Goal: Task Accomplishment & Management: Manage account settings

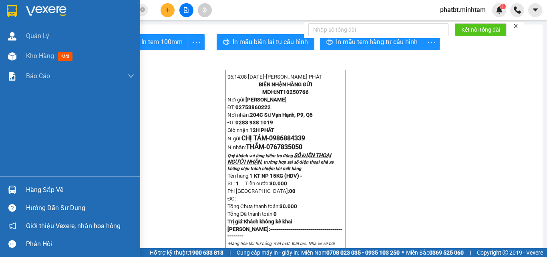
click at [52, 193] on div "Hàng sắp về" at bounding box center [80, 190] width 108 height 12
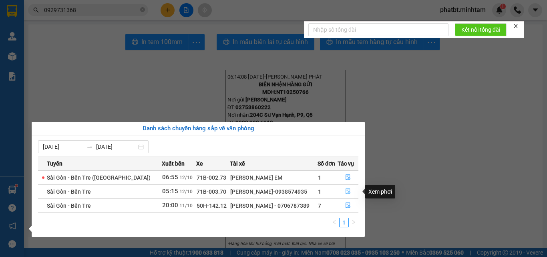
click at [345, 191] on icon "file-done" at bounding box center [348, 191] width 6 height 6
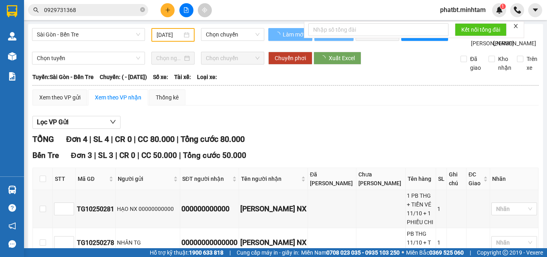
type input "[DATE]"
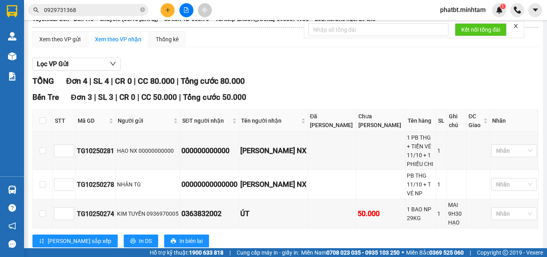
scroll to position [152, 0]
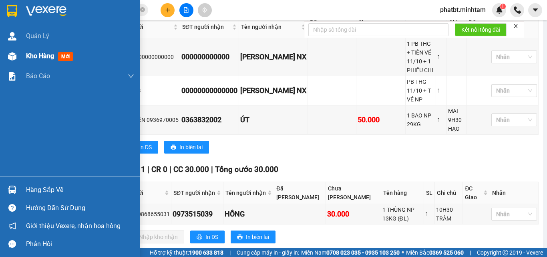
click at [24, 59] on div "Kho hàng mới" at bounding box center [70, 56] width 140 height 20
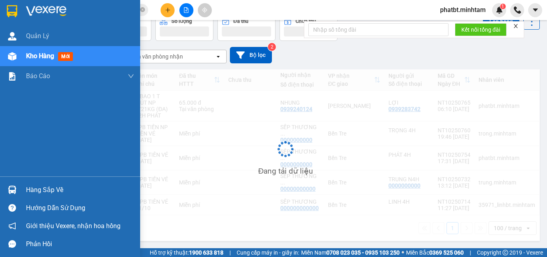
scroll to position [37, 0]
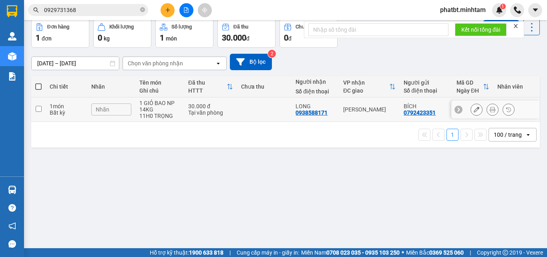
click at [157, 111] on div "1 GIỎ BAO NP 14KG" at bounding box center [159, 106] width 41 height 13
checkbox input "true"
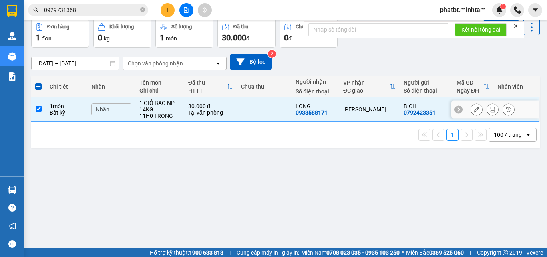
scroll to position [0, 0]
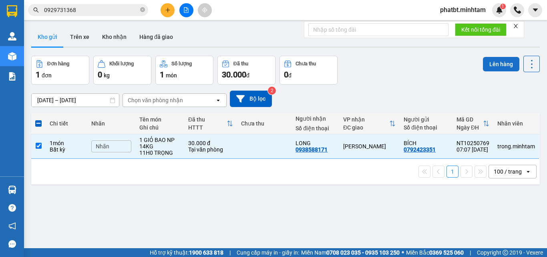
click at [484, 61] on button "Lên hàng" at bounding box center [501, 64] width 36 height 14
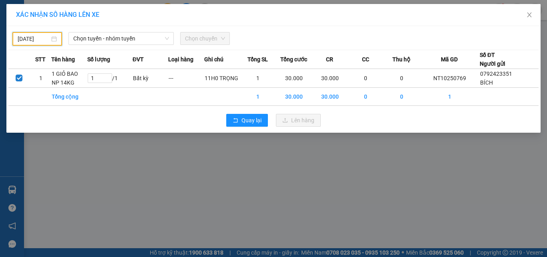
click at [46, 40] on input "11/10/2025" at bounding box center [34, 38] width 32 height 9
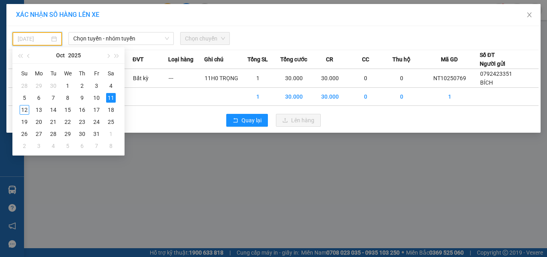
click at [23, 108] on div "12" at bounding box center [25, 110] width 10 height 10
type input "[DATE]"
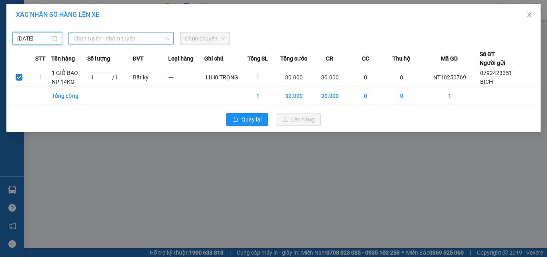
click at [128, 41] on span "Chọn tuyến - nhóm tuyến" at bounding box center [121, 38] width 96 height 12
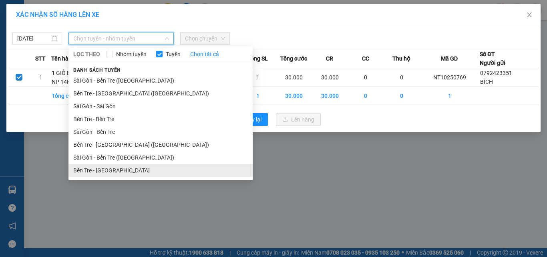
click at [117, 169] on li "Bến Tre - [GEOGRAPHIC_DATA]" at bounding box center [161, 170] width 184 height 13
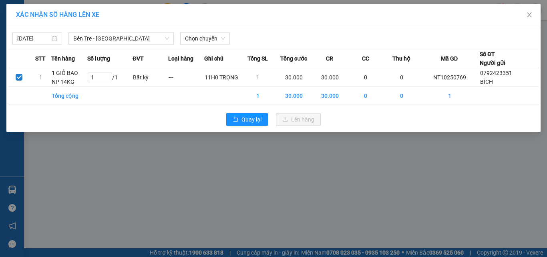
click at [195, 31] on div "12/10/2025 Bến Tre - Sài Gòn LỌC THEO Nhóm tuyến Tuyến Chọn tất cả Danh sách tu…" at bounding box center [273, 36] width 531 height 17
click at [201, 41] on span "Chọn chuyến" at bounding box center [205, 38] width 40 height 12
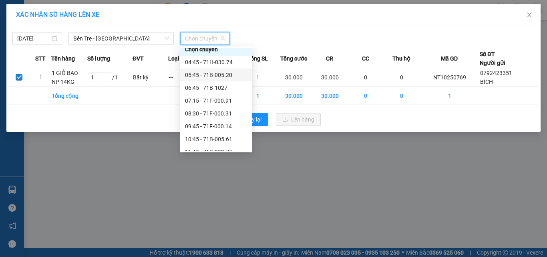
scroll to position [4, 0]
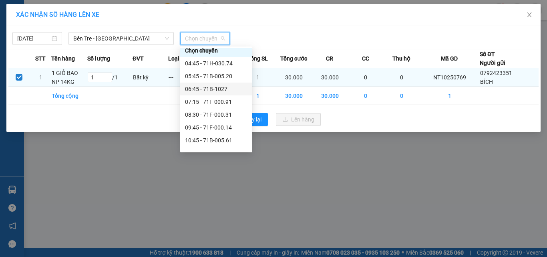
click at [217, 88] on div "06:45 - 71B-1027" at bounding box center [216, 89] width 63 height 9
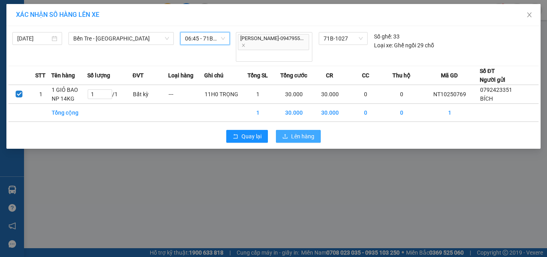
click at [290, 130] on button "Lên hàng" at bounding box center [298, 136] width 45 height 13
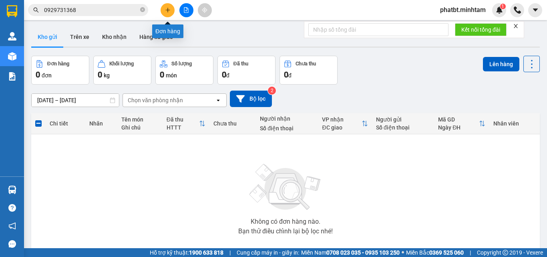
click at [169, 9] on icon "plus" at bounding box center [168, 10] width 6 height 6
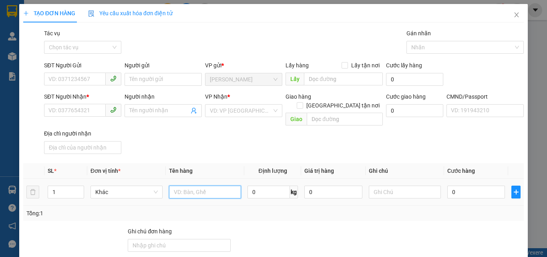
click at [192, 186] on input "text" at bounding box center [205, 192] width 72 height 13
type input "1 T NP 6KG (DA)"
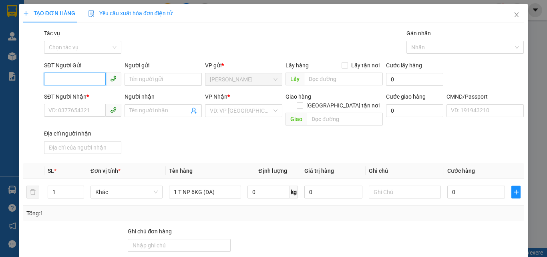
click at [67, 82] on input "SĐT Người Gửi" at bounding box center [75, 79] width 62 height 13
type input "0918948931"
click at [71, 95] on div "0918948931 - PHỤC" at bounding box center [81, 95] width 67 height 9
type input "PHỤC"
type input "0396519192"
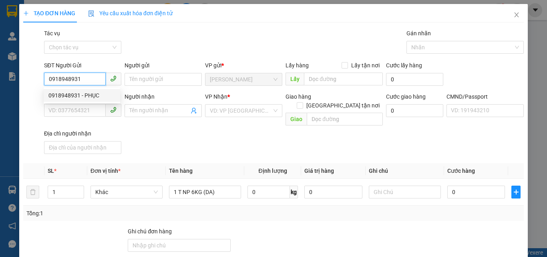
type input "ĐẠT"
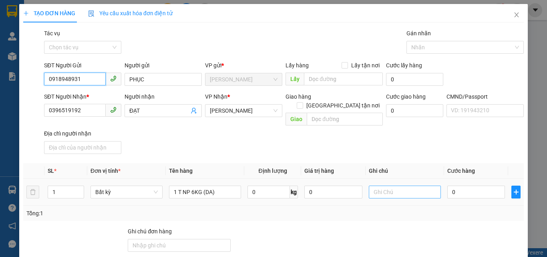
type input "0918948931"
click at [401, 186] on input "text" at bounding box center [405, 192] width 72 height 13
type input "13H PHÁT"
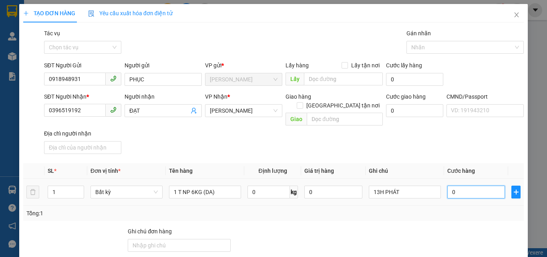
click at [481, 186] on input "0" at bounding box center [477, 192] width 58 height 13
type input "2"
type input "25"
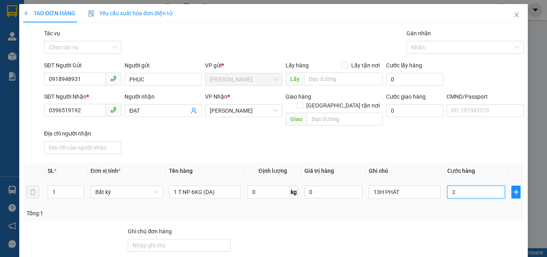
type input "25"
type input "25.000"
click at [442, 141] on div "SĐT Người Nhận * 0396519192 Người nhận ĐẠT VP Nhận * Hồ Chí Minh Giao hàng Giao…" at bounding box center [283, 124] width 483 height 65
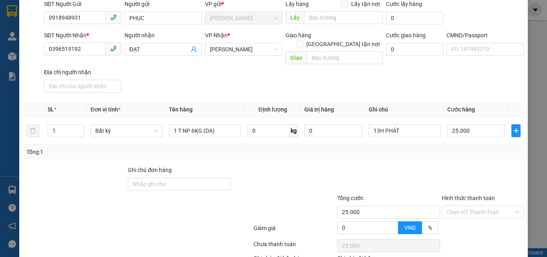
scroll to position [109, 0]
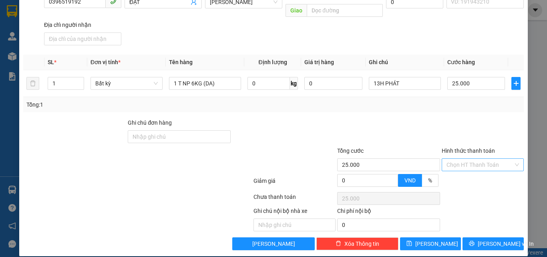
click at [455, 160] on input "Hình thức thanh toán" at bounding box center [480, 165] width 67 height 12
click at [452, 170] on div "Tại văn phòng" at bounding box center [478, 172] width 72 height 9
type input "0"
drag, startPoint x: 439, startPoint y: 123, endPoint x: 448, endPoint y: 175, distance: 53.4
click at [441, 123] on div at bounding box center [483, 132] width 84 height 28
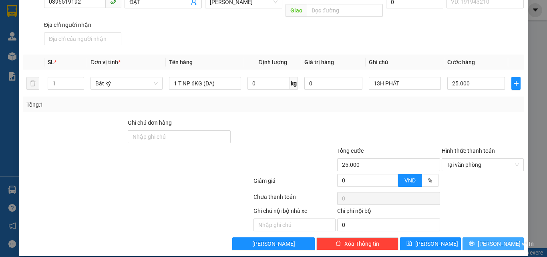
click at [471, 237] on button "[PERSON_NAME] và In" at bounding box center [493, 243] width 61 height 13
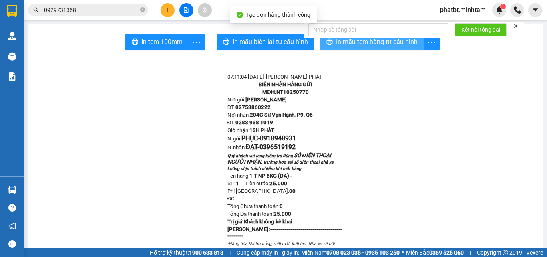
click at [348, 44] on span "In mẫu tem hàng tự cấu hình" at bounding box center [377, 42] width 82 height 10
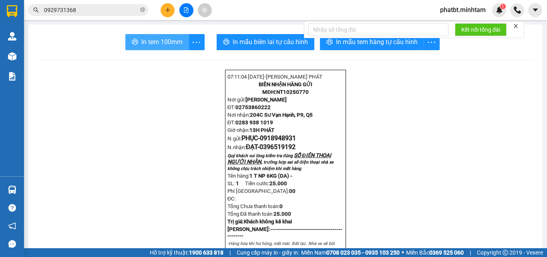
click at [174, 48] on button "In tem 100mm" at bounding box center [157, 42] width 64 height 16
click at [170, 11] on icon "plus" at bounding box center [168, 10] width 6 height 6
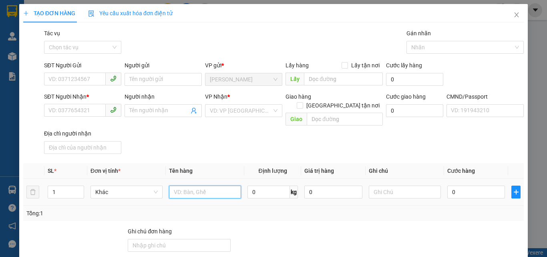
click at [204, 186] on input "text" at bounding box center [205, 192] width 72 height 13
type input "1 GB NP 30KG (TC)"
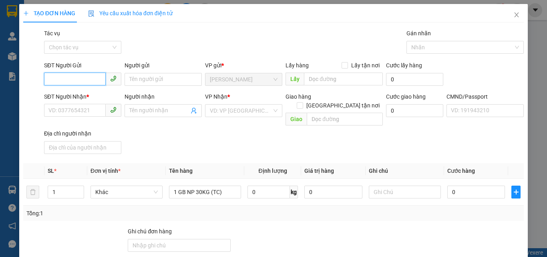
click at [79, 74] on input "SĐT Người Gửi" at bounding box center [75, 79] width 62 height 13
type input "0933146991"
click at [91, 94] on div "0933146991 - TÂN" at bounding box center [81, 95] width 67 height 9
type input "TÂN"
type input "0904012630"
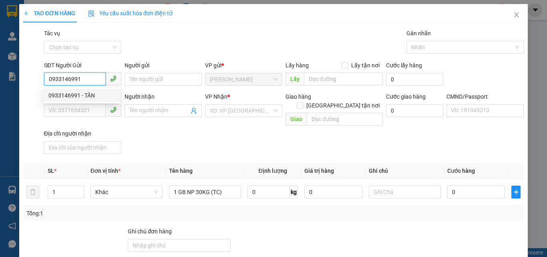
type input "LIÊN"
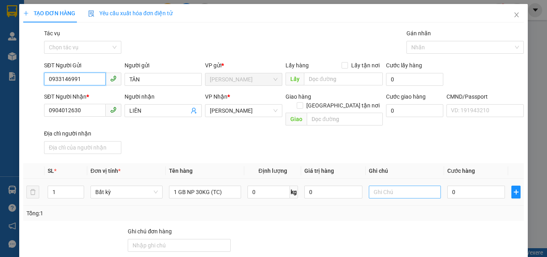
type input "0933146991"
click at [380, 186] on input "text" at bounding box center [405, 192] width 72 height 13
type input "13H PHÁT"
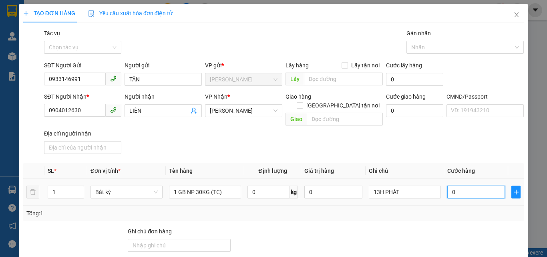
click at [466, 186] on input "0" at bounding box center [477, 192] width 58 height 13
type input "4"
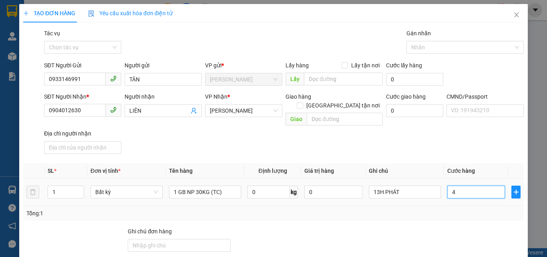
type input "45"
type input "45.000"
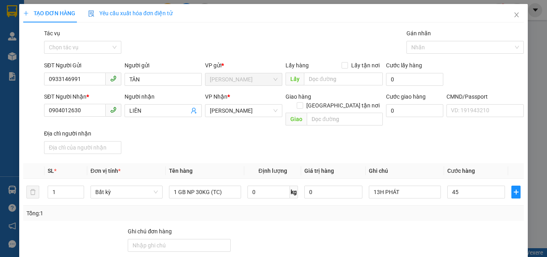
type input "45.000"
click at [429, 145] on div "SĐT Người Nhận * 0904012630 Người nhận LIÊN VP Nhận * Hồ Chí Minh Giao hàng Gia…" at bounding box center [283, 124] width 483 height 65
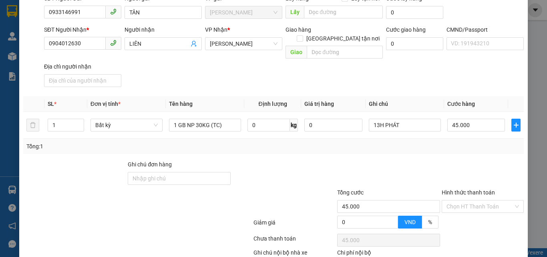
scroll to position [109, 0]
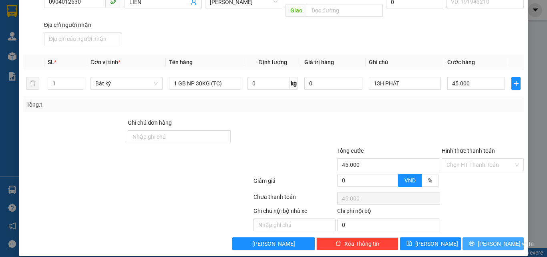
click at [467, 240] on button "[PERSON_NAME] và In" at bounding box center [493, 243] width 61 height 13
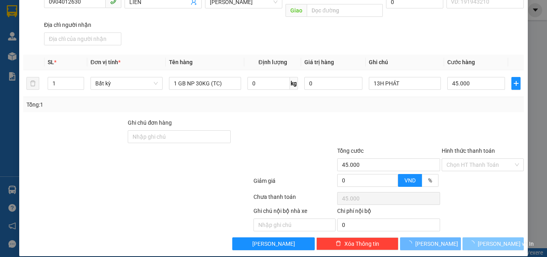
click at [468, 237] on button "[PERSON_NAME] và In" at bounding box center [493, 243] width 61 height 13
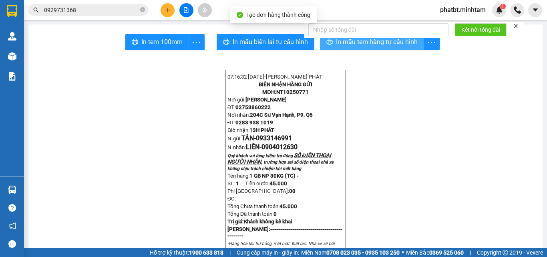
click at [348, 44] on span "In mẫu tem hàng tự cấu hình" at bounding box center [377, 42] width 82 height 10
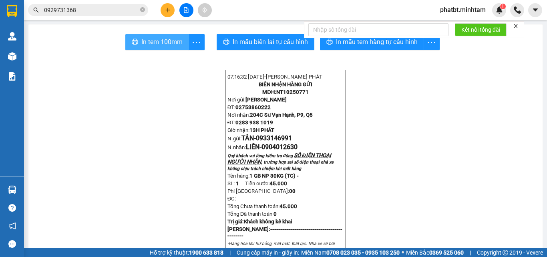
click at [167, 41] on span "In tem 100mm" at bounding box center [161, 42] width 41 height 10
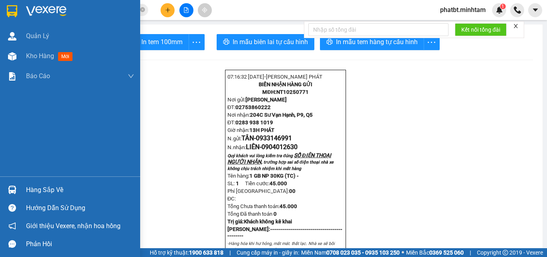
click at [41, 188] on div "Hàng sắp về" at bounding box center [80, 190] width 108 height 12
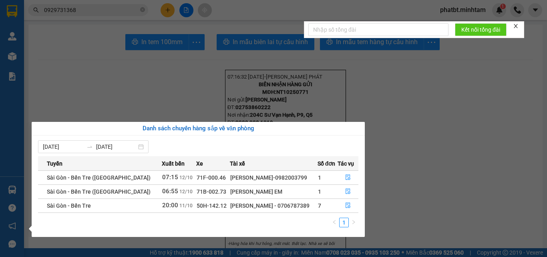
click at [444, 132] on section "Kết quả tìm kiếm ( 71 ) Bộ lọc Mã ĐH Trạng thái Món hàng Tổng cước Chưa cước Nh…" at bounding box center [273, 128] width 547 height 257
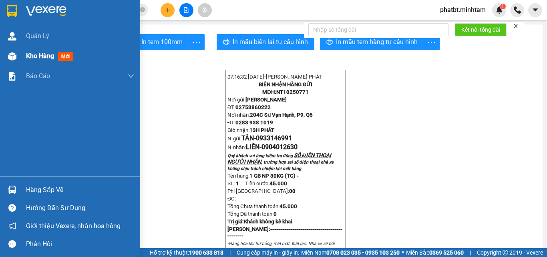
click at [40, 60] on span "Kho hàng" at bounding box center [40, 56] width 28 height 8
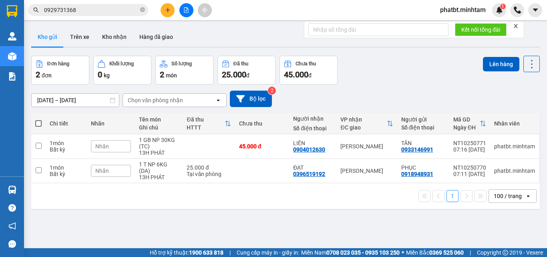
click at [45, 32] on button "Kho gửi" at bounding box center [47, 36] width 32 height 19
click at [194, 148] on td at bounding box center [209, 146] width 52 height 24
checkbox input "true"
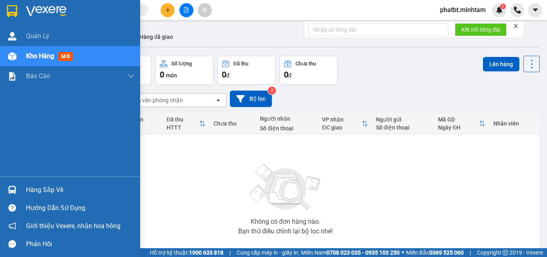
click at [47, 190] on div "Hàng sắp về" at bounding box center [80, 190] width 108 height 12
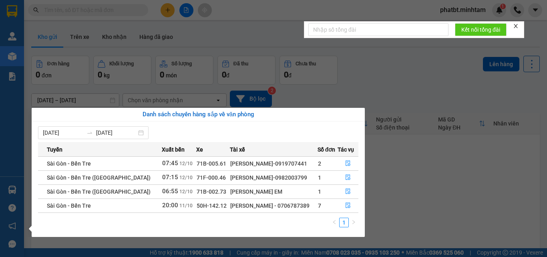
click at [421, 166] on section "Kết quả tìm kiếm ( 0 ) Bộ lọc No Data phatbt.minhtam 1 Quản Lý Kho hàng mới Báo…" at bounding box center [273, 128] width 547 height 257
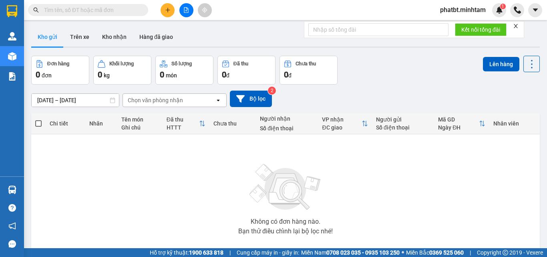
click at [88, 11] on input "text" at bounding box center [91, 10] width 95 height 9
click at [162, 9] on button at bounding box center [168, 10] width 14 height 14
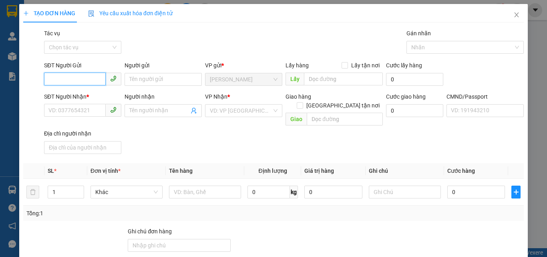
click at [70, 75] on input "SĐT Người Gửi" at bounding box center [75, 79] width 62 height 13
type input "0364546568"
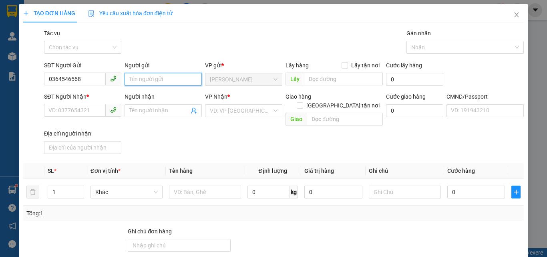
click at [141, 75] on input "Người gửi" at bounding box center [163, 79] width 77 height 13
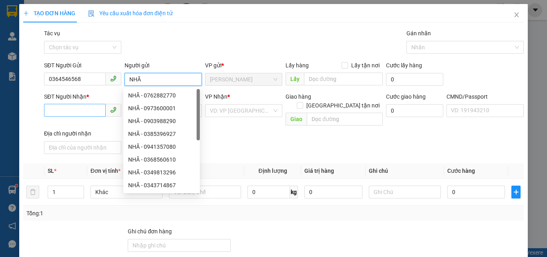
type input "NHÃ"
click at [52, 111] on input "SĐT Người Nhận *" at bounding box center [75, 110] width 62 height 13
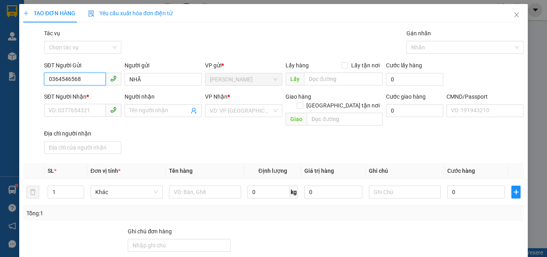
click at [92, 76] on input "0364546568" at bounding box center [75, 79] width 62 height 13
type input "0364546568"
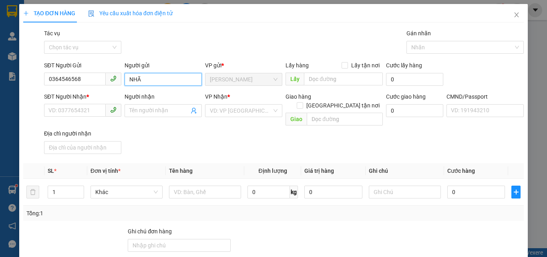
click at [149, 79] on input "NHÃ" at bounding box center [163, 79] width 77 height 13
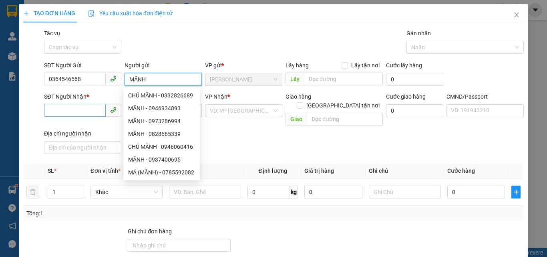
type input "MÃNH"
click at [65, 113] on input "SĐT Người Nhận *" at bounding box center [75, 110] width 62 height 13
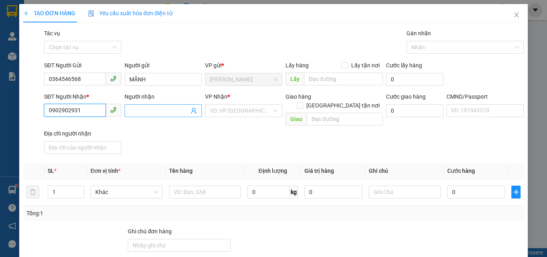
type input "0902902931"
click at [143, 116] on span at bounding box center [163, 110] width 77 height 13
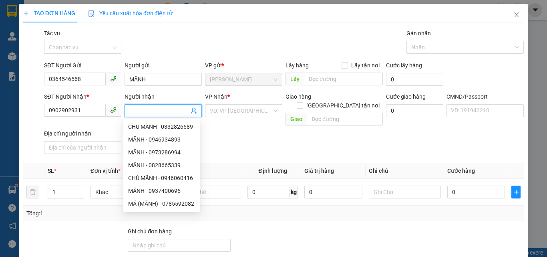
click at [144, 110] on input "Người nhận" at bounding box center [159, 110] width 60 height 9
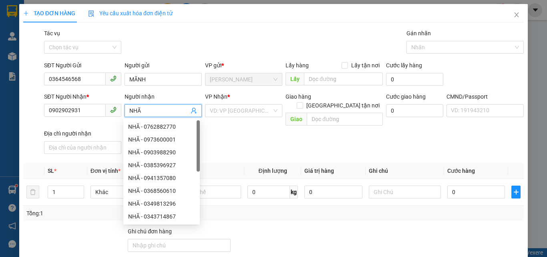
type input "NHÃ"
click at [158, 46] on div "Gói vận chuyển * Tiêu chuẩn Tác vụ Chọn tác vụ Gán nhãn Nhãn" at bounding box center [283, 43] width 483 height 28
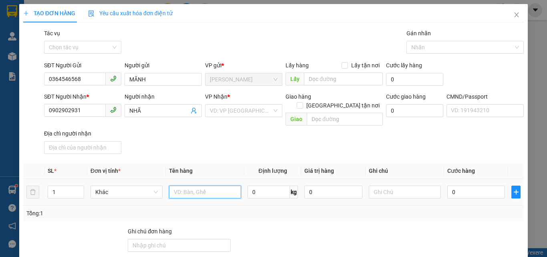
click at [209, 187] on input "text" at bounding box center [205, 192] width 72 height 13
type input "1 XỐP MÚT NP (HDV)"
drag, startPoint x: 322, startPoint y: 182, endPoint x: 313, endPoint y: 188, distance: 10.7
click at [322, 186] on input "0" at bounding box center [334, 192] width 58 height 13
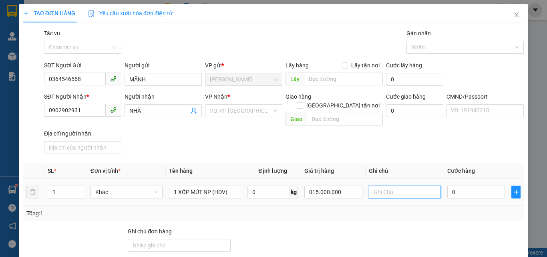
type input "15.000.000"
click at [393, 186] on input "text" at bounding box center [405, 192] width 72 height 13
type input "15H PHÁT CCCD"
click at [456, 186] on input "0" at bounding box center [477, 192] width 58 height 13
type input "4"
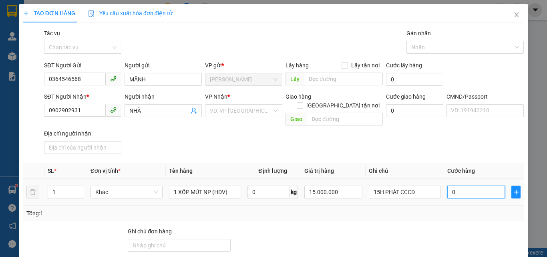
type input "4"
type input "45"
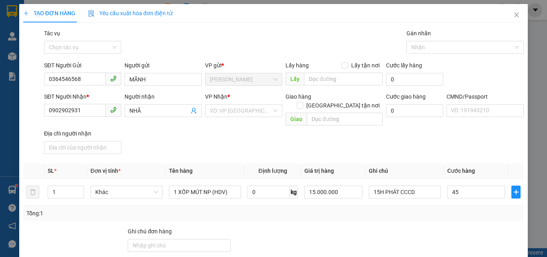
type input "45.000"
click at [426, 135] on div "SĐT Người Nhận * 0902902931 Người nhận NHÃ VP Nhận * VD: VP Sài Gòn Giao hàng G…" at bounding box center [283, 124] width 483 height 65
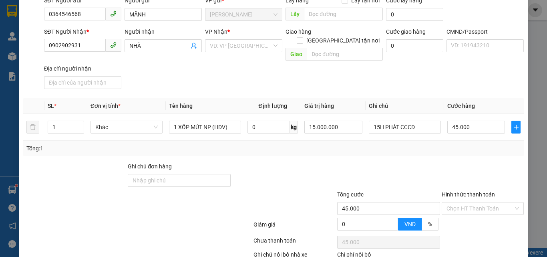
scroll to position [109, 0]
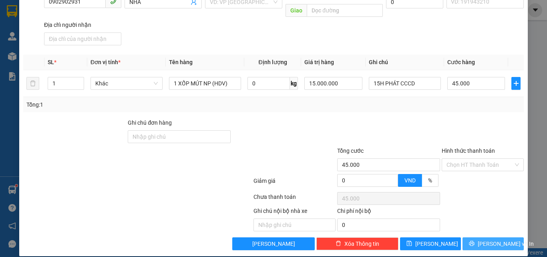
click at [484, 239] on span "[PERSON_NAME] và In" at bounding box center [506, 243] width 56 height 9
click at [265, 6] on input "search" at bounding box center [241, 2] width 62 height 12
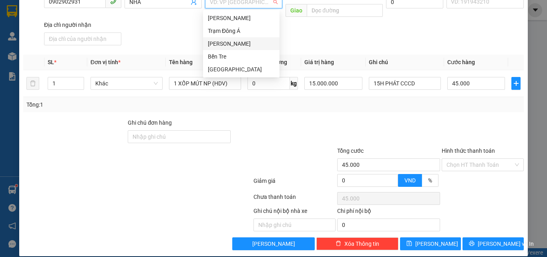
click at [230, 43] on div "[PERSON_NAME]" at bounding box center [241, 43] width 67 height 9
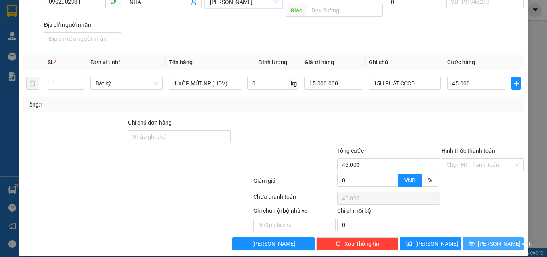
click at [481, 237] on button "[PERSON_NAME] và In" at bounding box center [493, 243] width 61 height 13
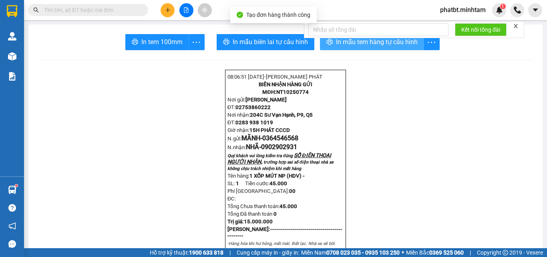
click at [336, 42] on span "In mẫu tem hàng tự cấu hình" at bounding box center [377, 42] width 82 height 10
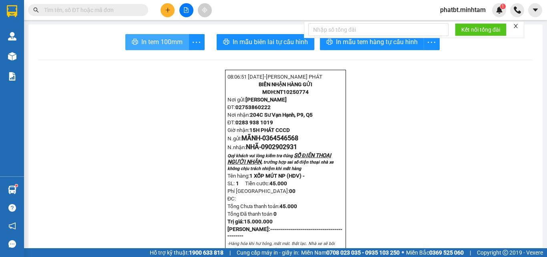
click at [163, 43] on span "In tem 100mm" at bounding box center [161, 42] width 41 height 10
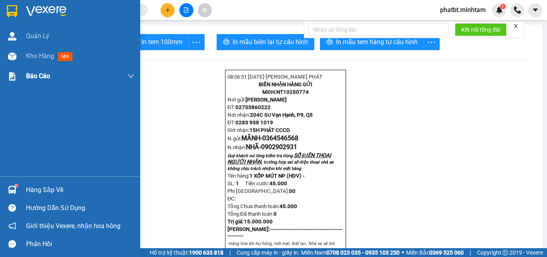
click at [36, 60] on span "Kho hàng" at bounding box center [40, 56] width 28 height 8
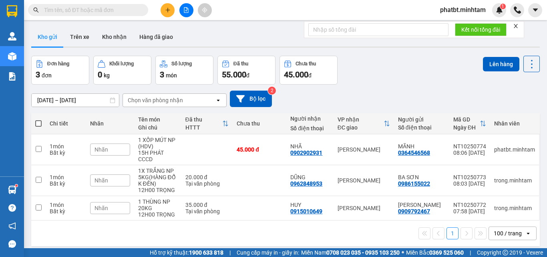
click at [41, 122] on span at bounding box center [38, 123] width 6 height 6
click at [38, 119] on input "checkbox" at bounding box center [38, 119] width 0 height 0
checkbox input "true"
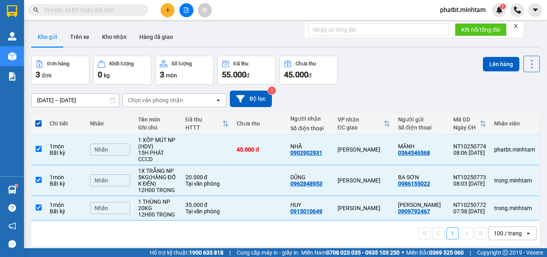
click at [118, 147] on div "Nhãn" at bounding box center [110, 149] width 40 height 12
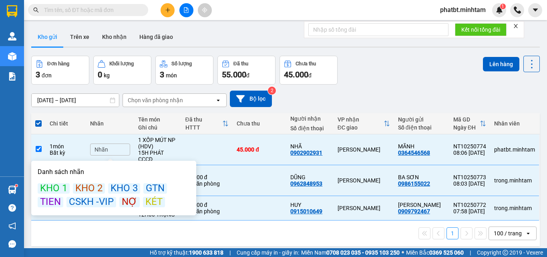
click at [154, 200] on div "KÉT" at bounding box center [154, 202] width 22 height 10
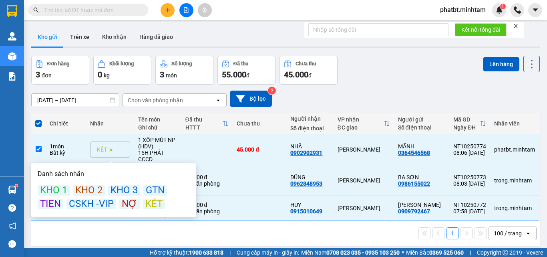
drag, startPoint x: 408, startPoint y: 77, endPoint x: 412, endPoint y: 73, distance: 5.8
click at [410, 75] on div "Đơn hàng 3 đơn Khối lượng 0 kg Số lượng 3 món Đã thu 55.000 đ Chưa thu 45.000 đ…" at bounding box center [285, 70] width 509 height 29
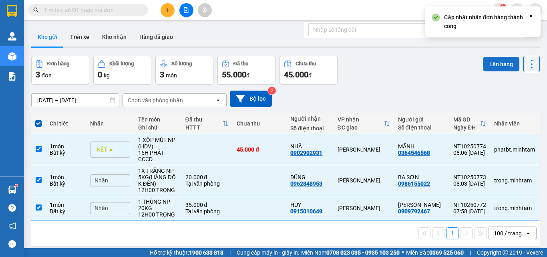
click at [488, 61] on button "Lên hàng" at bounding box center [501, 64] width 36 height 14
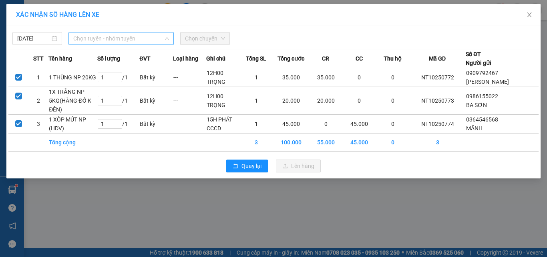
click at [111, 40] on span "Chọn tuyến - nhóm tuyến" at bounding box center [121, 38] width 96 height 12
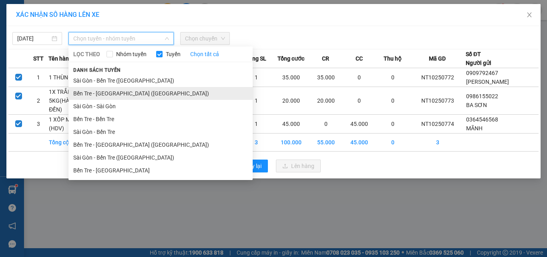
click at [115, 90] on li "Bến Tre - Sài Gòn (CN)" at bounding box center [161, 93] width 184 height 13
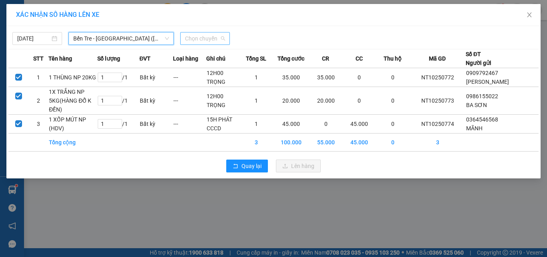
click at [198, 35] on span "Chọn chuyến" at bounding box center [205, 38] width 40 height 12
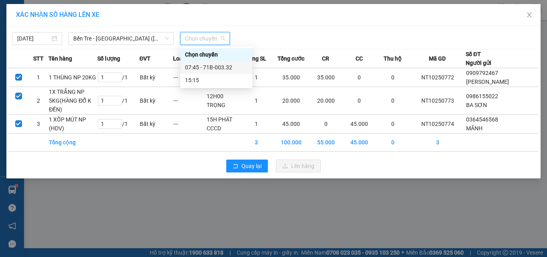
click at [224, 65] on div "07:45 - 71B-003.32" at bounding box center [216, 67] width 63 height 9
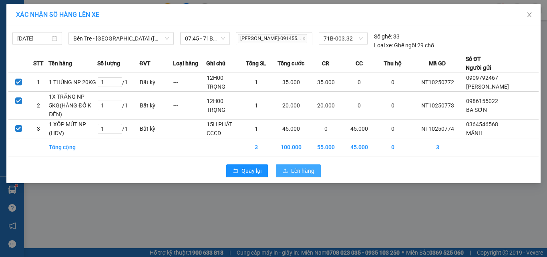
click at [307, 172] on span "Lên hàng" at bounding box center [302, 170] width 23 height 9
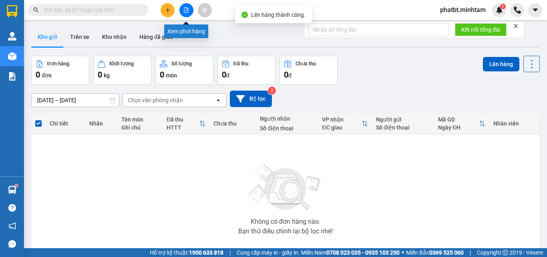
click at [186, 14] on button at bounding box center [187, 10] width 14 height 14
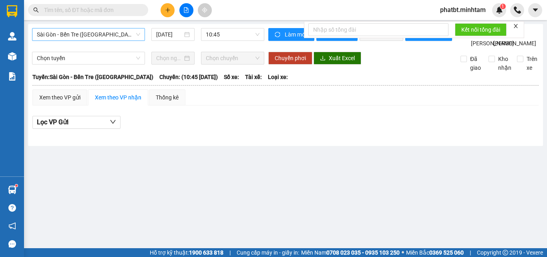
click at [118, 36] on span "Sài Gòn - Bến Tre (CN)" at bounding box center [88, 34] width 103 height 12
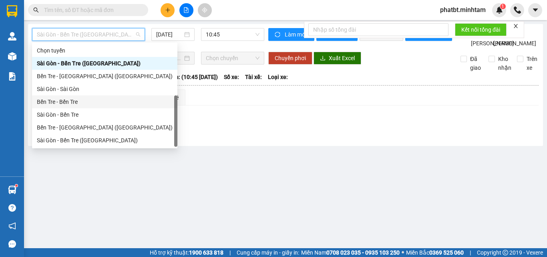
scroll to position [13, 0]
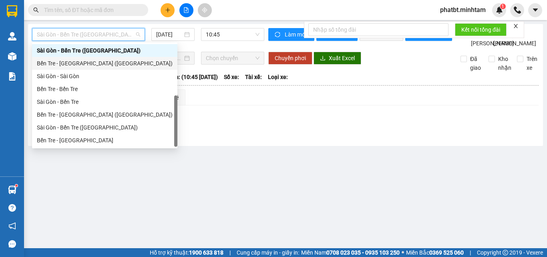
click at [86, 65] on div "Bến Tre - Sài Gòn (CN)" at bounding box center [105, 63] width 136 height 9
type input "[DATE]"
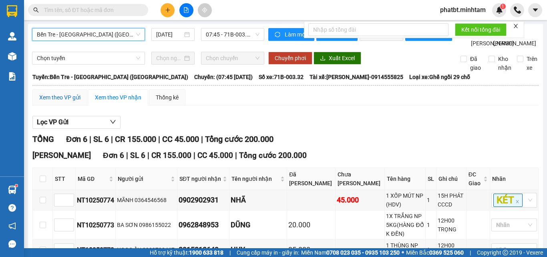
click at [66, 102] on div "Xem theo VP gửi" at bounding box center [59, 97] width 41 height 9
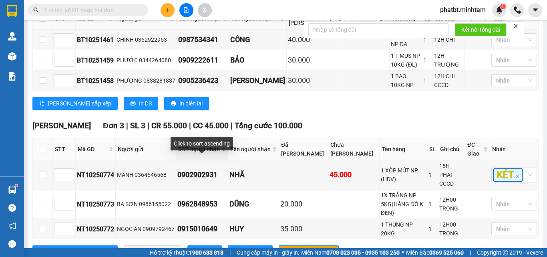
scroll to position [188, 0]
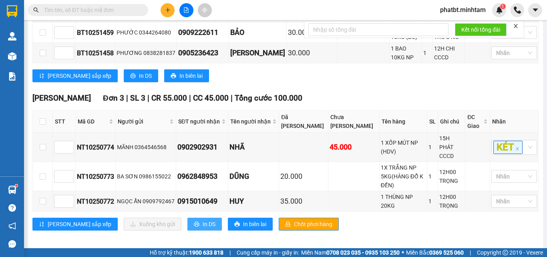
click at [203, 220] on span "In DS" at bounding box center [209, 224] width 13 height 9
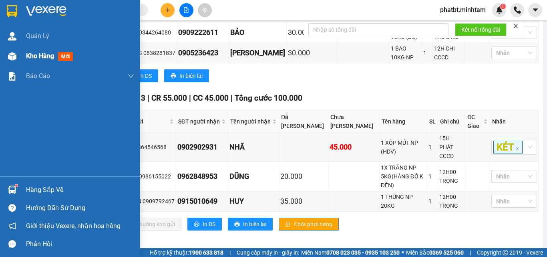
click at [30, 52] on span "Kho hàng" at bounding box center [40, 56] width 28 height 8
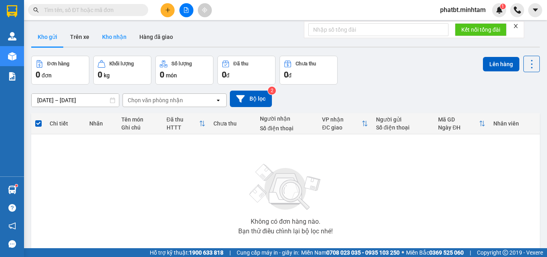
click at [112, 38] on button "Kho nhận" at bounding box center [114, 36] width 37 height 19
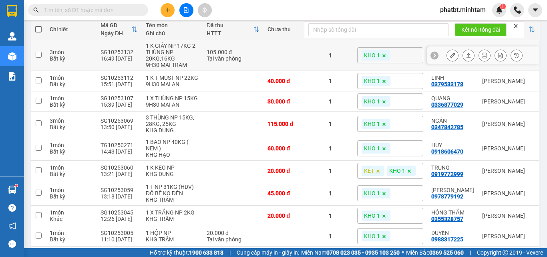
scroll to position [150, 0]
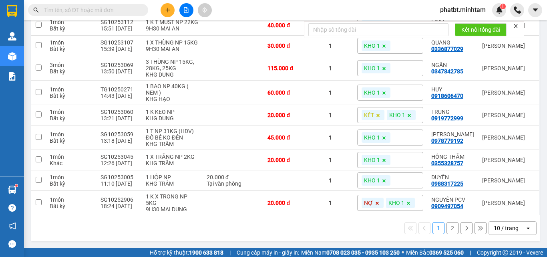
click at [513, 226] on div "10 / trang" at bounding box center [507, 228] width 36 height 13
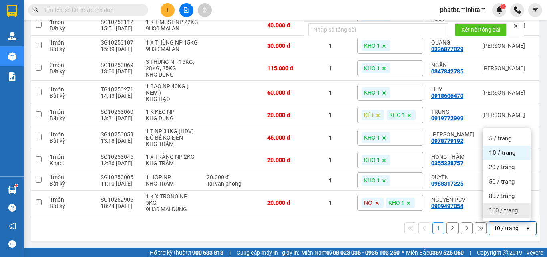
click at [509, 216] on div "100 / trang" at bounding box center [507, 210] width 48 height 14
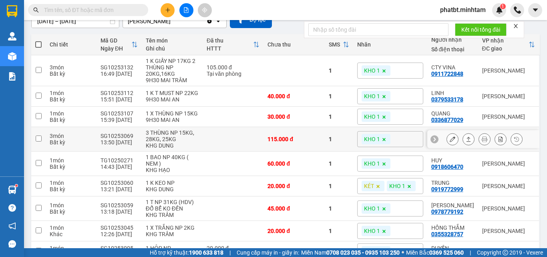
scroll to position [0, 0]
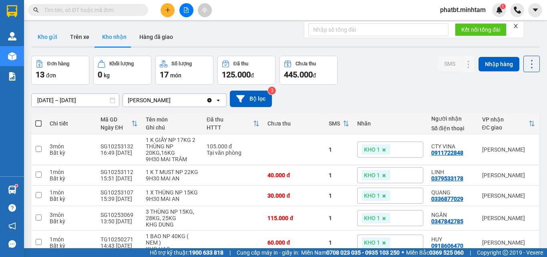
click at [52, 38] on button "Kho gửi" at bounding box center [47, 36] width 32 height 19
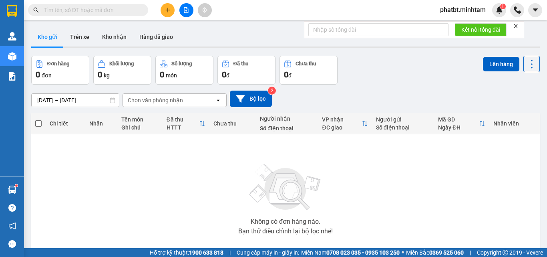
click at [58, 34] on button "Kho gửi" at bounding box center [47, 36] width 32 height 19
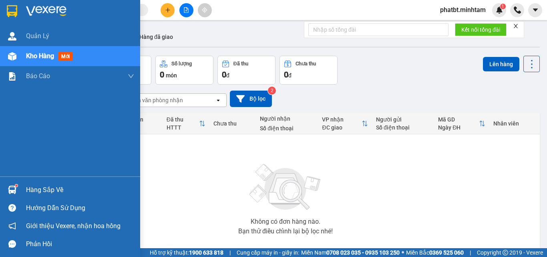
drag, startPoint x: 30, startPoint y: 188, endPoint x: 34, endPoint y: 187, distance: 4.6
click at [32, 188] on div "Hàng sắp về" at bounding box center [80, 190] width 108 height 12
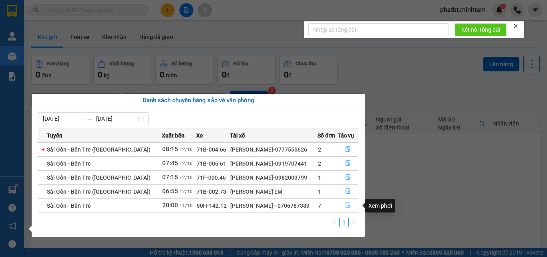
click at [347, 205] on icon "file-done" at bounding box center [348, 205] width 6 height 6
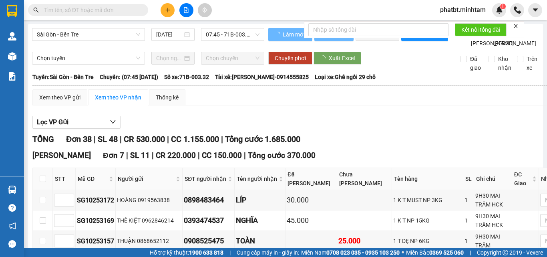
type input "11/10/2025"
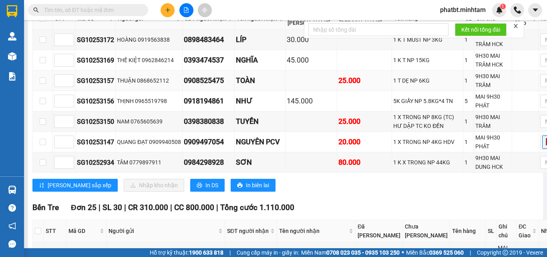
scroll to position [107, 0]
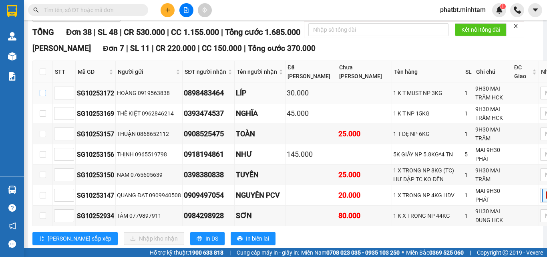
click at [42, 96] on input "checkbox" at bounding box center [43, 93] width 6 height 6
checkbox input "true"
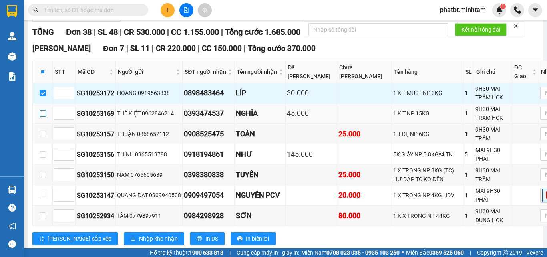
click at [41, 117] on input "checkbox" at bounding box center [43, 113] width 6 height 6
checkbox input "true"
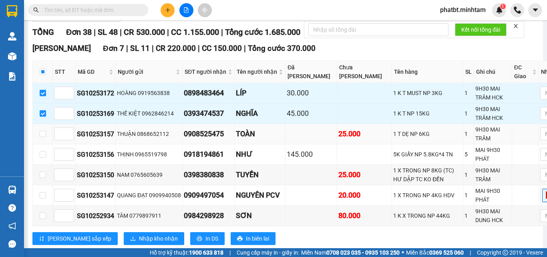
click at [38, 144] on td at bounding box center [43, 134] width 20 height 20
click at [42, 137] on input "checkbox" at bounding box center [43, 134] width 6 height 6
checkbox input "true"
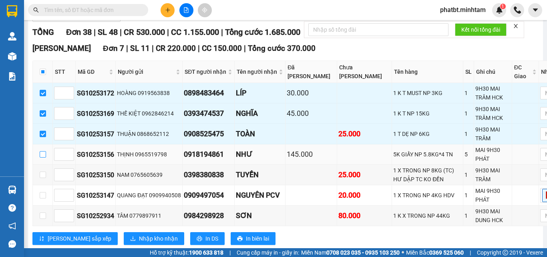
click at [43, 157] on input "checkbox" at bounding box center [43, 154] width 6 height 6
checkbox input "true"
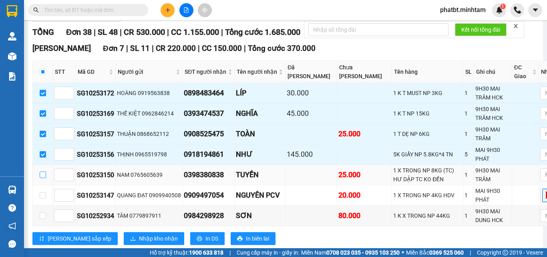
drag, startPoint x: 42, startPoint y: 197, endPoint x: 48, endPoint y: 198, distance: 5.3
click at [43, 178] on input "checkbox" at bounding box center [43, 175] width 6 height 6
checkbox input "true"
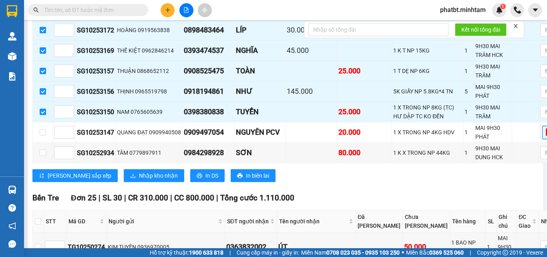
scroll to position [214, 0]
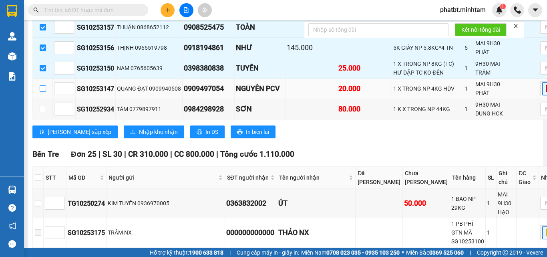
click at [42, 92] on input "checkbox" at bounding box center [43, 88] width 6 height 6
checkbox input "true"
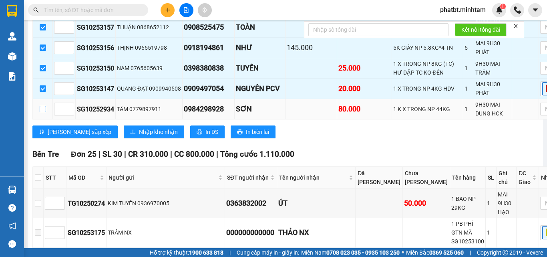
click at [42, 112] on input "checkbox" at bounding box center [43, 109] width 6 height 6
checkbox input "true"
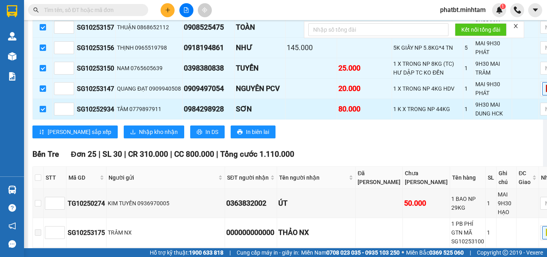
checkbox input "true"
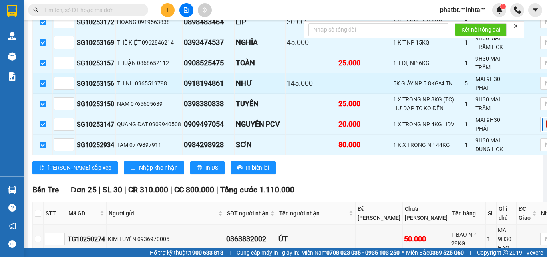
scroll to position [107, 0]
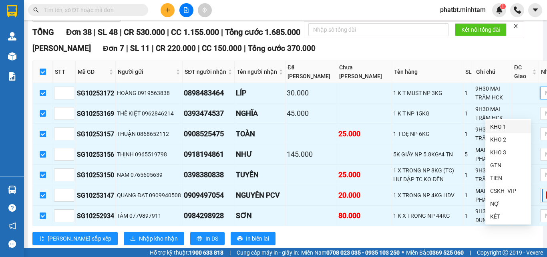
click at [504, 124] on div "KHO 1" at bounding box center [508, 126] width 36 height 9
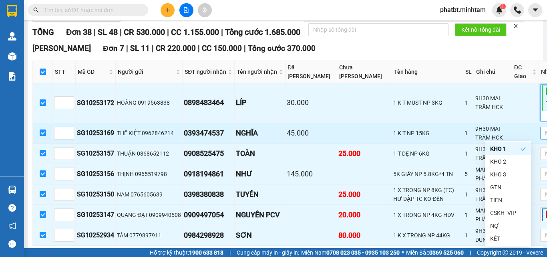
drag, startPoint x: 445, startPoint y: 150, endPoint x: 496, endPoint y: 156, distance: 50.8
click at [476, 142] on div "9H30 MAI TRÂM HCK" at bounding box center [493, 133] width 35 height 18
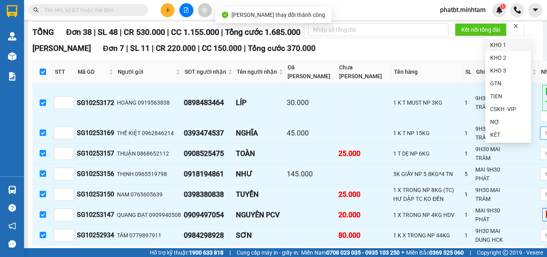
click at [497, 44] on div "KHO 1" at bounding box center [508, 44] width 36 height 9
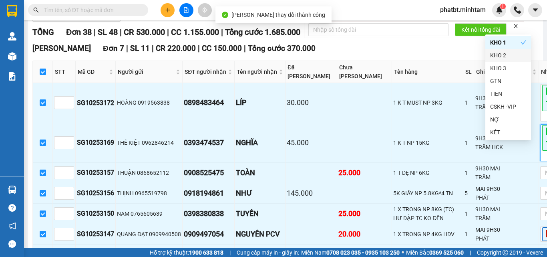
click at [434, 78] on div "Ngã Tư Huyện Đơn 7 | SL 11 | CR 220.000 | CC 150.000 | Tổng cước 370.000 STT …" at bounding box center [309, 165] width 555 height 247
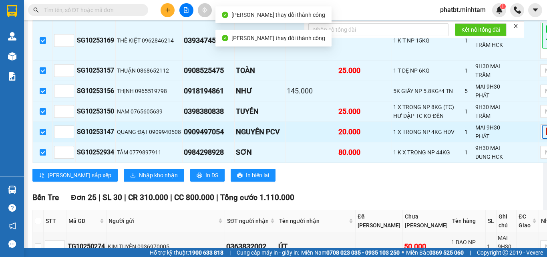
scroll to position [214, 0]
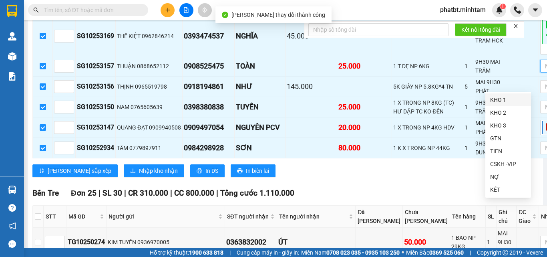
click at [507, 95] on div "KHO 1" at bounding box center [509, 99] width 46 height 13
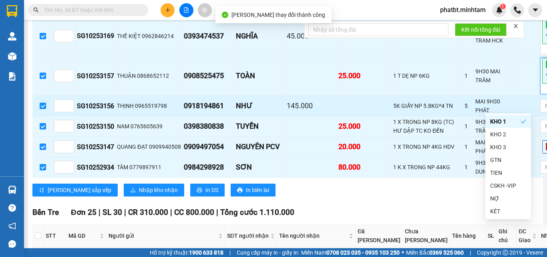
drag, startPoint x: 466, startPoint y: 112, endPoint x: 472, endPoint y: 120, distance: 10.3
click at [513, 96] on td at bounding box center [526, 76] width 27 height 40
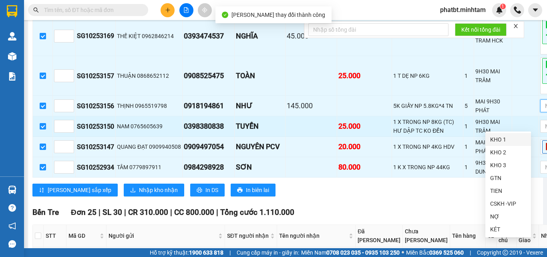
drag, startPoint x: 500, startPoint y: 137, endPoint x: 460, endPoint y: 155, distance: 44.3
click at [500, 137] on div "KHO 1" at bounding box center [508, 139] width 36 height 9
drag, startPoint x: 460, startPoint y: 155, endPoint x: 466, endPoint y: 159, distance: 7.7
click at [513, 137] on td at bounding box center [526, 126] width 27 height 20
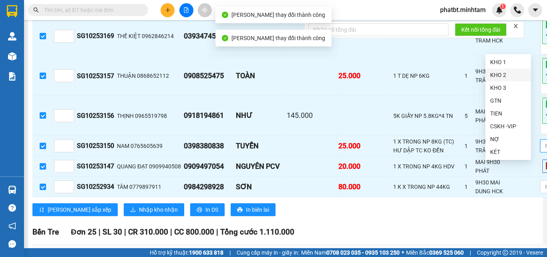
click at [503, 62] on div "KHO 1" at bounding box center [508, 62] width 36 height 9
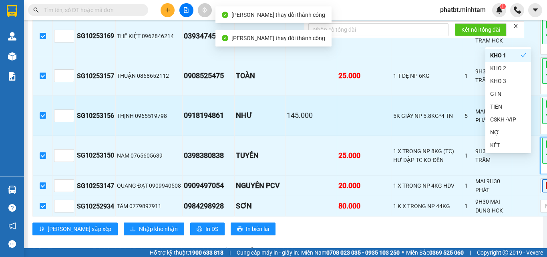
click at [394, 120] on div "5K GIẤY NP 5.8KG*4 TN" at bounding box center [428, 115] width 69 height 9
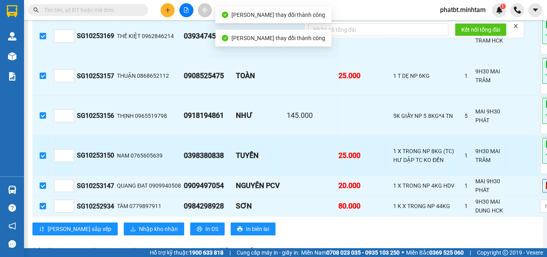
scroll to position [267, 0]
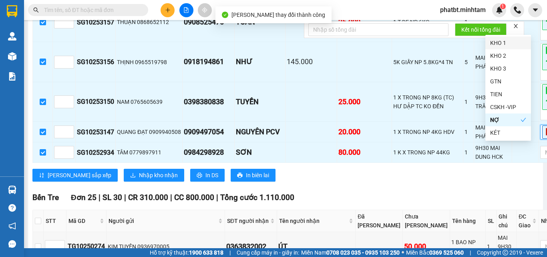
click at [497, 40] on div "KHO 1" at bounding box center [508, 42] width 36 height 9
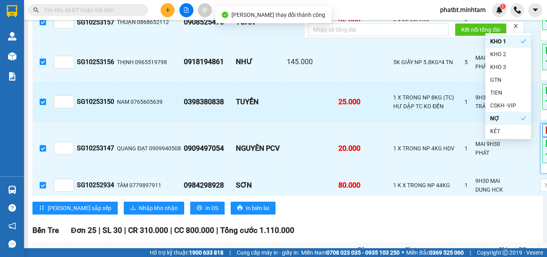
drag, startPoint x: 425, startPoint y: 110, endPoint x: 428, endPoint y: 116, distance: 6.6
click at [476, 111] on div "9H30 MAI TRÂM" at bounding box center [493, 102] width 35 height 18
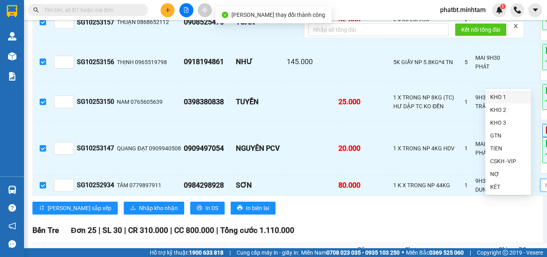
click at [497, 93] on div "KHO 1" at bounding box center [508, 97] width 36 height 9
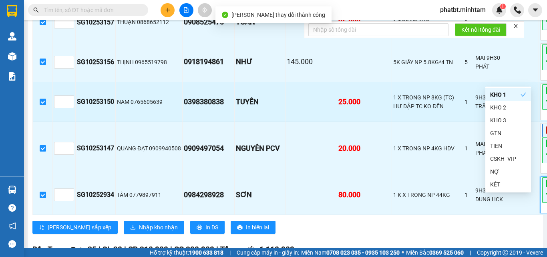
click at [229, 122] on td "0398380838" at bounding box center [209, 102] width 52 height 40
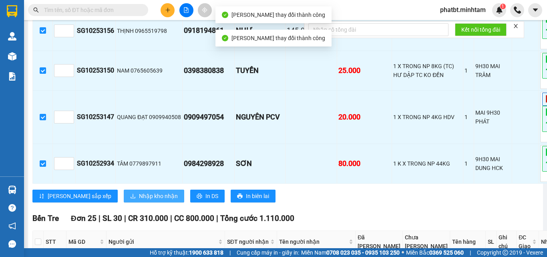
scroll to position [321, 0]
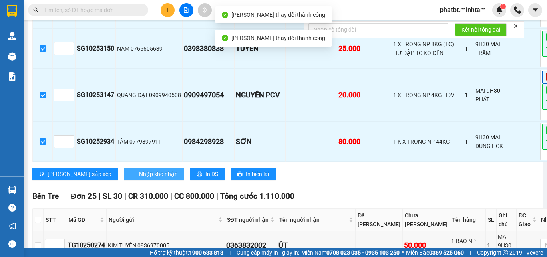
click at [114, 186] on div "Ngã Tư Huyện Đơn 7 | SL 11 | CR 220.000 | CC 150.000 | Tổng cước 370.000 STT …" at bounding box center [309, 7] width 555 height 357
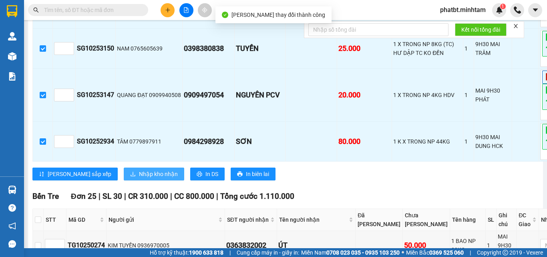
click at [139, 178] on span "Nhập kho nhận" at bounding box center [158, 174] width 39 height 9
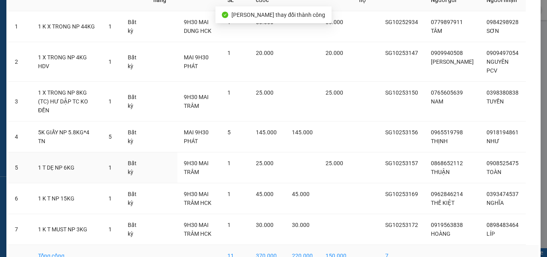
scroll to position [94, 0]
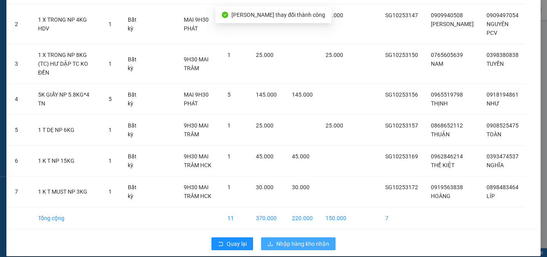
click at [290, 239] on span "Nhập hàng kho nhận" at bounding box center [303, 243] width 53 height 9
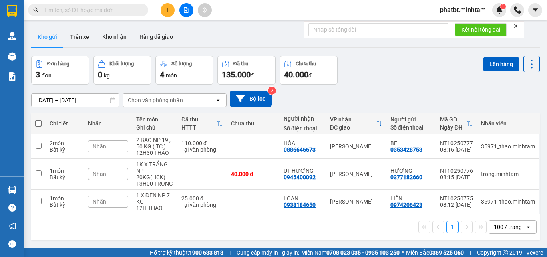
click at [122, 13] on input "text" at bounding box center [91, 10] width 95 height 9
paste input "0398380838"
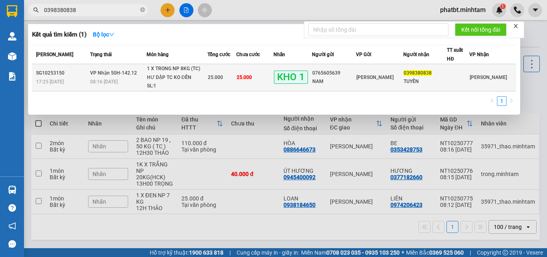
type input "0398380838"
click at [184, 81] on div "1 X TRONG NP 8KG (TC) HƯ DẬP TC KO ĐỀN" at bounding box center [177, 73] width 60 height 17
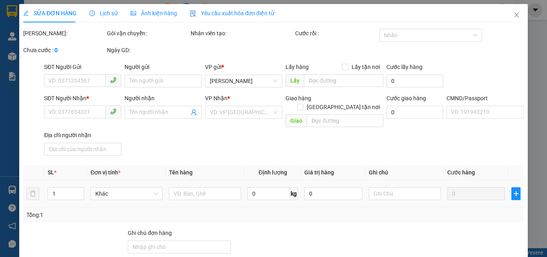
type input "0765605639"
type input "NAM"
type input "0398380838"
type input "TUYỀN"
type input "NN KNM NG DỒNG Ý MAI NHẬN"
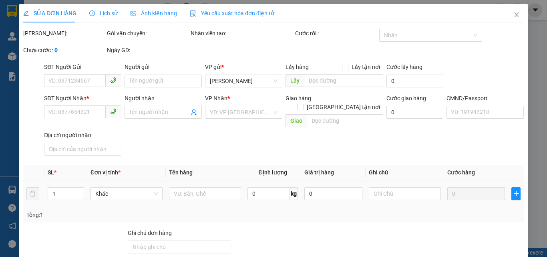
type input "25.000"
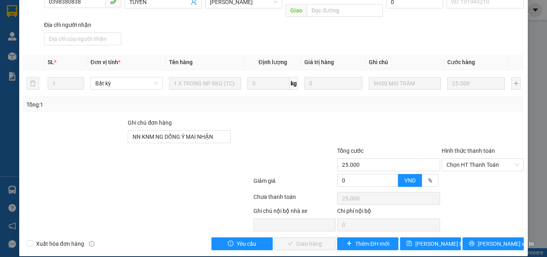
scroll to position [4, 0]
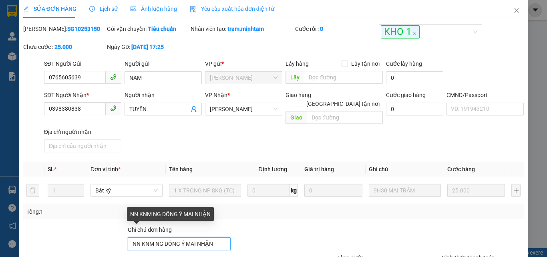
click at [220, 237] on input "NN KNM NG DỒNG Ý MAI NHẬN" at bounding box center [179, 243] width 103 height 13
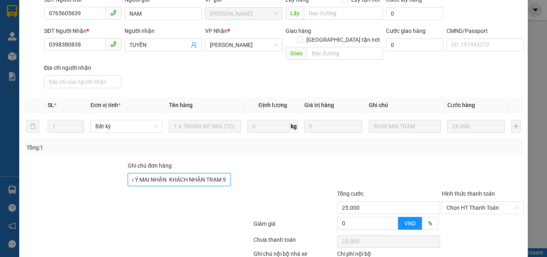
scroll to position [111, 0]
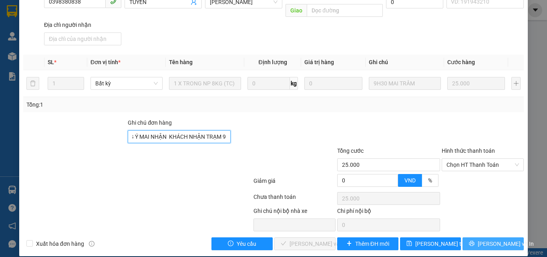
type input "NN KNM NG DỒNG Ý MAI NHẬN KHÁCH NHẬN TRẠM 9"
click at [481, 237] on button "Lưu và In" at bounding box center [493, 243] width 61 height 13
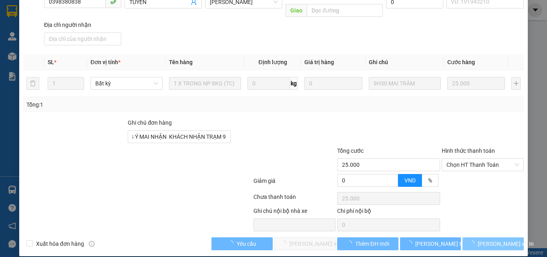
scroll to position [0, 0]
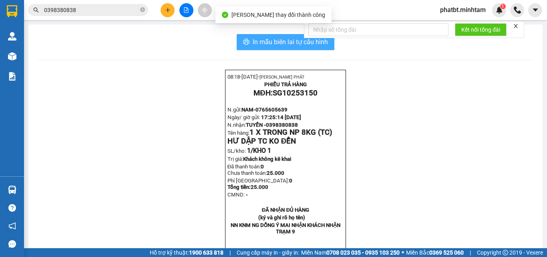
click at [293, 46] on span "In mẫu biên lai tự cấu hình" at bounding box center [290, 42] width 75 height 10
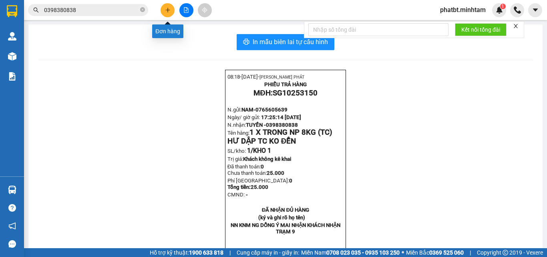
click at [169, 10] on icon "plus" at bounding box center [168, 10] width 6 height 6
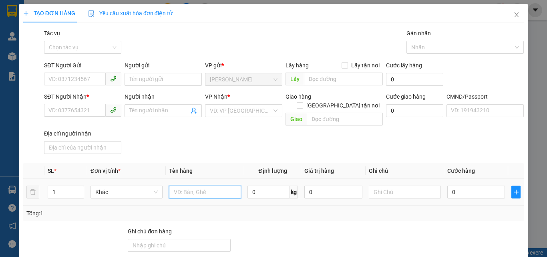
click at [203, 186] on input "text" at bounding box center [205, 192] width 72 height 13
type input "1 KT NP 12KG (ĐA)"
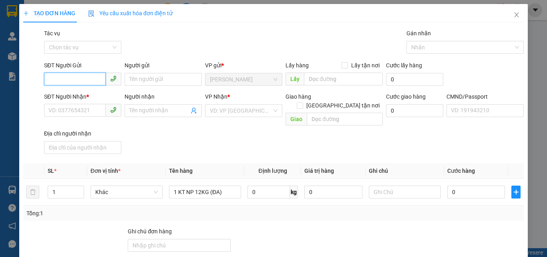
click at [65, 75] on input "SĐT Người Gửi" at bounding box center [75, 79] width 62 height 13
type input "0986766037"
click at [93, 97] on div "0986766037 - VŨ" at bounding box center [87, 95] width 79 height 9
type input "VŨ"
type input "0962060441"
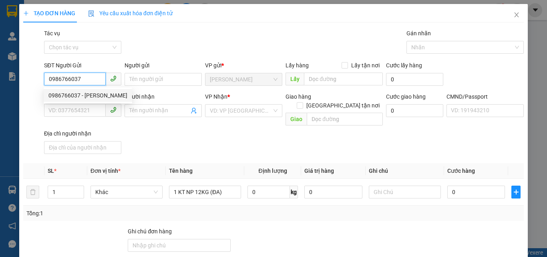
type input "TRƯỜNG"
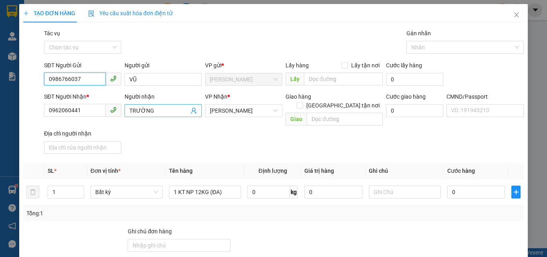
type input "0986766037"
click at [194, 111] on icon "user-add" at bounding box center [194, 110] width 6 height 6
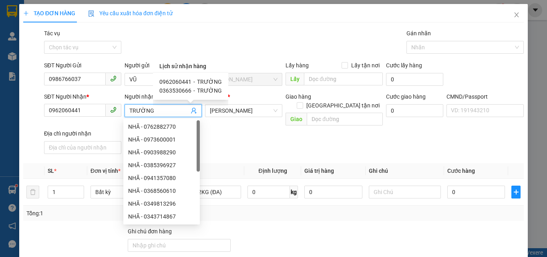
click at [186, 89] on span "0363530666" at bounding box center [175, 90] width 32 height 6
type input "0363530666"
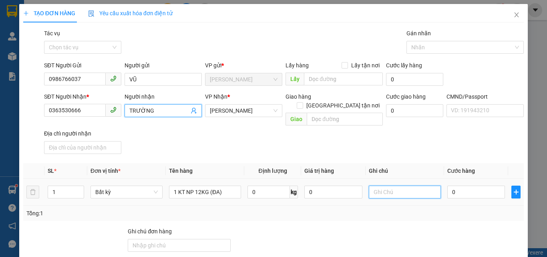
click at [399, 186] on input "text" at bounding box center [405, 192] width 72 height 13
type input "14H PHÁT"
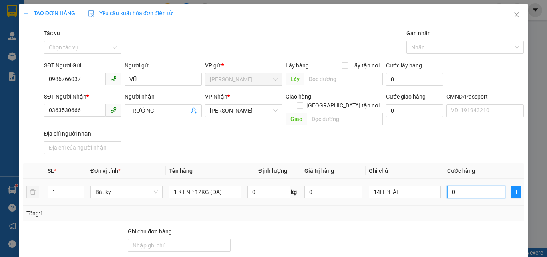
click at [458, 184] on div "0" at bounding box center [477, 192] width 58 height 16
type input "3"
type input "30"
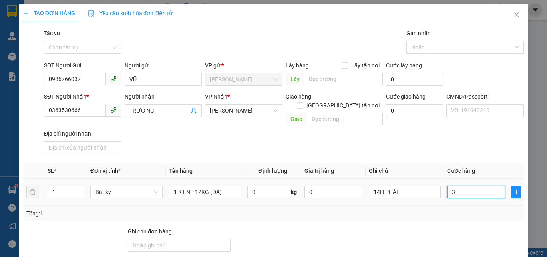
type input "30"
type input "30.000"
drag, startPoint x: 420, startPoint y: 135, endPoint x: 407, endPoint y: 140, distance: 13.9
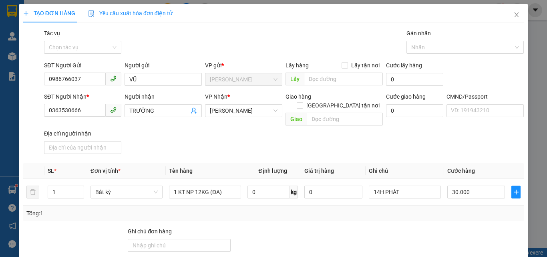
click at [420, 135] on div "SĐT Người Nhận * 0363530666 Người nhận TRƯỜNG VP Nhận * Hồ Chí Minh Giao hàng G…" at bounding box center [283, 124] width 483 height 65
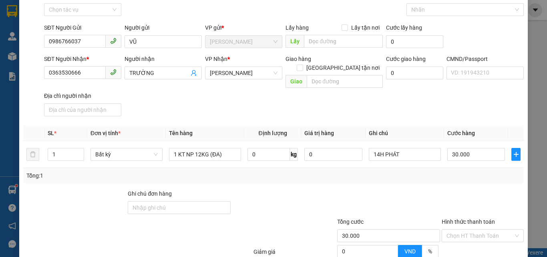
scroll to position [109, 0]
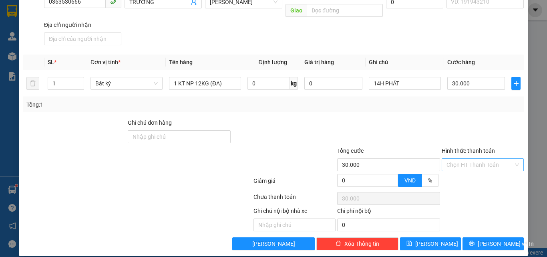
click at [448, 159] on input "Hình thức thanh toán" at bounding box center [480, 165] width 67 height 12
click at [450, 168] on div "Tại văn phòng" at bounding box center [478, 172] width 72 height 9
type input "0"
click at [442, 127] on div at bounding box center [483, 132] width 84 height 28
click at [469, 237] on button "Lưu và In" at bounding box center [493, 243] width 61 height 13
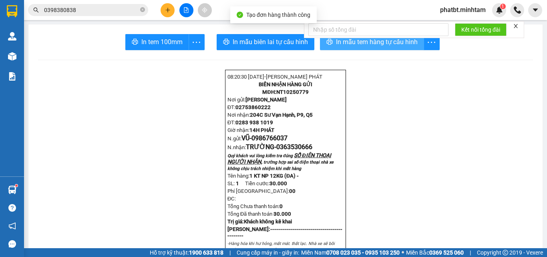
click at [365, 44] on span "In mẫu tem hàng tự cấu hình" at bounding box center [377, 42] width 82 height 10
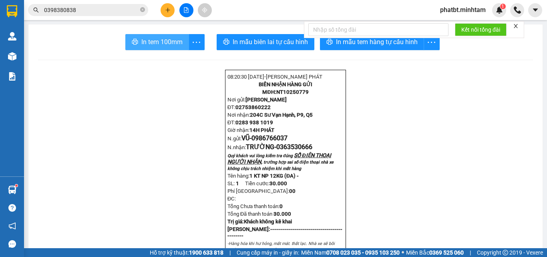
click at [181, 40] on button "In tem 100mm" at bounding box center [157, 42] width 64 height 16
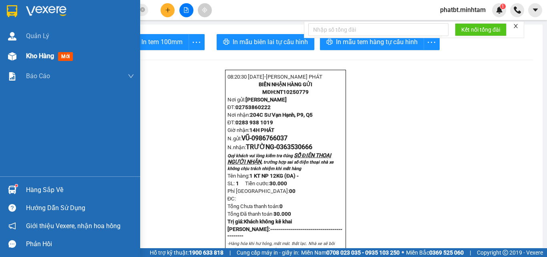
click at [8, 56] on img at bounding box center [12, 56] width 8 height 8
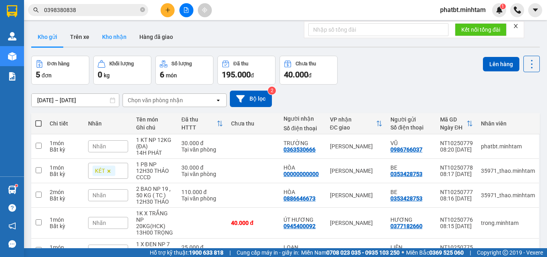
click at [115, 34] on button "Kho nhận" at bounding box center [114, 36] width 37 height 19
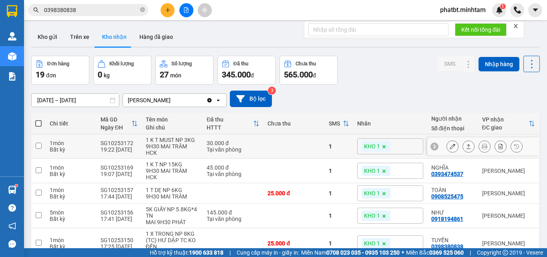
click at [450, 147] on icon at bounding box center [453, 146] width 6 height 6
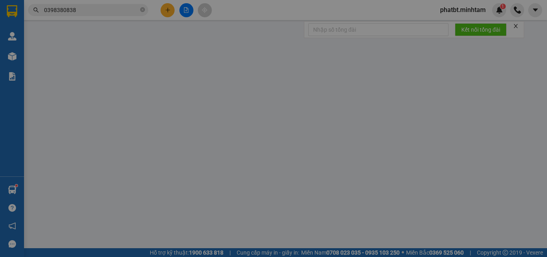
type input "0919563838"
type input "HOÀNG"
type input "0898483464"
type input "LÍP"
type input "30.000"
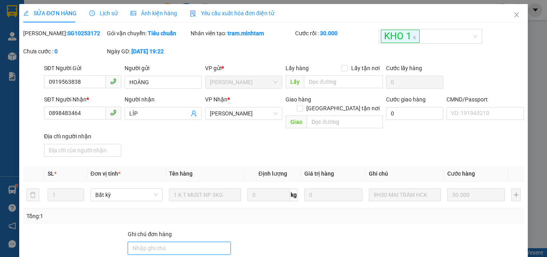
click at [156, 242] on input "Ghi chú đơn hàng" at bounding box center [179, 248] width 103 height 13
type input "KNM"
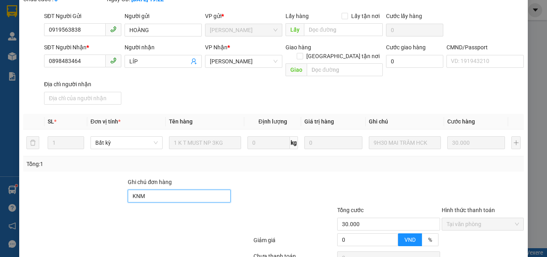
scroll to position [111, 0]
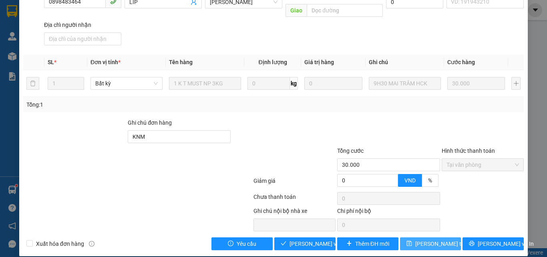
click at [425, 239] on span "Lưu thay đổi" at bounding box center [448, 243] width 64 height 9
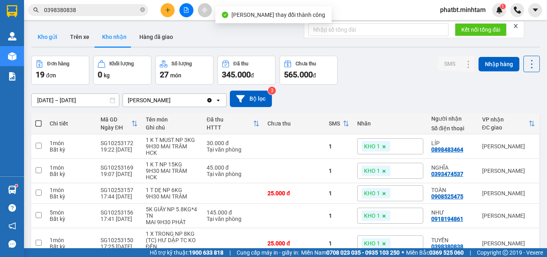
click at [53, 37] on button "Kho gửi" at bounding box center [47, 36] width 32 height 19
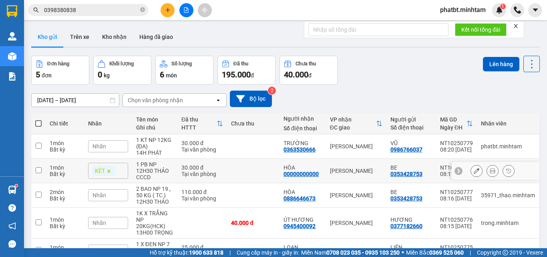
click at [472, 166] on button at bounding box center [476, 171] width 11 height 14
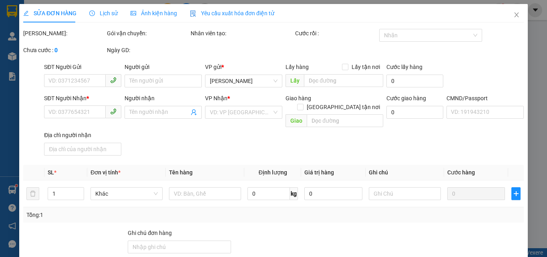
type input "0353428753"
type input "BE"
type input "00000000000"
type input "HÒA"
type input "0886646673 ĐI CHUNG MÃ NT10250777"
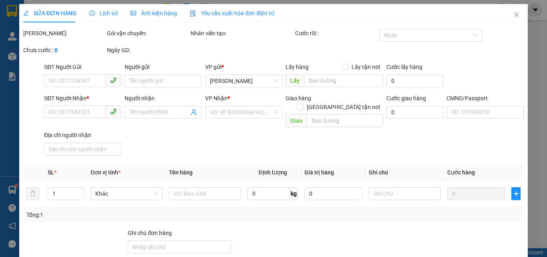
type input "30.000"
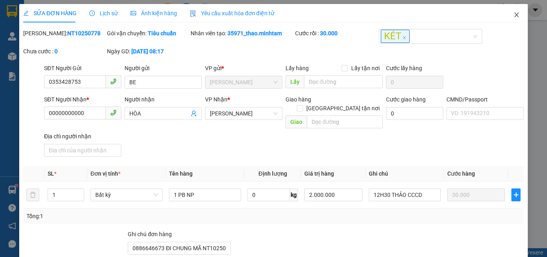
click at [515, 15] on icon "close" at bounding box center [517, 14] width 4 height 5
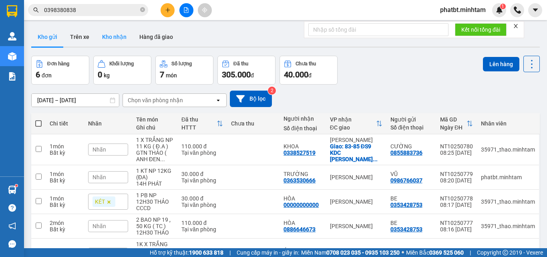
click at [106, 37] on button "Kho nhận" at bounding box center [114, 36] width 37 height 19
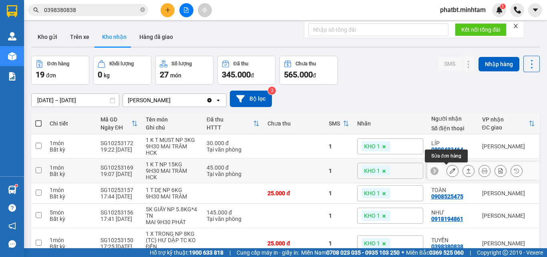
click at [450, 172] on icon at bounding box center [453, 171] width 6 height 6
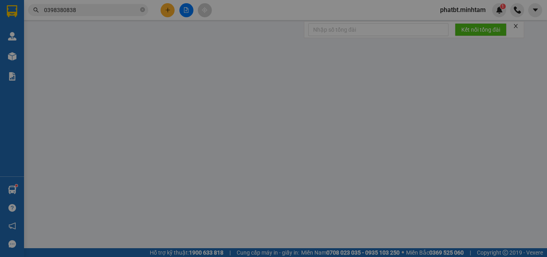
type input "0962846214"
type input "THẾ KIỆT"
type input "0393474537"
type input "NGHĨA"
type input "083063019125"
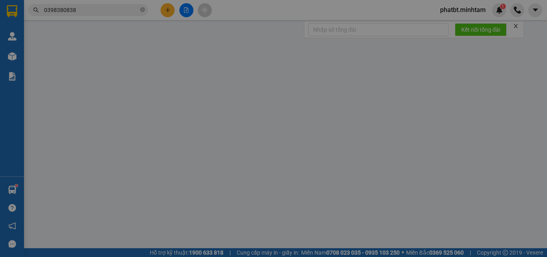
type input "45.000"
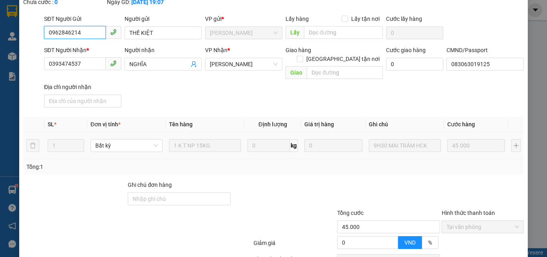
scroll to position [111, 0]
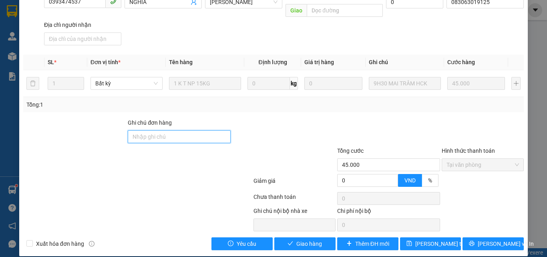
drag, startPoint x: 150, startPoint y: 125, endPoint x: 147, endPoint y: 129, distance: 4.7
click at [150, 130] on input "Ghi chú đơn hàng" at bounding box center [179, 136] width 103 height 13
type input "ĐG"
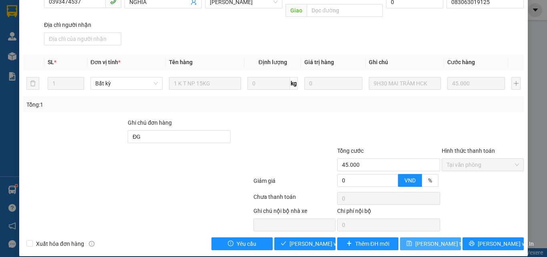
click at [424, 239] on span "Lưu thay đổi" at bounding box center [448, 243] width 64 height 9
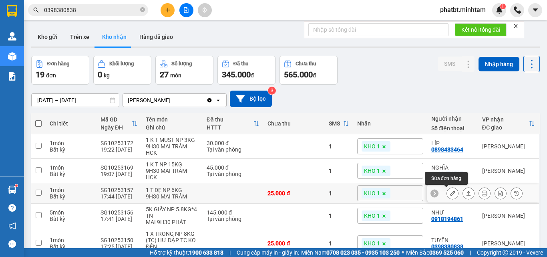
click at [449, 198] on button at bounding box center [452, 193] width 11 height 14
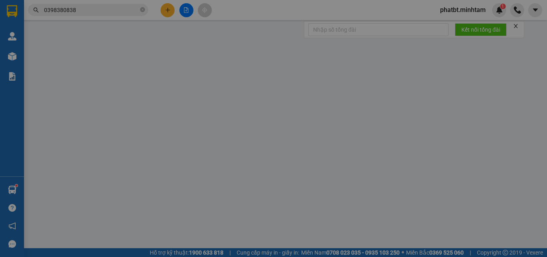
type input "0868652112"
type input "THUẬN"
type input "0908525475"
type input "TOÀN"
type input "25.000"
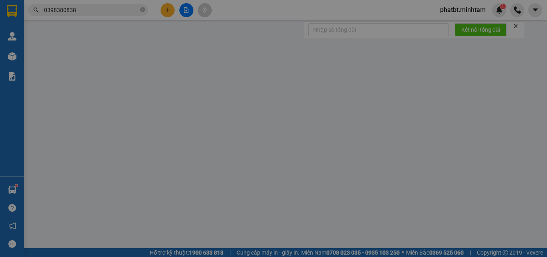
type input "25.000"
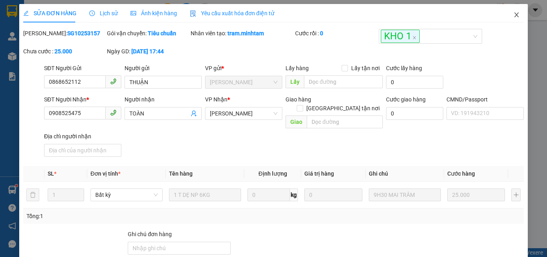
click at [515, 12] on span "Close" at bounding box center [517, 15] width 22 height 22
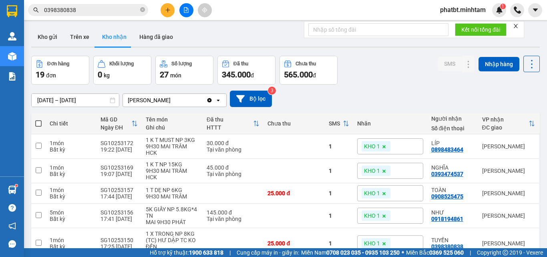
click at [164, 8] on button at bounding box center [168, 10] width 14 height 14
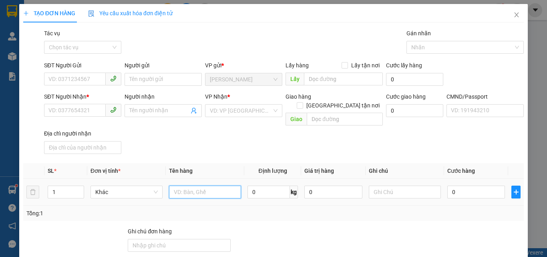
click at [210, 186] on input "text" at bounding box center [205, 192] width 72 height 13
type input "1 GB NP 9KG (ĐA)"
click at [81, 86] on div "SĐT Người Gửi VD: 0371234567" at bounding box center [82, 75] width 77 height 28
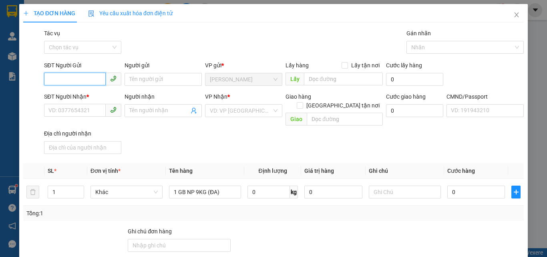
click at [81, 84] on input "SĐT Người Gửi" at bounding box center [75, 79] width 62 height 13
type input "0342874515"
click at [86, 91] on div "0342874515 - TRÚC" at bounding box center [81, 95] width 67 height 9
type input "TRÚC"
type input "0335336841"
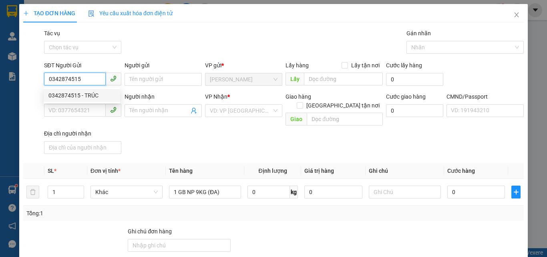
type input "TÂN"
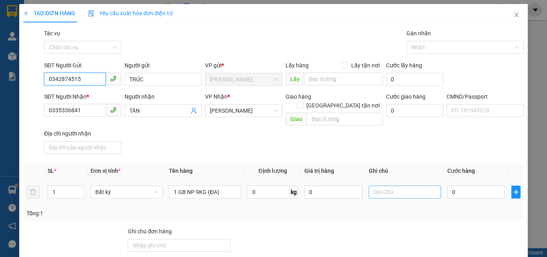
type input "0342874515"
click at [385, 186] on input "text" at bounding box center [405, 192] width 72 height 13
type input "15H PHÁT"
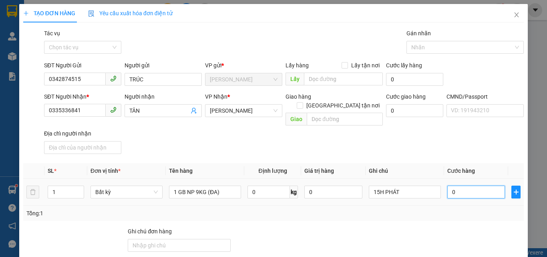
click at [457, 186] on input "0" at bounding box center [477, 192] width 58 height 13
type input "2"
type input "25"
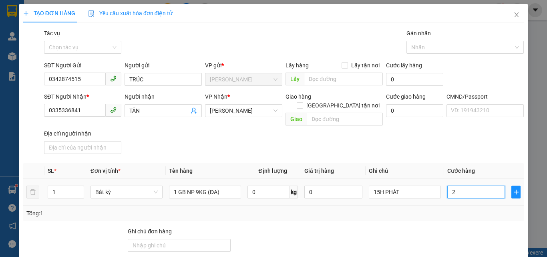
type input "25"
type input "25.000"
click at [400, 141] on div "SĐT Người Nhận * 0335336841 Người nhận TÂN VP Nhận * Hồ Chí Minh Giao hàng Giao…" at bounding box center [283, 124] width 483 height 65
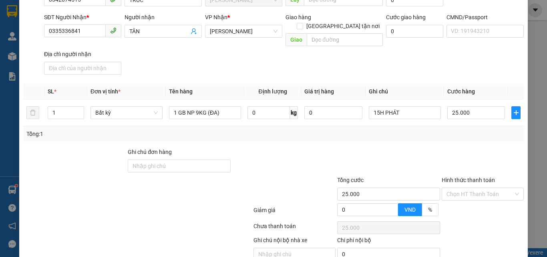
scroll to position [109, 0]
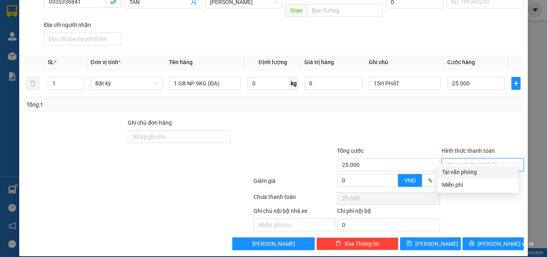
click at [448, 159] on input "Hình thức thanh toán" at bounding box center [480, 165] width 67 height 12
click at [450, 171] on div "Tại văn phòng" at bounding box center [478, 172] width 72 height 9
type input "0"
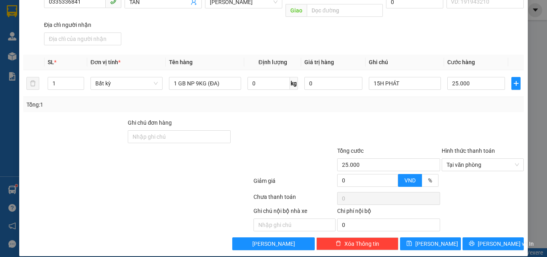
click at [430, 118] on div at bounding box center [389, 132] width 105 height 28
click at [475, 240] on icon "printer" at bounding box center [472, 243] width 6 height 6
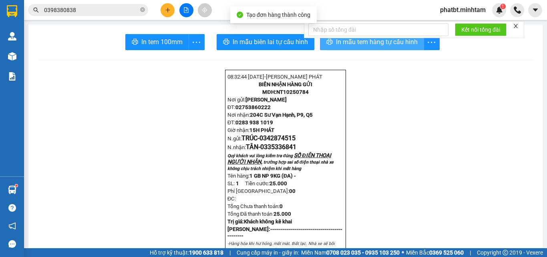
click at [357, 45] on span "In mẫu tem hàng tự cấu hình" at bounding box center [377, 42] width 82 height 10
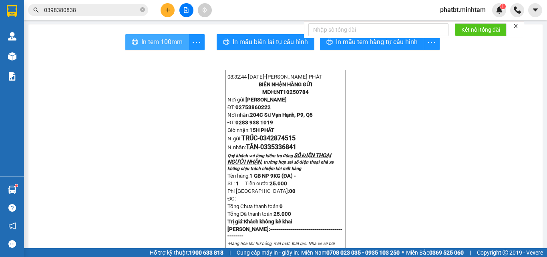
click at [175, 44] on span "In tem 100mm" at bounding box center [161, 42] width 41 height 10
click at [171, 15] on button at bounding box center [168, 10] width 14 height 14
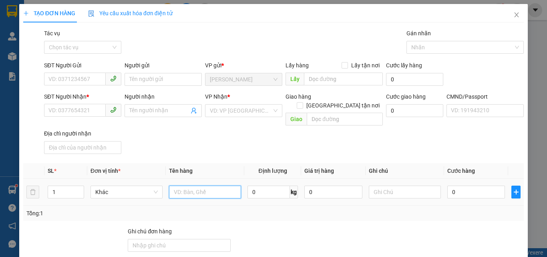
click at [194, 187] on input "text" at bounding box center [205, 192] width 72 height 13
type input "1 KT NP 26KG (TC)"
click at [77, 72] on div "SĐT Người Gửi" at bounding box center [82, 67] width 77 height 12
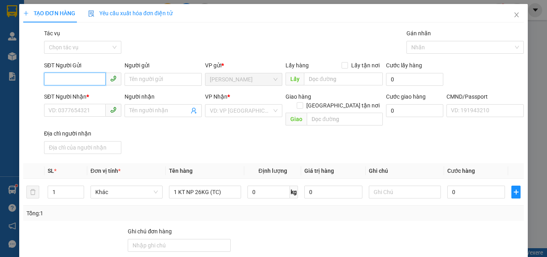
click at [77, 76] on input "SĐT Người Gửi" at bounding box center [75, 79] width 62 height 13
click at [87, 93] on div "0778952688 - NHỚ" at bounding box center [81, 95] width 67 height 9
type input "0778952688"
type input "NHỚ"
type input "0908433438"
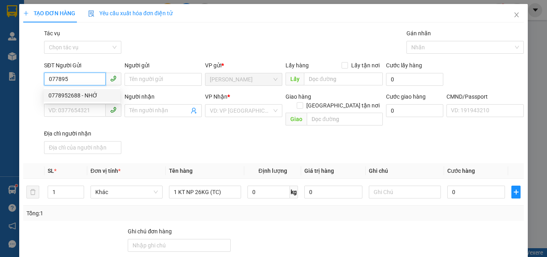
type input "SỬ"
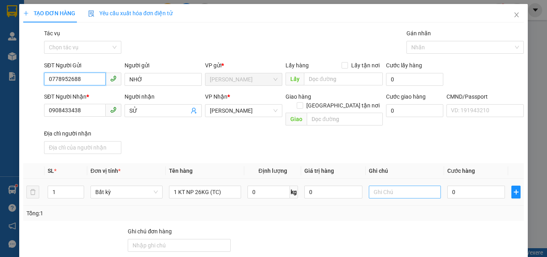
type input "0778952688"
click at [386, 186] on input "text" at bounding box center [405, 192] width 72 height 13
type input "13H PHÁT"
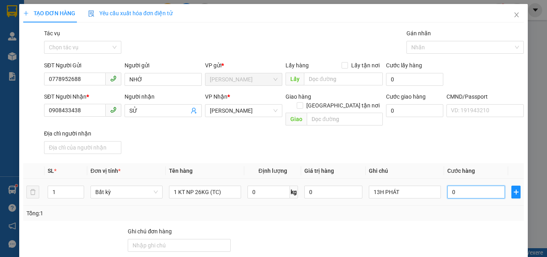
click at [454, 186] on input "0" at bounding box center [477, 192] width 58 height 13
type input "4"
type input "45"
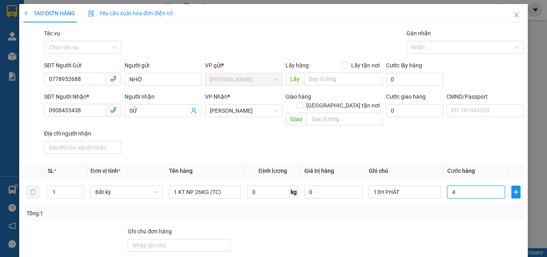
type input "45"
type input "45.000"
click at [467, 136] on div "SĐT Người Nhận * 0908433438 Người nhận SỬ VP Nhận * Hồ Chí Minh Giao hàng Giao …" at bounding box center [283, 124] width 483 height 65
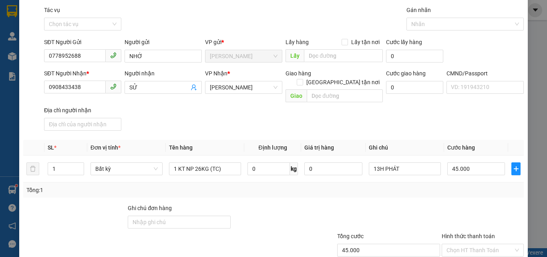
scroll to position [109, 0]
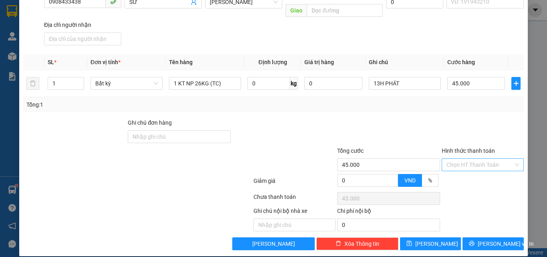
click at [456, 159] on input "Hình thức thanh toán" at bounding box center [480, 165] width 67 height 12
click at [455, 169] on div "Tại văn phòng" at bounding box center [478, 172] width 72 height 9
type input "0"
drag, startPoint x: 452, startPoint y: 131, endPoint x: 483, endPoint y: 218, distance: 92.4
click at [452, 131] on div at bounding box center [483, 132] width 84 height 28
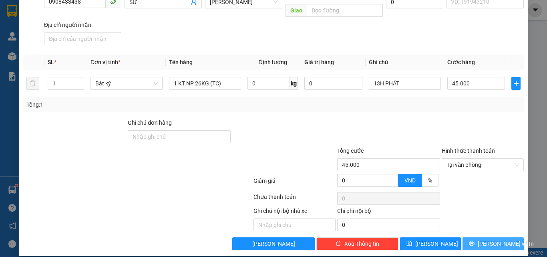
click at [482, 239] on span "Lưu và In" at bounding box center [506, 243] width 56 height 9
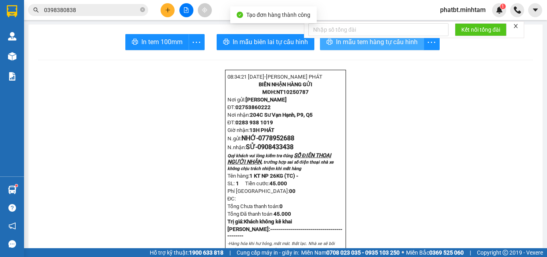
click at [339, 44] on span "In mẫu tem hàng tự cấu hình" at bounding box center [377, 42] width 82 height 10
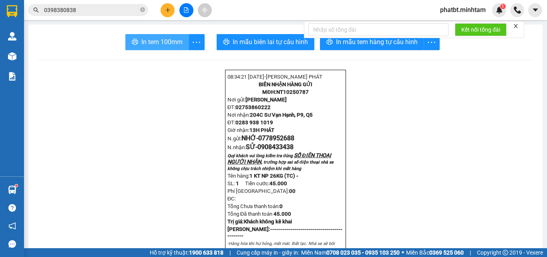
click at [141, 44] on span "In tem 100mm" at bounding box center [161, 42] width 41 height 10
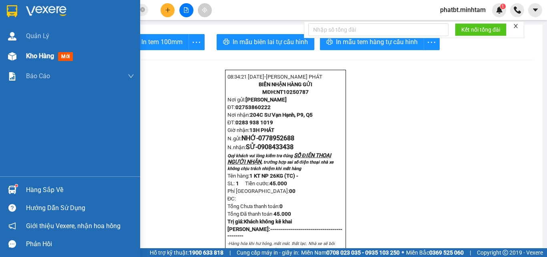
click at [34, 57] on span "Kho hàng" at bounding box center [40, 56] width 28 height 8
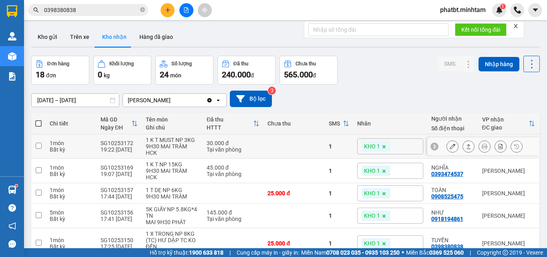
click at [86, 138] on td "1 món Bất kỳ" at bounding box center [71, 146] width 51 height 24
checkbox input "true"
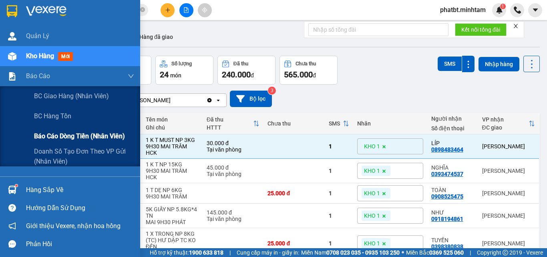
click at [53, 136] on span "Báo cáo dòng tiền (nhân viên)" at bounding box center [79, 136] width 91 height 10
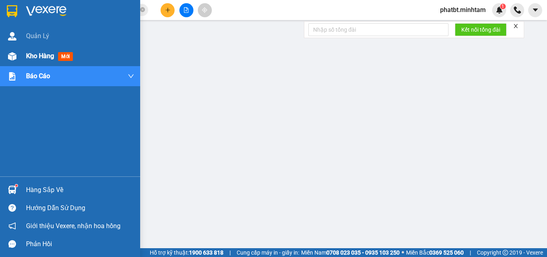
click at [18, 52] on div at bounding box center [12, 56] width 14 height 14
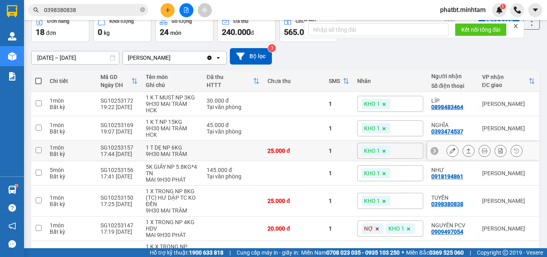
scroll to position [53, 0]
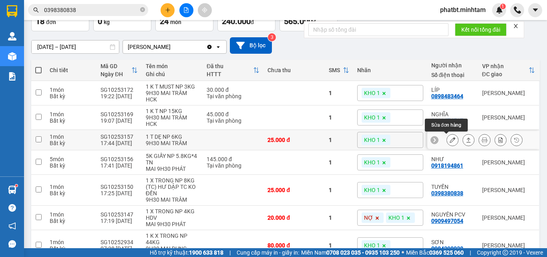
click at [450, 142] on icon at bounding box center [453, 140] width 6 height 6
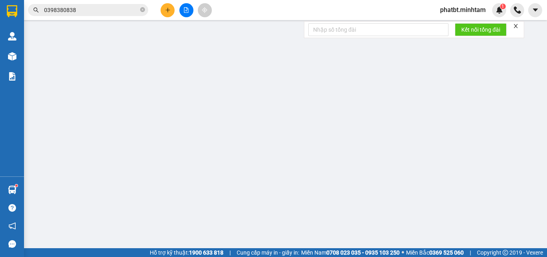
type input "0868652112"
type input "THUẬN"
type input "0908525475"
type input "TOÀN"
type input "25.000"
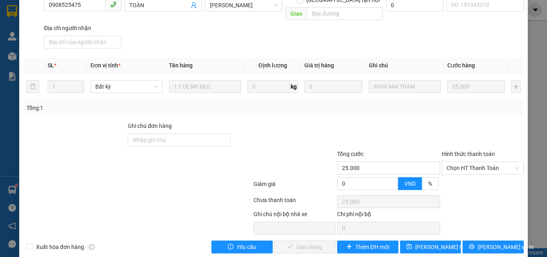
scroll to position [111, 0]
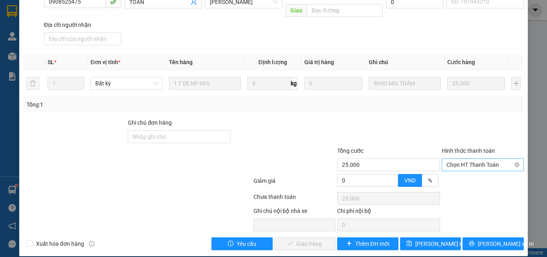
click at [471, 159] on span "Chọn HT Thanh Toán" at bounding box center [483, 165] width 73 height 12
click at [458, 168] on div "Tại văn phòng" at bounding box center [478, 172] width 72 height 9
type input "0"
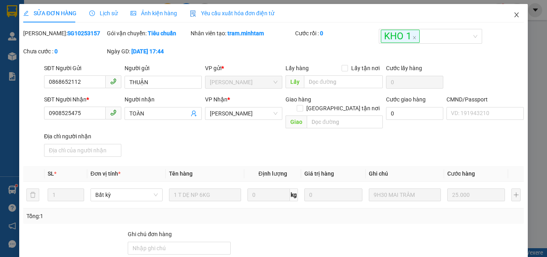
click at [515, 14] on icon "close" at bounding box center [517, 14] width 4 height 5
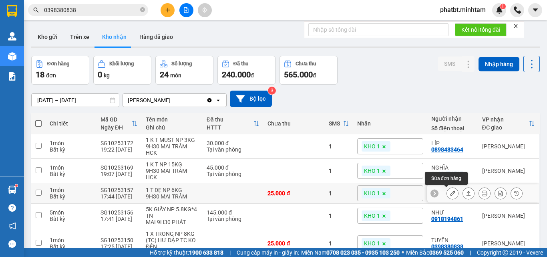
click at [450, 194] on icon at bounding box center [453, 193] width 6 height 6
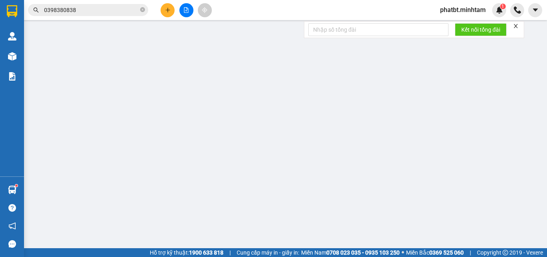
type input "0868652112"
type input "THUẬN"
type input "0908525475"
type input "TOÀN"
type input "25.000"
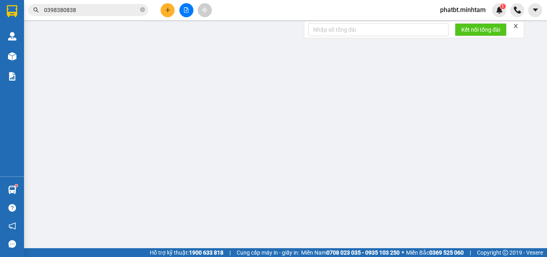
type input "25.000"
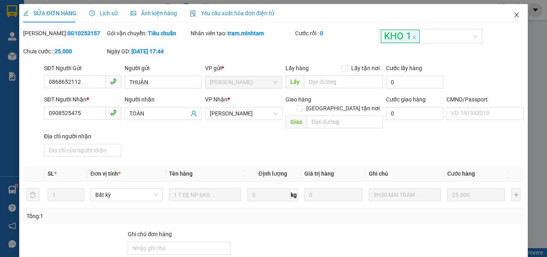
click at [514, 16] on icon "close" at bounding box center [517, 15] width 6 height 6
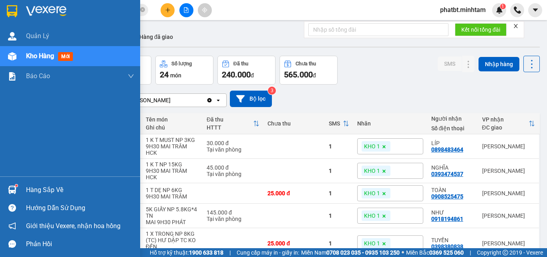
click at [42, 188] on div "Hàng sắp về" at bounding box center [80, 190] width 108 height 12
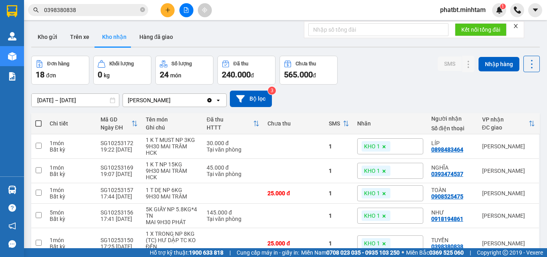
click at [369, 76] on section "Kết quả tìm kiếm ( 1 ) Bộ lọc Mã ĐH Trạng thái Món hàng Tổng cước Chưa cước Nhã…" at bounding box center [273, 128] width 547 height 257
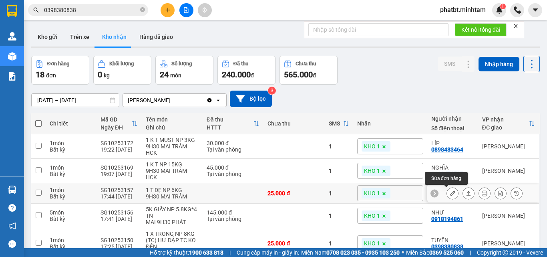
click at [450, 195] on icon at bounding box center [453, 193] width 6 height 6
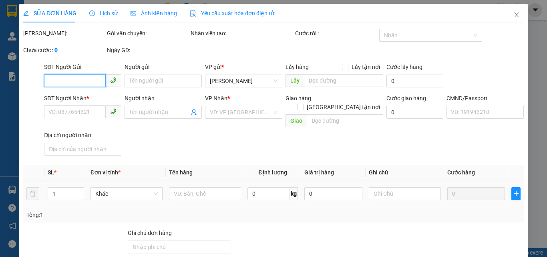
type input "0868652112"
type input "THUẬN"
type input "0908525475"
type input "TOÀN"
type input "25.000"
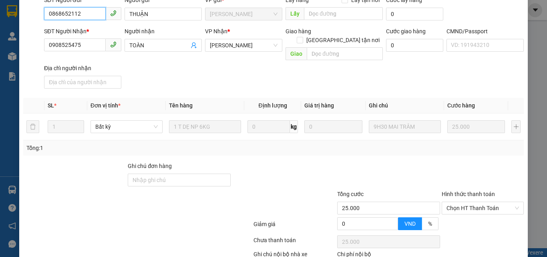
scroll to position [111, 0]
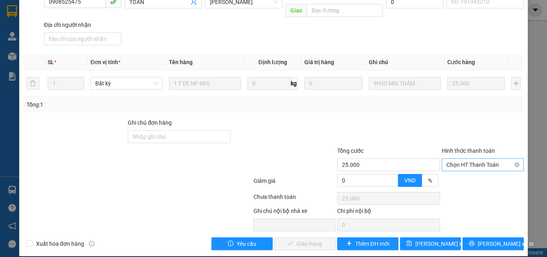
click at [458, 159] on span "Chọn HT Thanh Toán" at bounding box center [483, 165] width 73 height 12
drag, startPoint x: 455, startPoint y: 174, endPoint x: 405, endPoint y: 188, distance: 52.5
click at [454, 174] on div "Tại văn phòng" at bounding box center [478, 172] width 72 height 9
type input "0"
click at [315, 239] on span "Lưu và Giao hàng" at bounding box center [328, 243] width 77 height 9
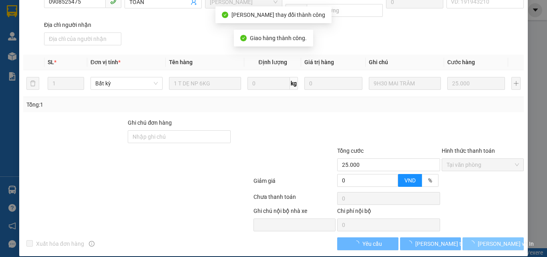
scroll to position [119, 0]
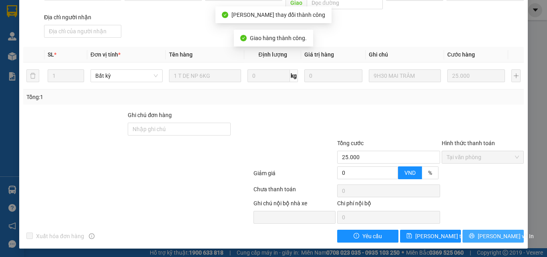
click at [472, 234] on button "Lưu và In" at bounding box center [493, 236] width 61 height 13
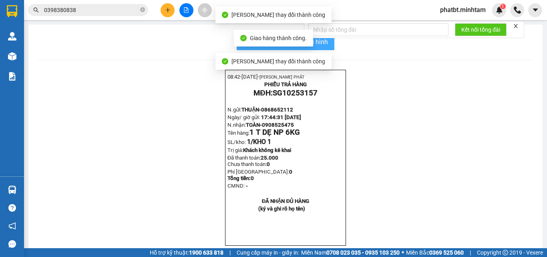
click at [319, 49] on button "In mẫu biên lai tự cấu hình" at bounding box center [286, 42] width 98 height 16
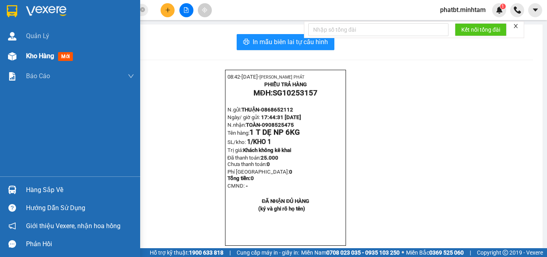
click at [17, 52] on div at bounding box center [12, 56] width 14 height 14
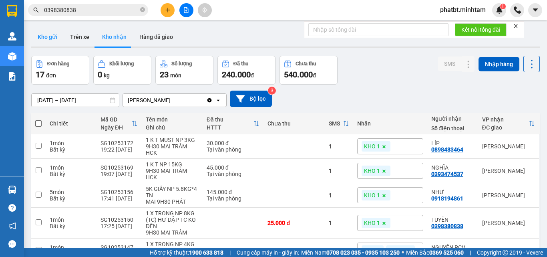
click at [38, 42] on button "Kho gửi" at bounding box center [47, 36] width 32 height 19
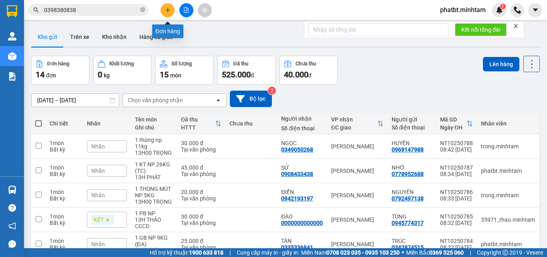
click at [165, 10] on button at bounding box center [168, 10] width 14 height 14
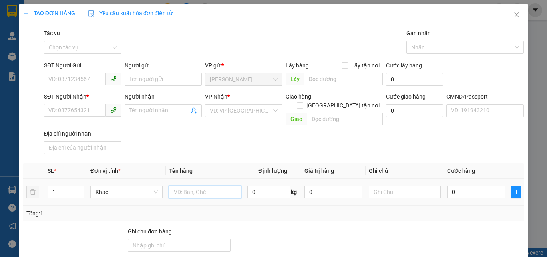
click at [190, 186] on input "text" at bounding box center [205, 192] width 72 height 13
type input "1 BAO NP 27KG (TC)"
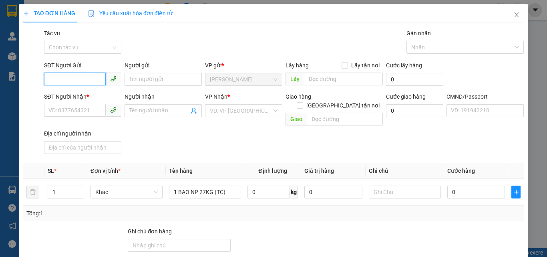
click at [86, 81] on input "SĐT Người Gửi" at bounding box center [75, 79] width 62 height 13
type input "0906764287"
click at [86, 93] on div "0906764287 - THÚY" at bounding box center [81, 95] width 67 height 9
type input "THÚY"
type input "0909922981"
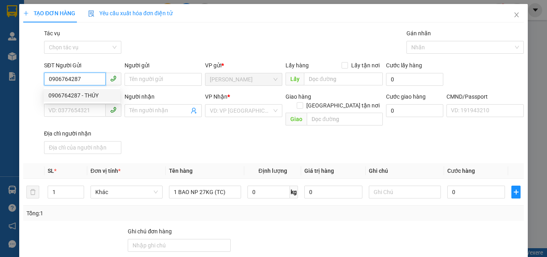
type input "HUYỀN"
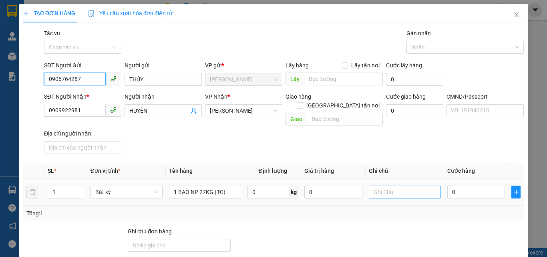
type input "0906764287"
click at [401, 186] on input "text" at bounding box center [405, 192] width 72 height 13
type input "14H PHÁT"
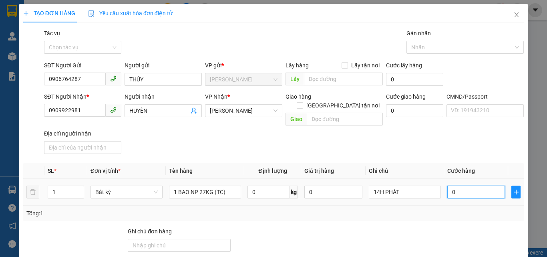
click at [452, 186] on input "0" at bounding box center [477, 192] width 58 height 13
type input "4"
type input "45"
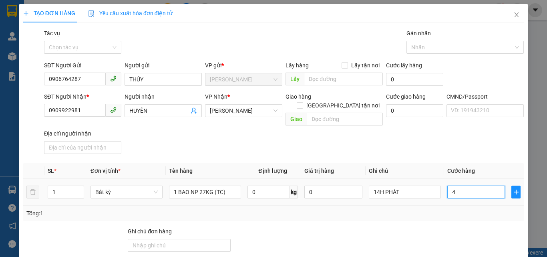
type input "45"
type input "45.000"
click at [430, 130] on div "SĐT Người Nhận * 0909922981 Người nhận HUYỀN VP Nhận * Hồ Chí Minh Giao hàng Gi…" at bounding box center [283, 124] width 483 height 65
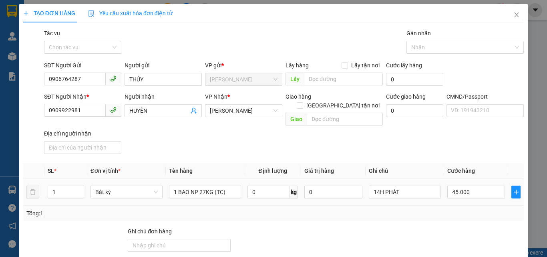
scroll to position [109, 0]
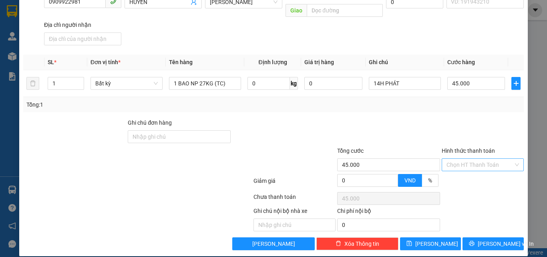
click at [457, 159] on input "Hình thức thanh toán" at bounding box center [480, 165] width 67 height 12
click at [454, 172] on div "Tại văn phòng" at bounding box center [478, 172] width 72 height 9
type input "0"
click at [443, 105] on div "Transit Pickup Surcharge Ids Transit Deliver Surcharge Ids Transit Deliver Surc…" at bounding box center [273, 85] width 501 height 330
drag, startPoint x: 489, startPoint y: 236, endPoint x: 483, endPoint y: 240, distance: 7.0
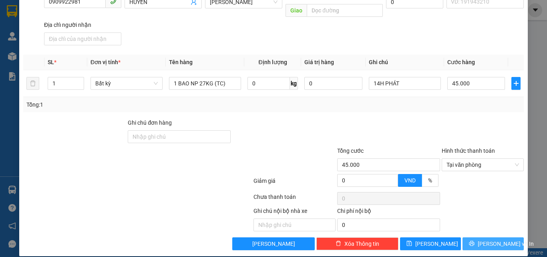
click at [488, 239] on span "Lưu và In" at bounding box center [506, 243] width 56 height 9
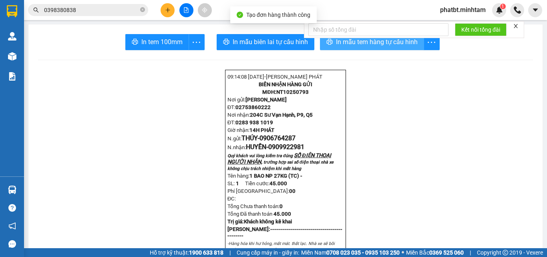
click at [355, 45] on span "In mẫu tem hàng tự cấu hình" at bounding box center [377, 42] width 82 height 10
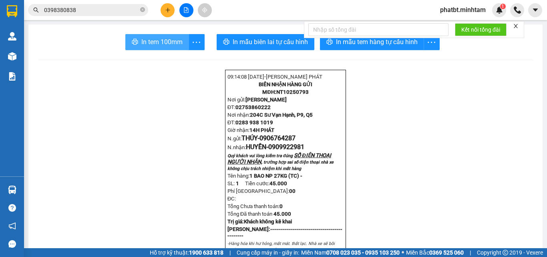
click at [151, 41] on span "In tem 100mm" at bounding box center [161, 42] width 41 height 10
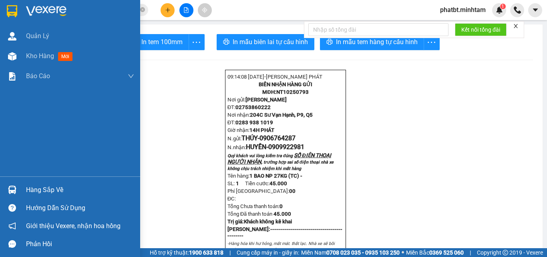
click at [31, 187] on div "Hàng sắp về" at bounding box center [80, 190] width 108 height 12
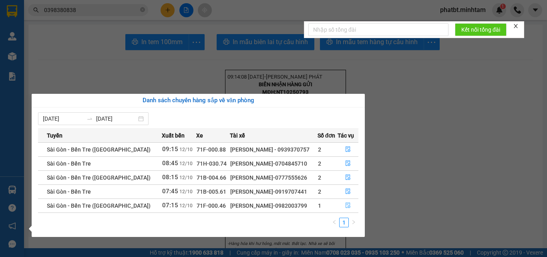
click at [348, 204] on icon "file-done" at bounding box center [348, 205] width 6 height 6
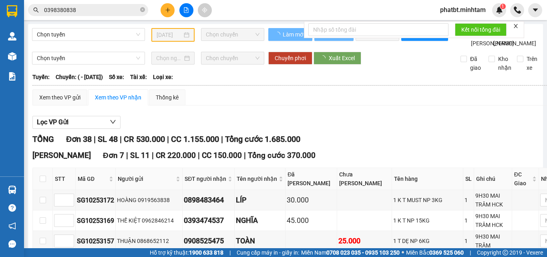
type input "12/10/2025"
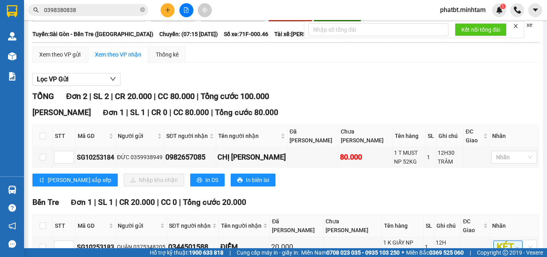
scroll to position [86, 0]
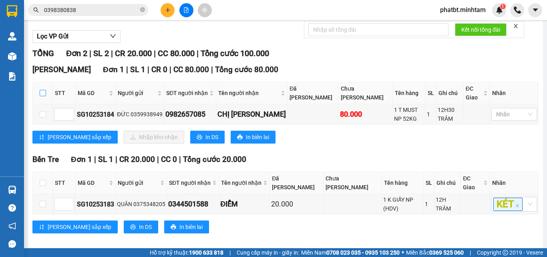
click at [46, 96] on input "checkbox" at bounding box center [43, 93] width 6 height 6
checkbox input "true"
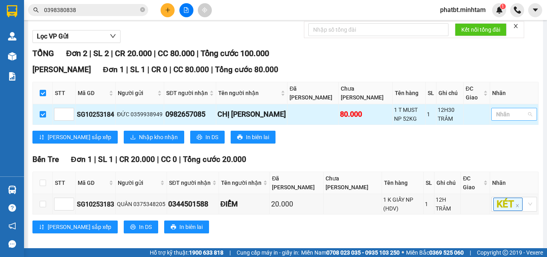
click at [498, 118] on div at bounding box center [511, 114] width 34 height 10
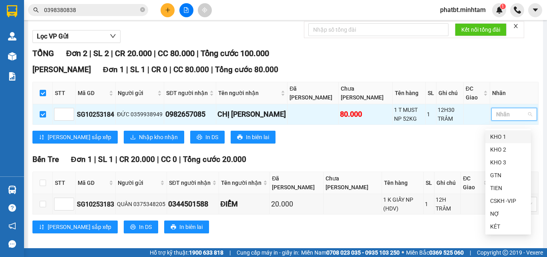
click at [500, 137] on div "KHO 1" at bounding box center [508, 136] width 36 height 9
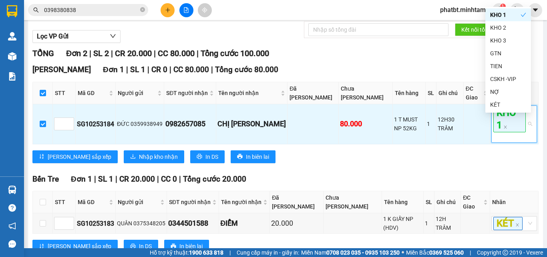
click at [370, 185] on div "Bến Tre Đơn 1 | SL 1 | CR 20.000 | CC 0 | Tổng cước 20.000" at bounding box center [285, 179] width 507 height 12
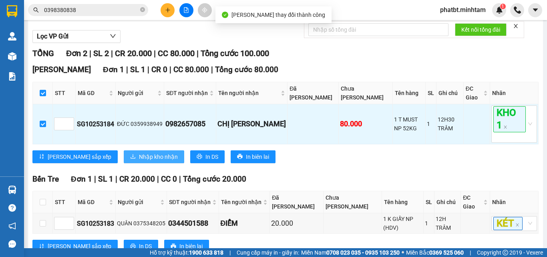
click at [139, 161] on span "Nhập kho nhận" at bounding box center [158, 156] width 39 height 9
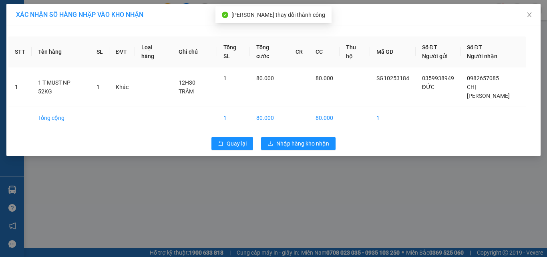
click at [292, 133] on div "Quay lại Nhập hàng kho nhận" at bounding box center [273, 143] width 531 height 21
click at [285, 139] on span "Nhập hàng kho nhận" at bounding box center [303, 143] width 53 height 9
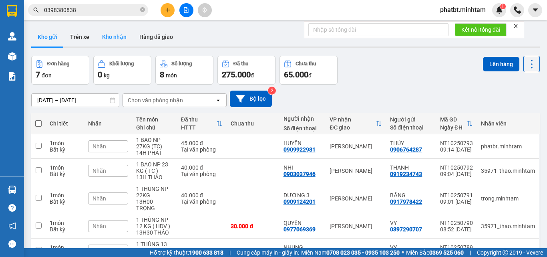
click at [109, 33] on button "Kho nhận" at bounding box center [114, 36] width 37 height 19
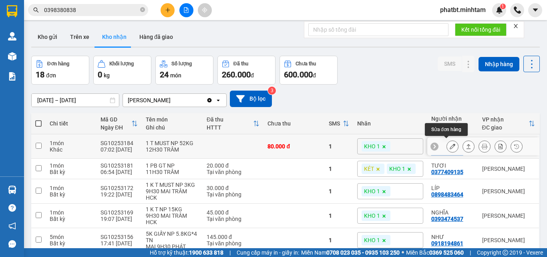
click at [450, 143] on icon at bounding box center [453, 146] width 6 height 6
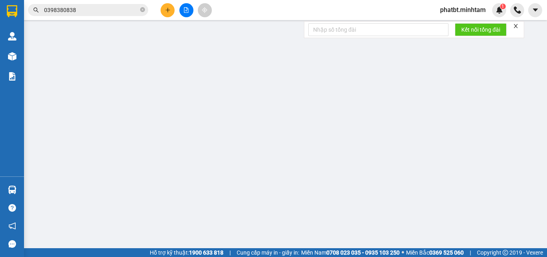
type input "0359938949"
type input "ĐỨC"
type input "0982657085"
type input "CHỊ THẠCH"
type input "CƠM DỪA"
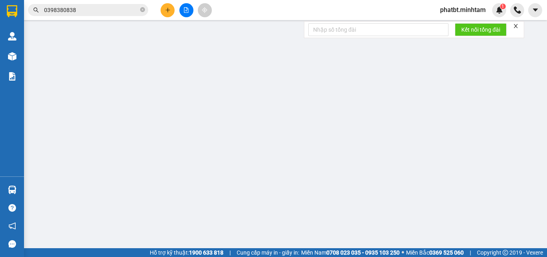
type input "80.000"
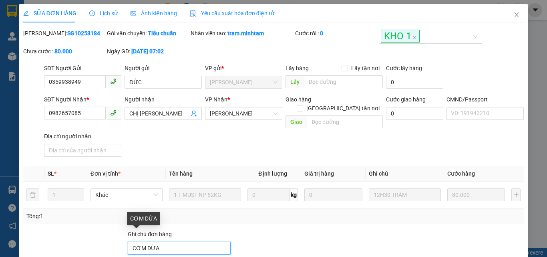
click at [171, 242] on input "CƠM DỪA" at bounding box center [179, 248] width 103 height 13
type input "CƠM DỪA BM"
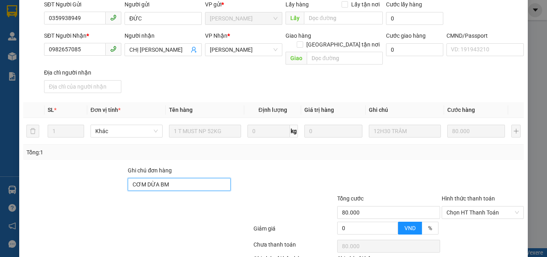
scroll to position [111, 0]
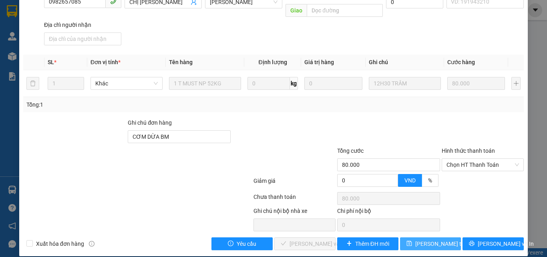
click at [418, 239] on span "Lưu thay đổi" at bounding box center [448, 243] width 64 height 9
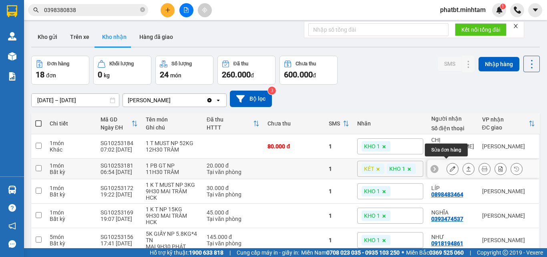
click at [450, 168] on icon at bounding box center [453, 169] width 6 height 6
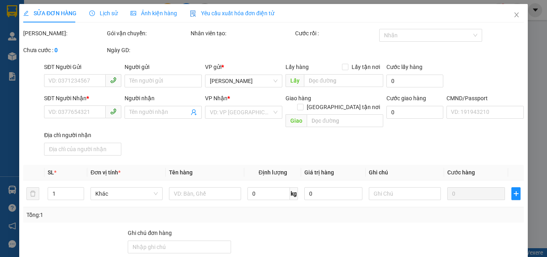
type input "0345357471"
type input "BÌNH"
type input "0377409135"
type input "TƯƠI"
type input "DG"
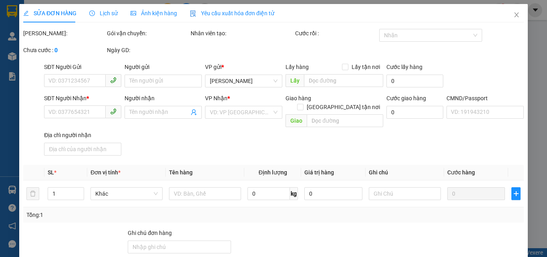
type input "20.000"
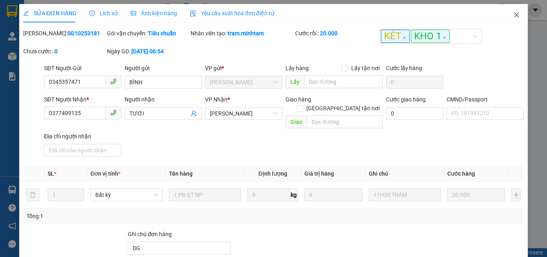
click at [515, 12] on span "Close" at bounding box center [517, 15] width 22 height 22
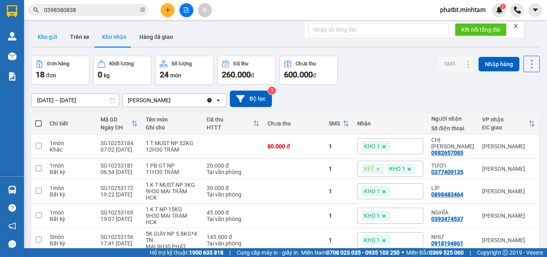
click at [49, 36] on button "Kho gửi" at bounding box center [47, 36] width 32 height 19
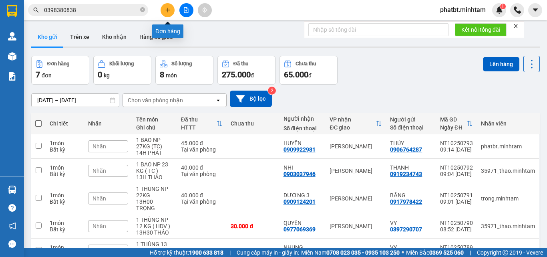
click at [170, 10] on icon "plus" at bounding box center [168, 10] width 6 height 6
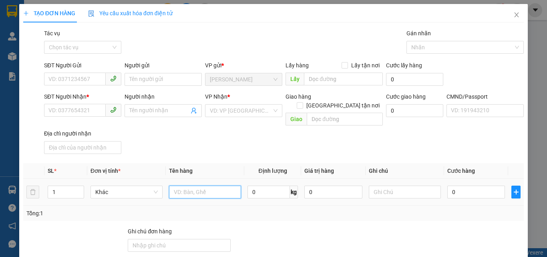
click at [208, 186] on input "text" at bounding box center [205, 192] width 72 height 13
type input "1 BAO NP 7KG (TN)"
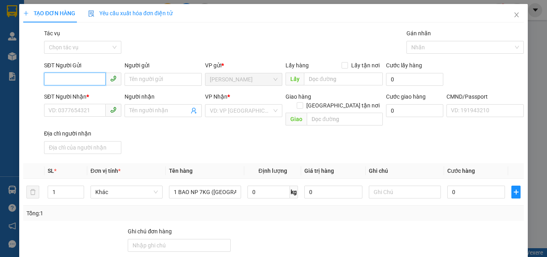
click at [71, 79] on input "SĐT Người Gửi" at bounding box center [75, 79] width 62 height 13
type input "0939658780"
click at [82, 95] on div "0939658780 - HƯƠNG" at bounding box center [81, 95] width 67 height 9
type input "HƯƠNG"
type input "0936703049"
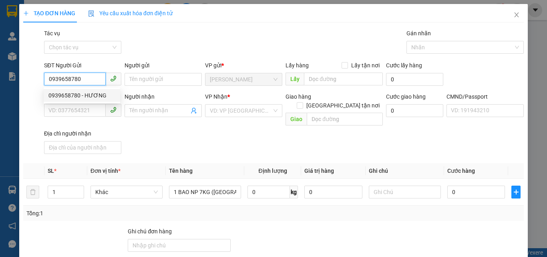
type input "THÚY"
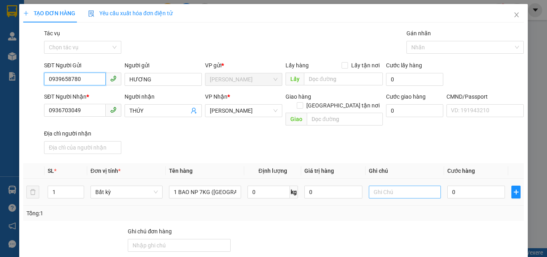
type input "0939658780"
click at [388, 186] on input "text" at bounding box center [405, 192] width 72 height 13
type input "15H PHÁT"
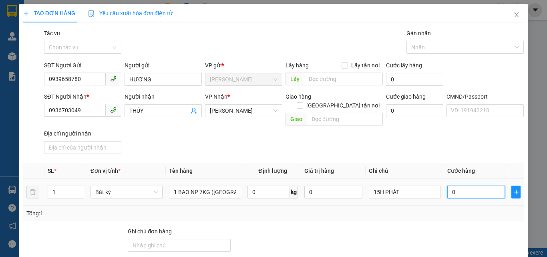
click at [463, 186] on input "0" at bounding box center [477, 192] width 58 height 13
type input "2"
type input "25"
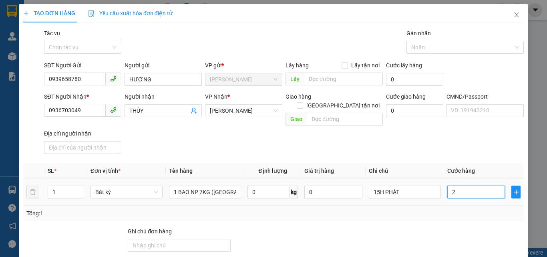
type input "25"
type input "25.000"
click at [409, 138] on div "SĐT Người Nhận * 0936703049 Người nhận THÚY VP Nhận * Hồ Chí Minh Giao hàng Gia…" at bounding box center [283, 124] width 483 height 65
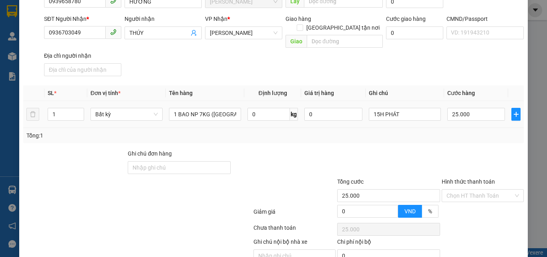
scroll to position [109, 0]
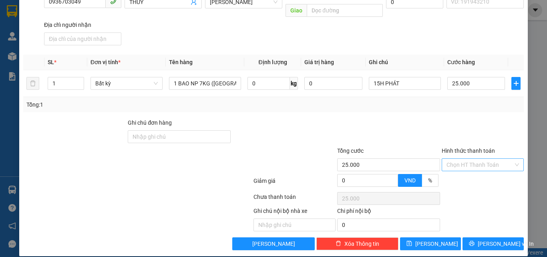
click at [453, 159] on input "Hình thức thanh toán" at bounding box center [480, 165] width 67 height 12
click at [454, 170] on div "Tại văn phòng" at bounding box center [478, 172] width 72 height 9
click at [435, 105] on div "Transit Pickup Surcharge Ids Transit Deliver Surcharge Ids Transit Deliver Surc…" at bounding box center [273, 85] width 501 height 330
type input "25.000"
click at [474, 240] on icon "printer" at bounding box center [472, 243] width 6 height 6
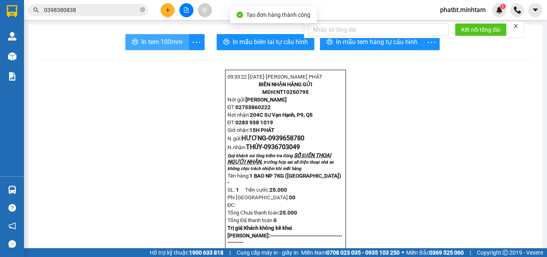
click at [168, 39] on span "In tem 100mm" at bounding box center [161, 42] width 41 height 10
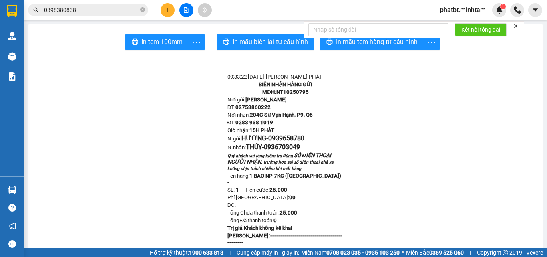
drag, startPoint x: 170, startPoint y: 8, endPoint x: 166, endPoint y: 13, distance: 6.6
click at [166, 13] on button at bounding box center [168, 10] width 14 height 14
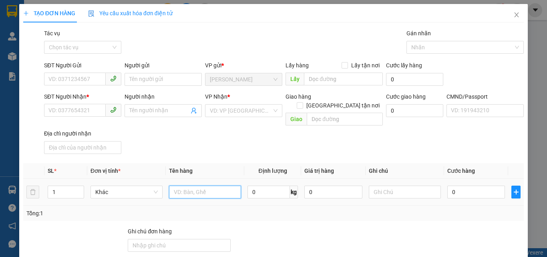
click at [196, 186] on input "text" at bounding box center [205, 192] width 72 height 13
type input "1"
type input "1 GB NP 24KG (ĐA)"
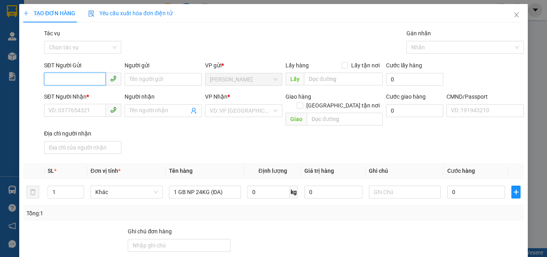
click at [92, 79] on input "SĐT Người Gửi" at bounding box center [75, 79] width 62 height 13
click at [76, 94] on div "0826145615 - [GEOGRAPHIC_DATA]" at bounding box center [93, 95] width 90 height 9
type input "0826145615"
type input "MỸ"
type input "0783183847"
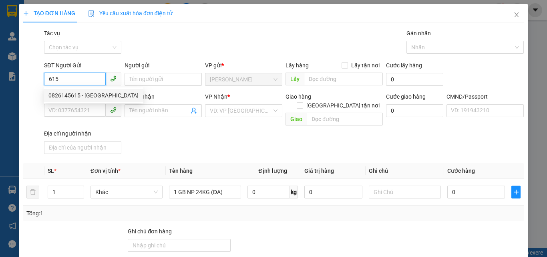
type input "HẠNH CẦN GIUỘC"
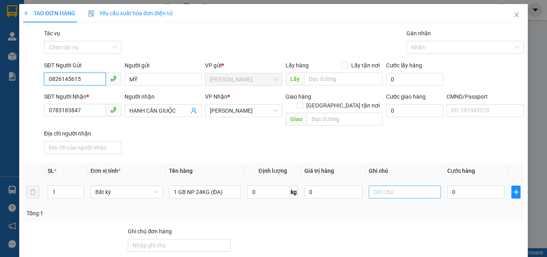
type input "0826145615"
click at [407, 186] on input "text" at bounding box center [405, 192] width 72 height 13
type input "15H PHÁT"
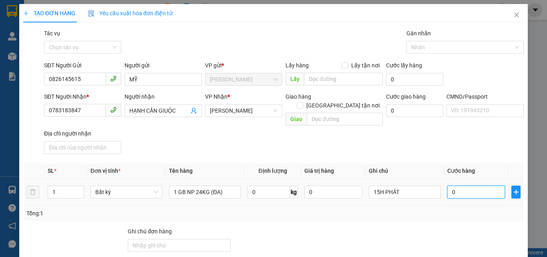
click at [458, 186] on input "0" at bounding box center [477, 192] width 58 height 13
type input "4"
type input "40"
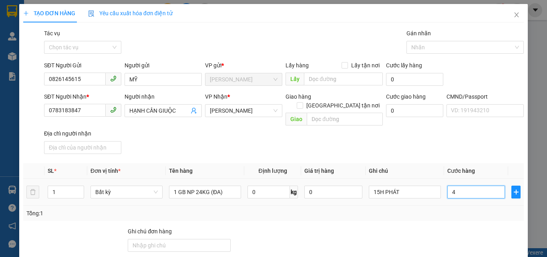
type input "40"
type input "40.000"
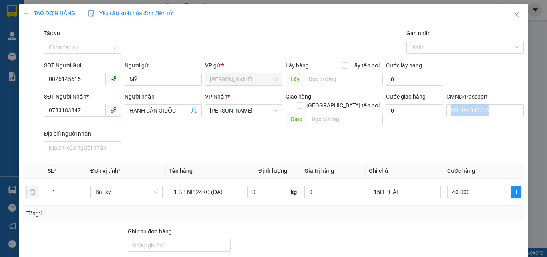
click at [442, 141] on div "SĐT Người Nhận * 0783183847 Người nhận HẠNH CẦN GIUỘC VP Nhận * [PERSON_NAME] G…" at bounding box center [283, 124] width 483 height 65
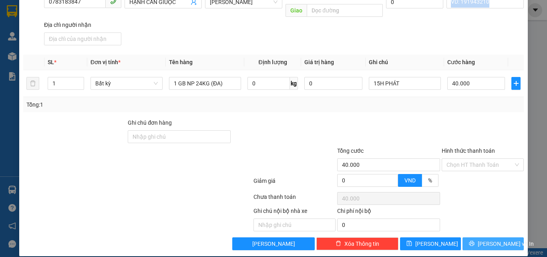
click at [470, 237] on button "[PERSON_NAME] và In" at bounding box center [493, 243] width 61 height 13
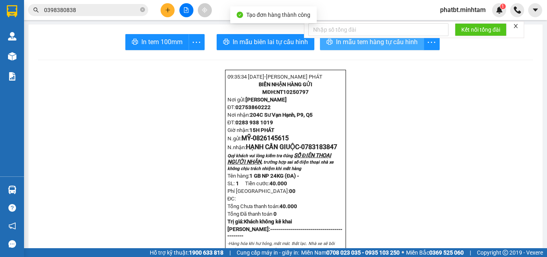
click at [327, 44] on icon "printer" at bounding box center [330, 41] width 6 height 6
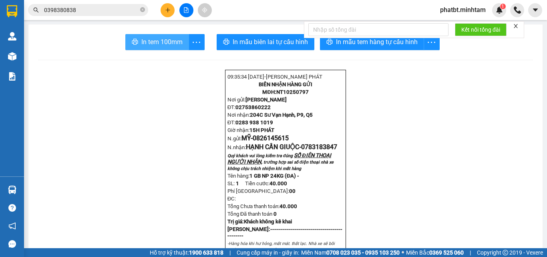
drag, startPoint x: 170, startPoint y: 43, endPoint x: 164, endPoint y: 49, distance: 8.5
click at [170, 43] on span "In tem 100mm" at bounding box center [161, 42] width 41 height 10
click at [169, 5] on button at bounding box center [168, 10] width 14 height 14
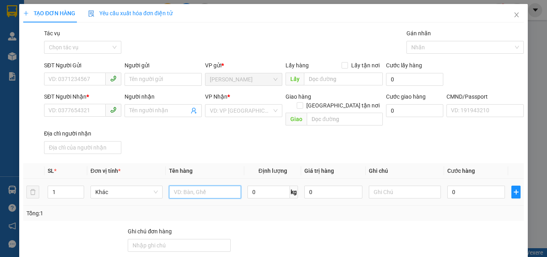
click at [207, 186] on input "text" at bounding box center [205, 192] width 72 height 13
type input "1 BAO NP 23KG (ĐA)"
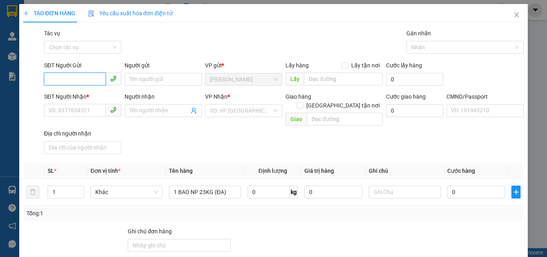
click at [86, 83] on input "SĐT Người Gửi" at bounding box center [75, 79] width 62 height 13
drag, startPoint x: 69, startPoint y: 91, endPoint x: 73, endPoint y: 92, distance: 4.0
click at [69, 91] on div "0826145615 - [GEOGRAPHIC_DATA]" at bounding box center [93, 95] width 90 height 9
type input "0826145615"
type input "MỸ"
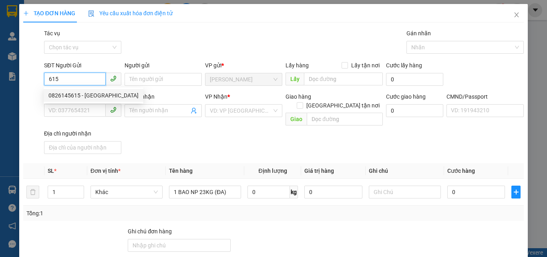
type input "0783183847"
type input "HẠNH CẦN GIUỘC"
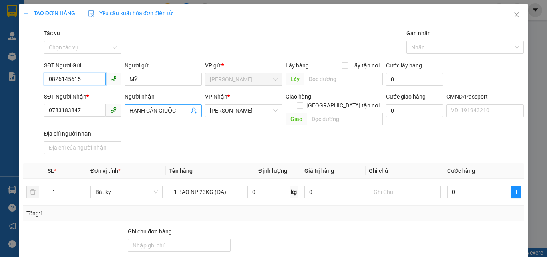
type input "0826145615"
click at [194, 110] on icon "user-add" at bounding box center [194, 110] width 6 height 6
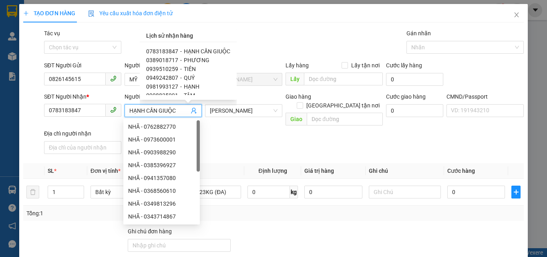
click at [196, 60] on span "PHƯƠNG" at bounding box center [197, 60] width 26 height 6
type input "0389018717"
type input "PHƯƠNG"
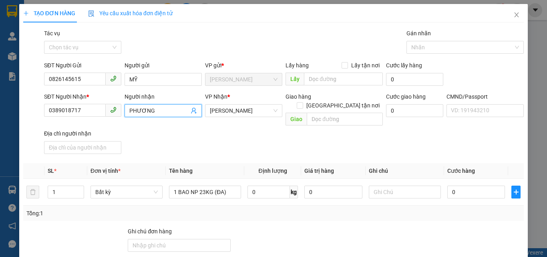
click at [368, 149] on div "Transit Pickup Surcharge Ids Transit Deliver Surcharge Ids Transit Deliver Surc…" at bounding box center [273, 194] width 501 height 330
click at [386, 186] on input "text" at bounding box center [405, 192] width 72 height 13
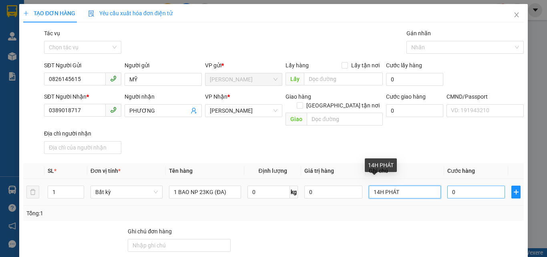
type input "14H PHÁT"
click at [457, 186] on input "0" at bounding box center [477, 192] width 58 height 13
type input "4"
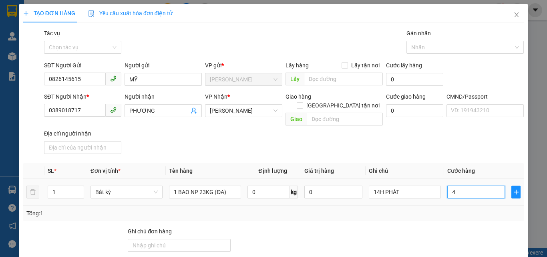
type input "40"
type input "40.000"
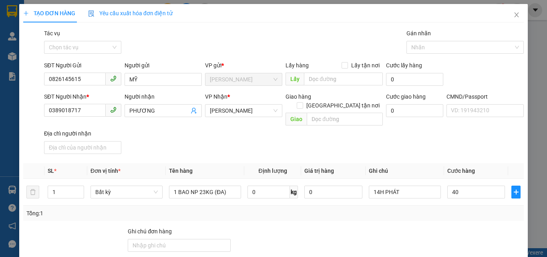
type input "40.000"
click at [418, 143] on div "SĐT Người Nhận * 0389018717 Người nhận PHƯƠNG VP Nhận * [PERSON_NAME] hàng Giao…" at bounding box center [283, 124] width 483 height 65
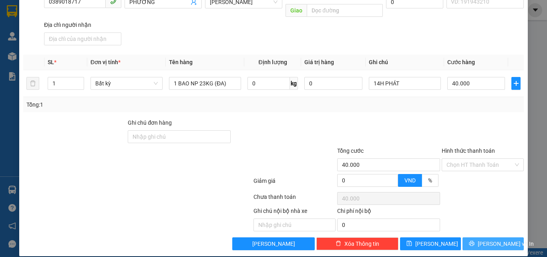
click at [478, 237] on button "[PERSON_NAME] và In" at bounding box center [493, 243] width 61 height 13
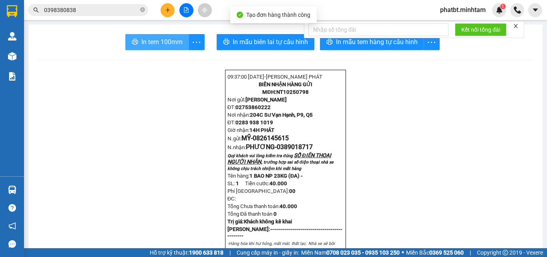
click at [178, 41] on span "In tem 100mm" at bounding box center [161, 42] width 41 height 10
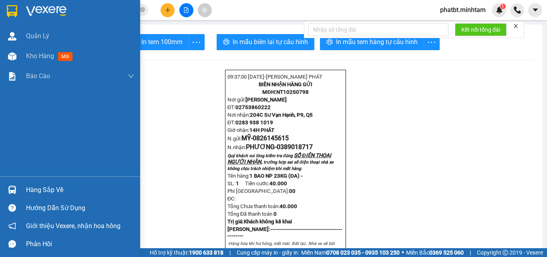
drag, startPoint x: 57, startPoint y: 186, endPoint x: 63, endPoint y: 186, distance: 6.0
click at [58, 186] on div "Hàng sắp về" at bounding box center [80, 190] width 108 height 12
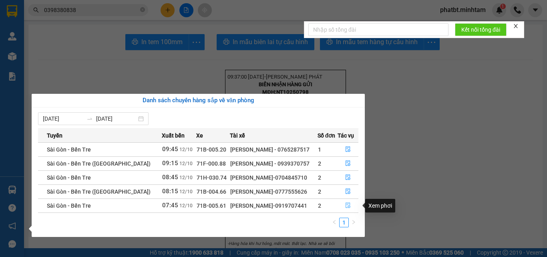
click at [347, 207] on icon "file-done" at bounding box center [348, 206] width 5 height 6
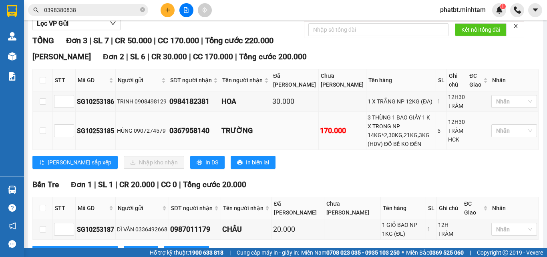
scroll to position [107, 0]
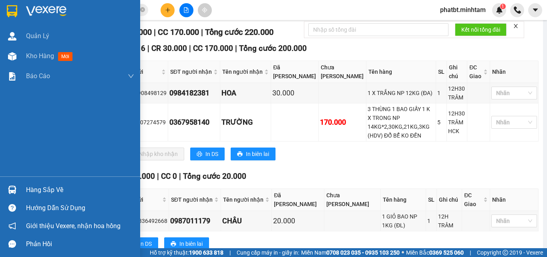
click at [34, 189] on div "Hàng sắp về" at bounding box center [80, 190] width 108 height 12
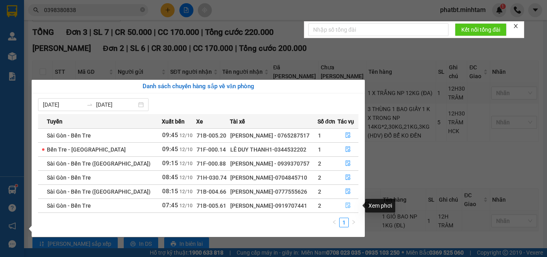
click at [346, 203] on icon "file-done" at bounding box center [348, 206] width 5 height 6
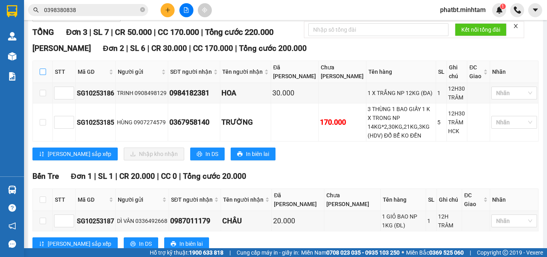
click at [43, 75] on input "checkbox" at bounding box center [43, 72] width 6 height 6
checkbox input "true"
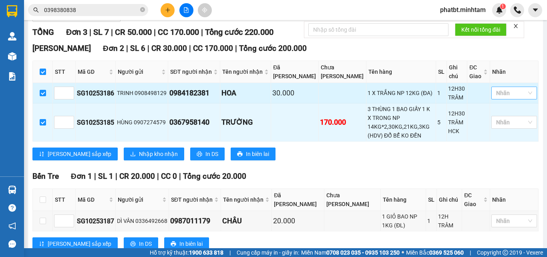
click at [514, 98] on div at bounding box center [511, 93] width 34 height 10
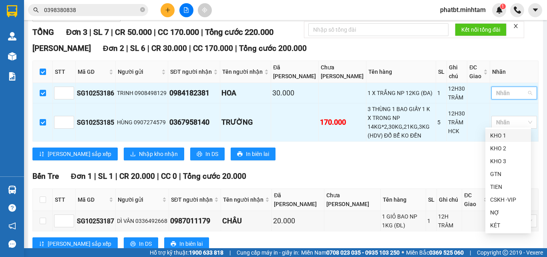
click at [502, 135] on div "KHO 1" at bounding box center [508, 135] width 36 height 9
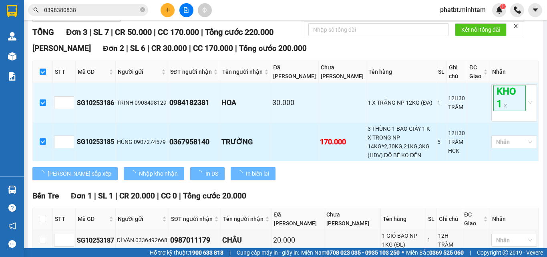
drag, startPoint x: 445, startPoint y: 155, endPoint x: 471, endPoint y: 164, distance: 27.8
click at [448, 155] on div "12H30 TRÂM HCK" at bounding box center [457, 142] width 18 height 26
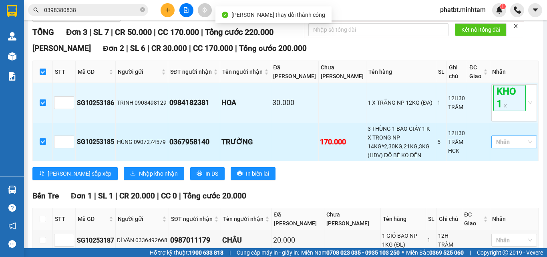
click at [506, 147] on div at bounding box center [511, 142] width 34 height 10
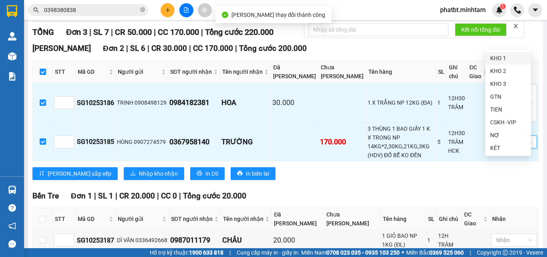
click at [498, 57] on div "KHO 1" at bounding box center [508, 58] width 36 height 9
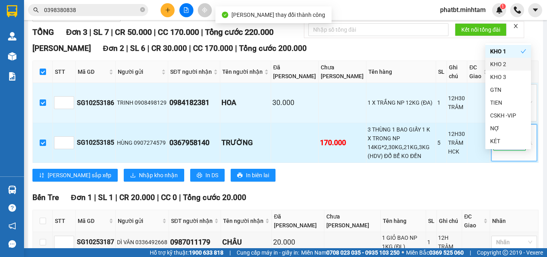
click at [371, 152] on td "3 THÙNG 1 BAO GIẤY 1 K X TRONG NP 14KG*2,30KG,21KG,3KG (HDV) ĐỔ BỂ KO ĐỀN" at bounding box center [402, 143] width 70 height 40
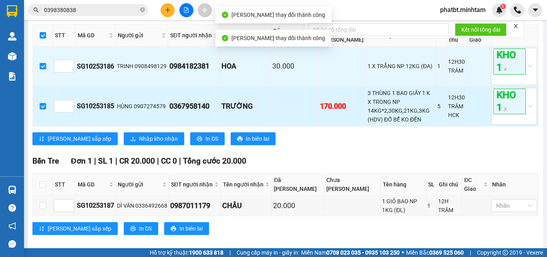
scroll to position [179, 0]
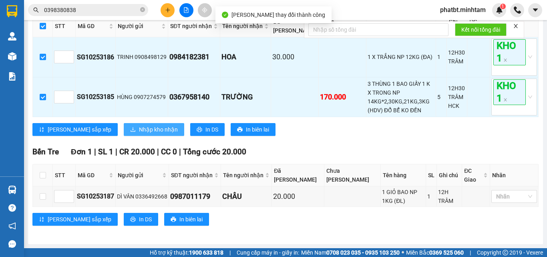
click at [139, 131] on span "Nhập kho nhận" at bounding box center [158, 129] width 39 height 9
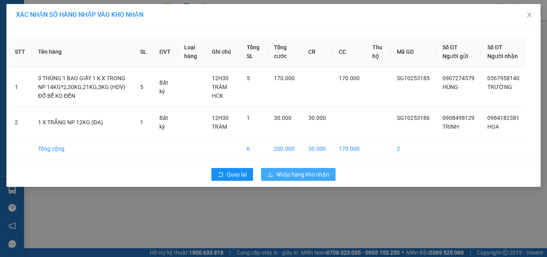
click at [294, 179] on span "Nhập hàng kho nhận" at bounding box center [303, 174] width 53 height 9
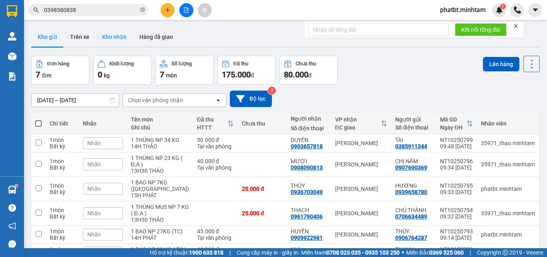
click at [113, 28] on button "Kho nhận" at bounding box center [114, 36] width 37 height 19
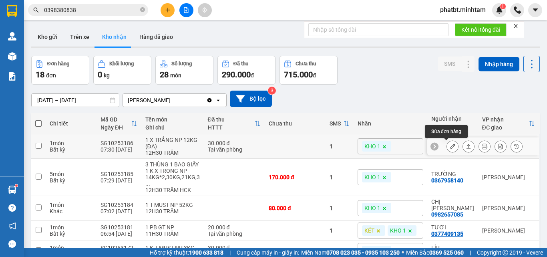
click at [447, 147] on button at bounding box center [452, 146] width 11 height 14
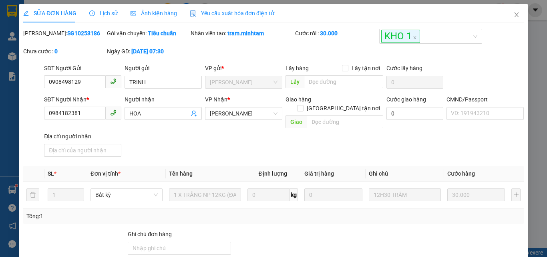
type input "0908498129"
type input "TRINH"
type input "0984182381"
type input "HOA"
type input "30.000"
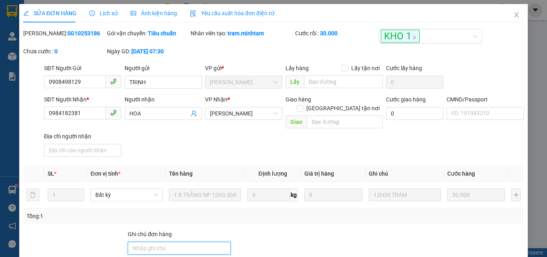
click at [177, 242] on input "Ghi chú đơn hàng" at bounding box center [179, 248] width 103 height 13
type input "KNM"
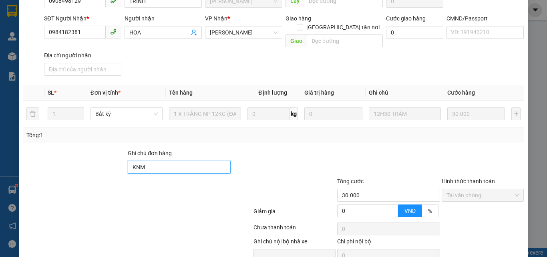
scroll to position [111, 0]
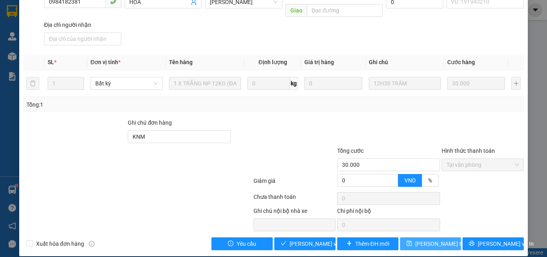
click at [436, 239] on span "Lưu thay đổi" at bounding box center [448, 243] width 64 height 9
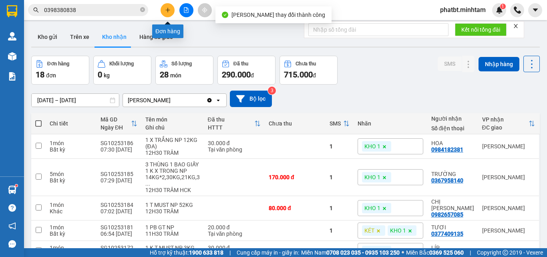
click at [170, 12] on icon "plus" at bounding box center [168, 10] width 6 height 6
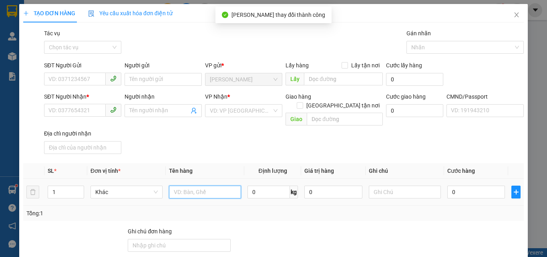
click at [198, 187] on input "text" at bounding box center [205, 192] width 72 height 13
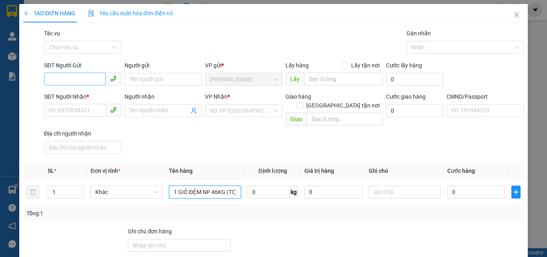
type input "1 GIỎ ĐỆM NP 46KG (TC)"
click at [52, 78] on input "SĐT Người Gửi" at bounding box center [75, 79] width 62 height 13
click at [56, 80] on input "56553" at bounding box center [75, 79] width 62 height 13
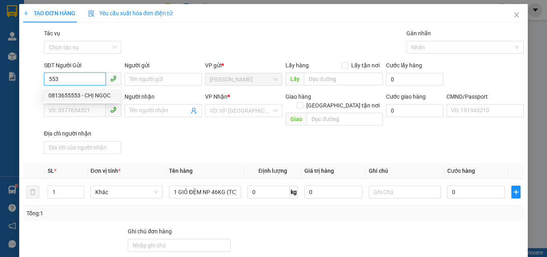
click at [72, 94] on div "0813655553 - CHỊ NGỌC" at bounding box center [81, 95] width 67 height 9
type input "0813655553"
type input "CHỊ NGỌC"
type input "0706791438"
type input "TRANG"
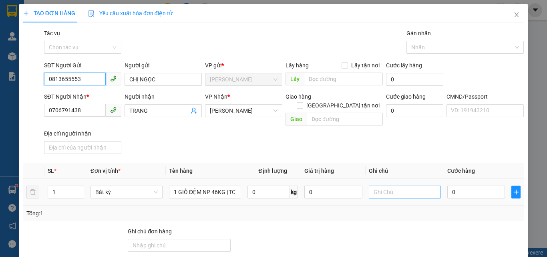
type input "0813655553"
click at [383, 186] on input "text" at bounding box center [405, 192] width 72 height 13
click at [376, 186] on input "16H PHÁT" at bounding box center [405, 192] width 72 height 13
type input "15H PHÁT"
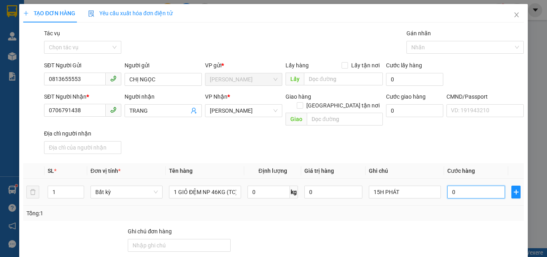
click at [452, 186] on input "0" at bounding box center [477, 192] width 58 height 13
type input "7"
type input "70"
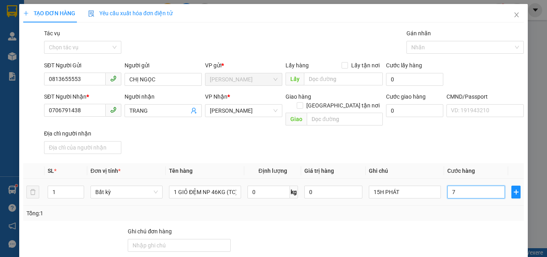
type input "70"
type input "70.000"
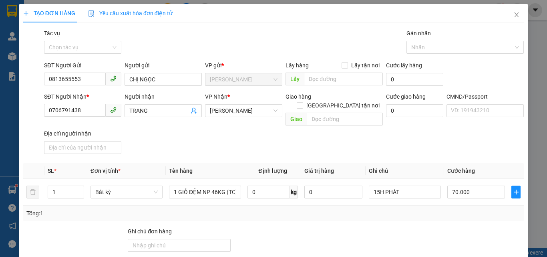
drag, startPoint x: 427, startPoint y: 145, endPoint x: 421, endPoint y: 143, distance: 6.2
click at [428, 145] on div "SĐT Người Nhận * 0706791438 Người nhận TRANG VP Nhận * Hồ Chí Minh Giao hàng Gi…" at bounding box center [283, 124] width 483 height 65
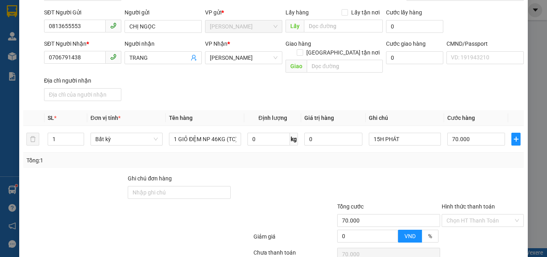
scroll to position [109, 0]
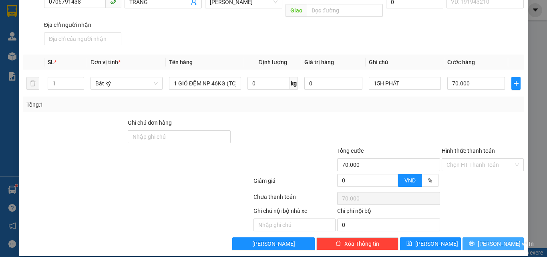
click at [477, 239] on button "Lưu và In" at bounding box center [493, 243] width 61 height 13
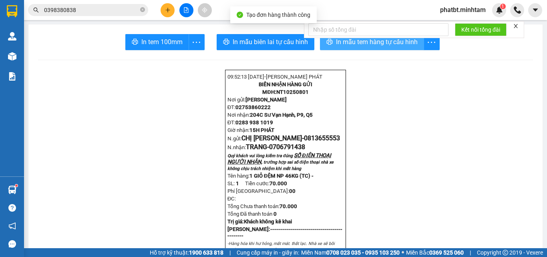
click at [398, 44] on span "In mẫu tem hàng tự cấu hình" at bounding box center [377, 42] width 82 height 10
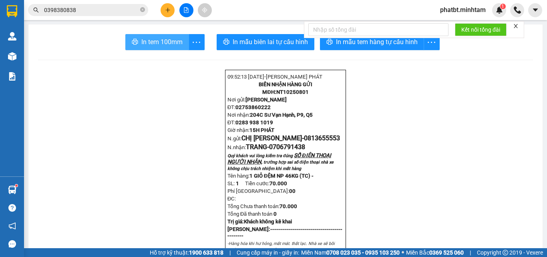
click at [157, 46] on span "In tem 100mm" at bounding box center [161, 42] width 41 height 10
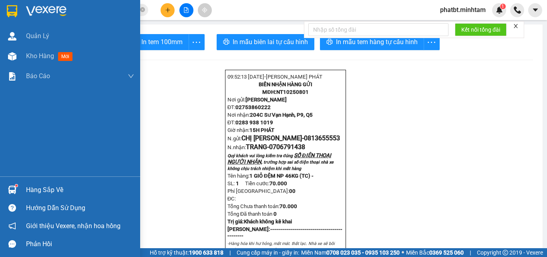
drag, startPoint x: 20, startPoint y: 57, endPoint x: 52, endPoint y: 0, distance: 65.3
click at [20, 56] on div "Kho hàng mới" at bounding box center [70, 56] width 140 height 20
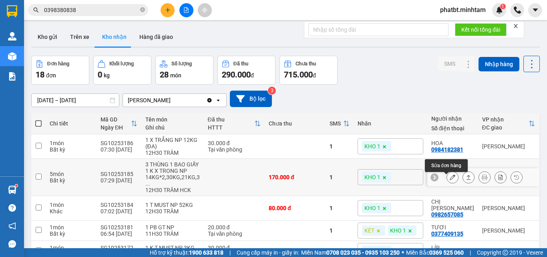
click at [450, 180] on icon at bounding box center [453, 177] width 6 height 6
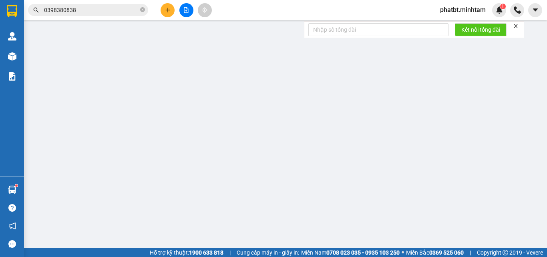
type input "0907274579"
type input "HÙNG"
type input "0367958140"
type input "TRƯỜNG"
type input "170.000"
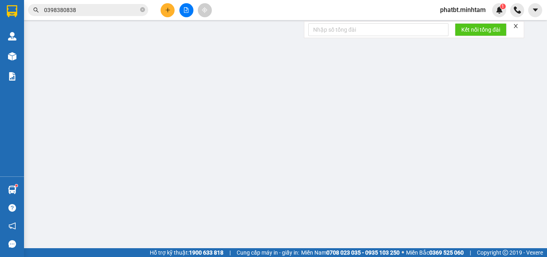
type input "170.000"
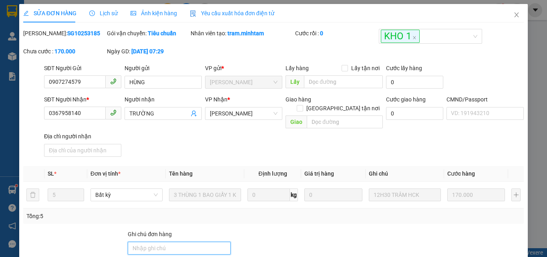
click at [158, 242] on input "Ghi chú đơn hàng" at bounding box center [179, 248] width 103 height 13
type input "KNM"
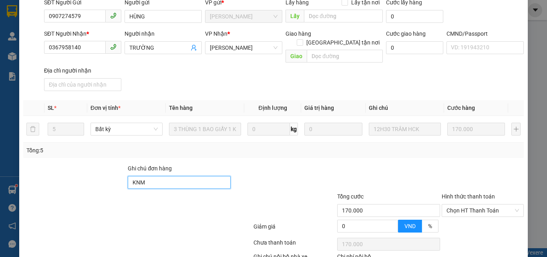
scroll to position [111, 0]
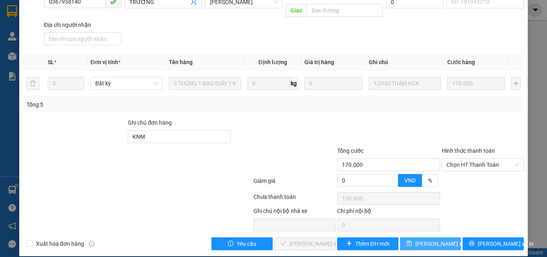
click at [422, 239] on span "Lưu thay đổi" at bounding box center [448, 243] width 64 height 9
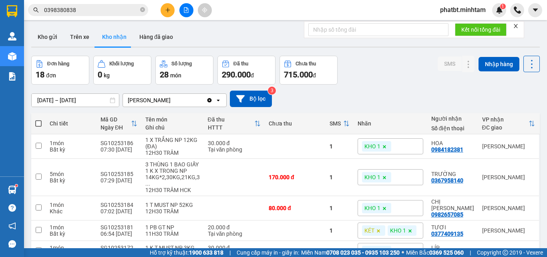
click at [170, 12] on icon "plus" at bounding box center [168, 10] width 6 height 6
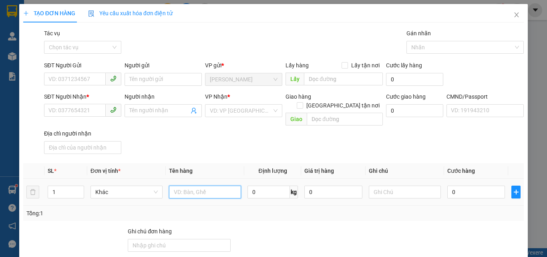
click at [188, 186] on input "text" at bounding box center [205, 192] width 72 height 13
type input "1 BAO NP 34KG (TC)"
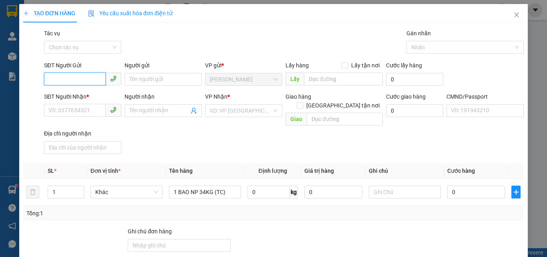
click at [52, 75] on input "SĐT Người Gửi" at bounding box center [75, 79] width 62 height 13
type input "0939854801"
click at [82, 93] on div "0939854801 - YẾN" at bounding box center [81, 95] width 67 height 9
type input "YẾN"
type input "0903100040"
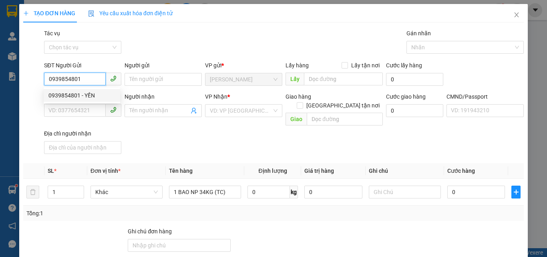
type input "CHÚ HẢI"
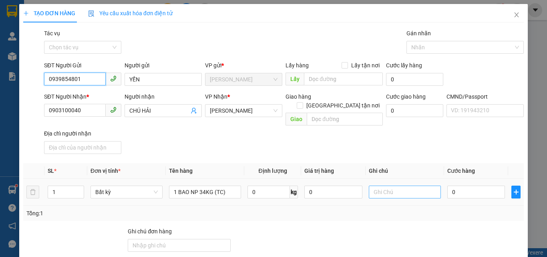
type input "0939854801"
click at [383, 186] on input "text" at bounding box center [405, 192] width 72 height 13
type input "16H PHÁT"
click at [470, 184] on div "0" at bounding box center [477, 192] width 58 height 16
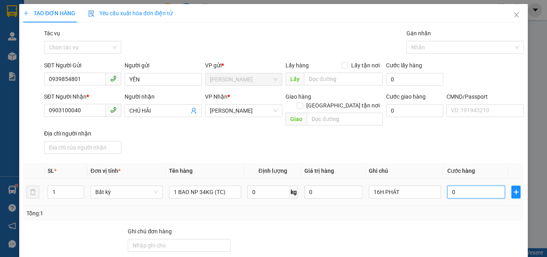
click at [466, 186] on input "0" at bounding box center [477, 192] width 58 height 13
type input "5"
type input "50"
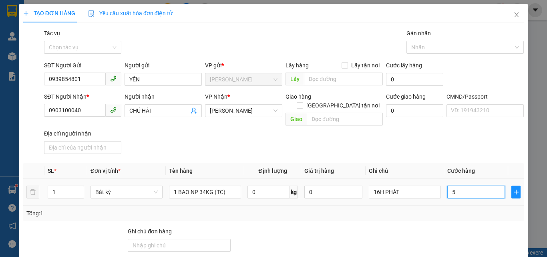
type input "50"
type input "50.000"
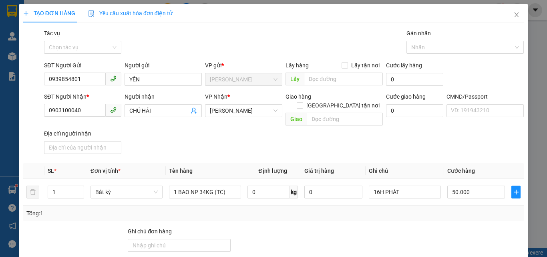
click at [447, 131] on div "SĐT Người Nhận * 0903100040 Người nhận CHÚ HẢI VP Nhận * Hồ Chí Minh Giao hàng …" at bounding box center [283, 124] width 483 height 65
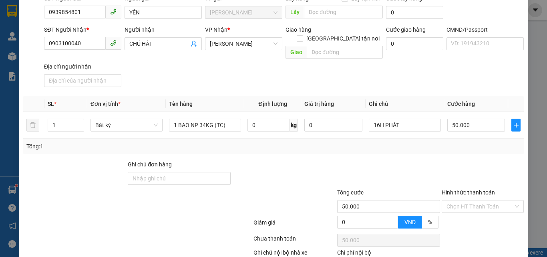
scroll to position [109, 0]
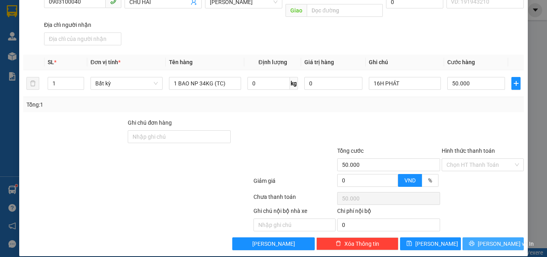
click at [475, 241] on button "Lưu và In" at bounding box center [493, 243] width 61 height 13
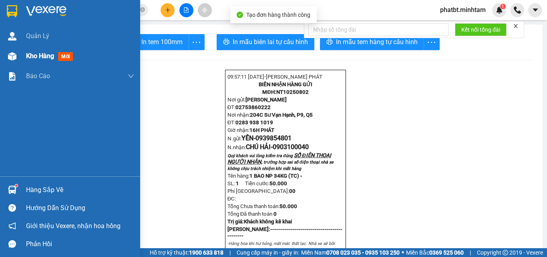
click at [22, 56] on div "Kho hàng mới" at bounding box center [70, 56] width 140 height 20
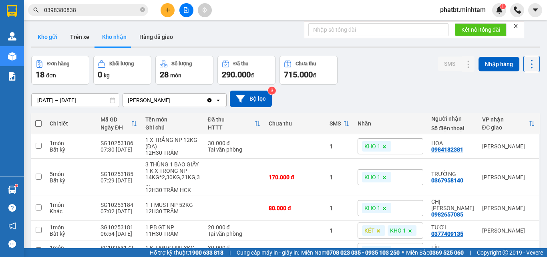
click at [40, 34] on button "Kho gửi" at bounding box center [47, 36] width 32 height 19
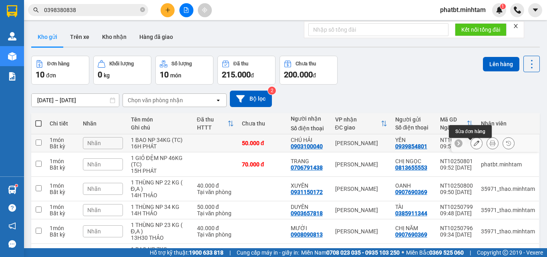
click at [474, 146] on icon at bounding box center [477, 143] width 6 height 6
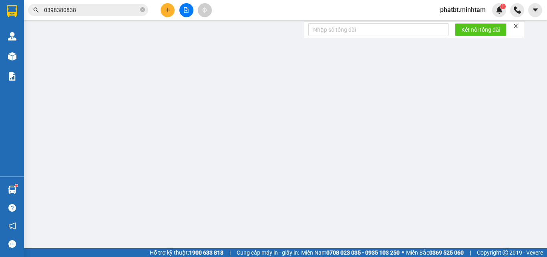
type input "0939854801"
type input "YẾN"
type input "0903100040"
type input "CHÚ HẢI"
type input "50.000"
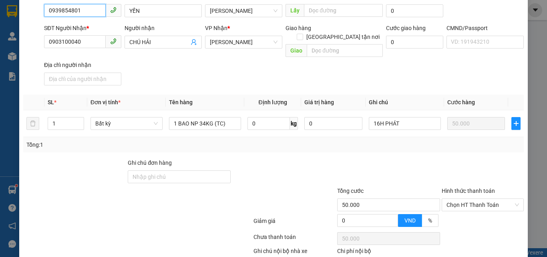
scroll to position [110, 0]
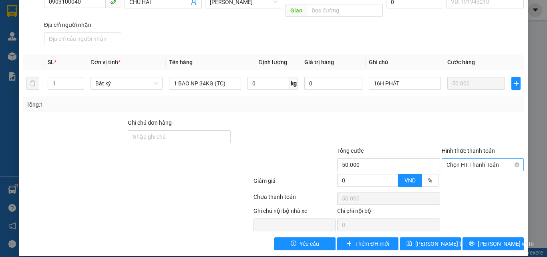
click at [452, 159] on span "Chọn HT Thanh Toán" at bounding box center [483, 165] width 73 height 12
click at [453, 169] on div "Tại văn phòng" at bounding box center [478, 172] width 72 height 9
type input "0"
click at [474, 240] on icon "printer" at bounding box center [472, 243] width 6 height 6
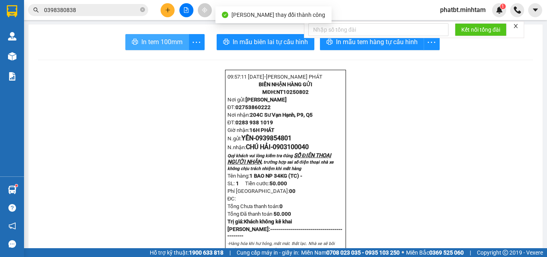
click at [172, 40] on span "In tem 100mm" at bounding box center [161, 42] width 41 height 10
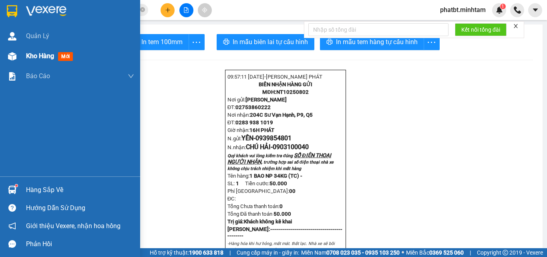
click at [20, 55] on div "Kho hàng mới" at bounding box center [70, 56] width 140 height 20
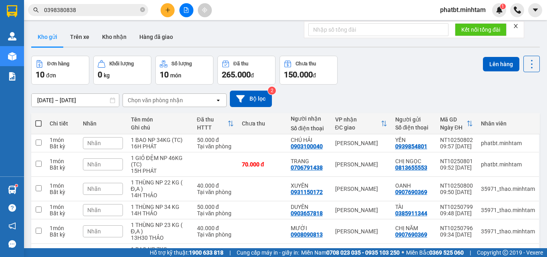
click at [35, 123] on span at bounding box center [38, 123] width 6 height 6
click at [38, 119] on input "checkbox" at bounding box center [38, 119] width 0 height 0
checkbox input "true"
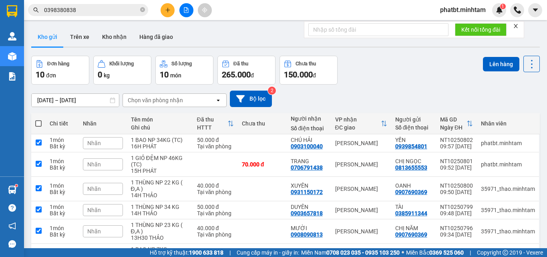
checkbox input "true"
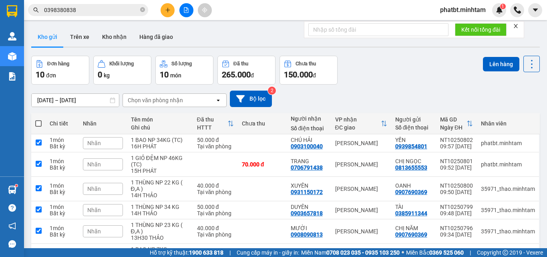
checkbox input "true"
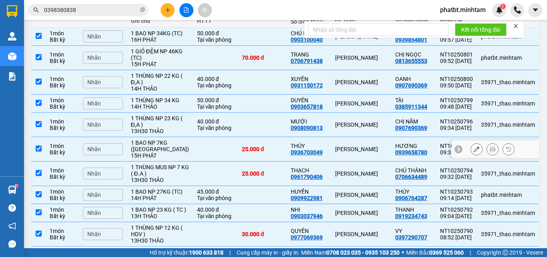
scroll to position [63, 0]
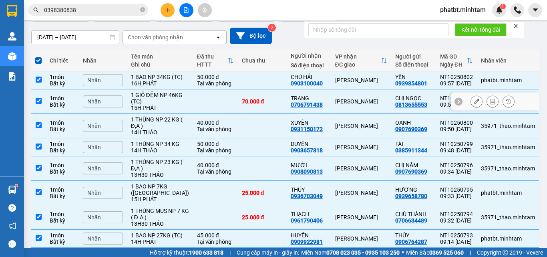
click at [376, 105] on div "Hồ Chí Minh" at bounding box center [361, 101] width 52 height 6
checkbox input "false"
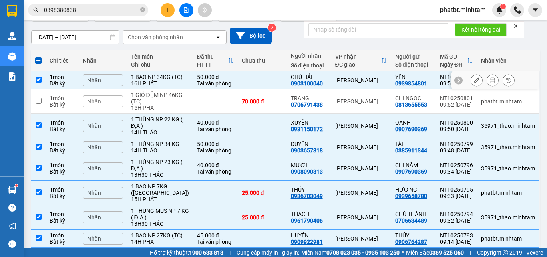
click at [376, 87] on td "Hồ Chí Minh" at bounding box center [361, 80] width 60 height 18
checkbox input "false"
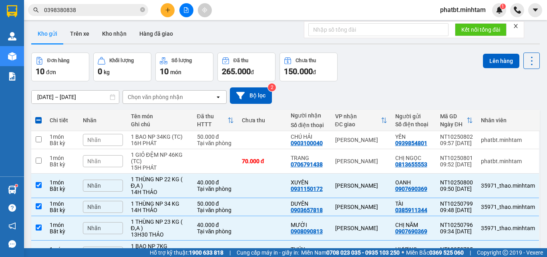
scroll to position [0, 0]
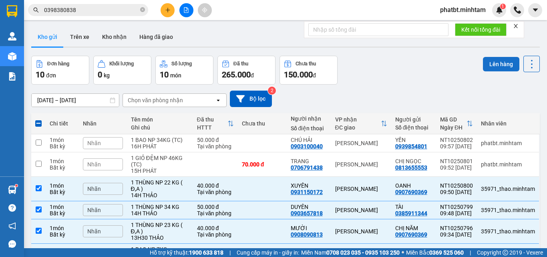
click at [488, 64] on button "Lên hàng" at bounding box center [501, 64] width 36 height 14
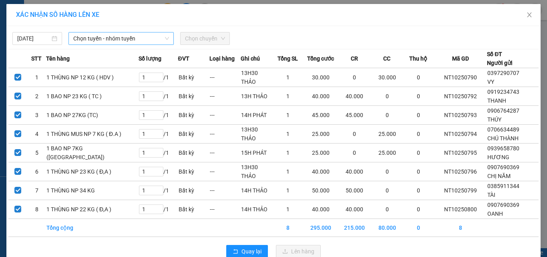
click at [129, 36] on span "Chọn tuyến - nhóm tuyến" at bounding box center [121, 38] width 96 height 12
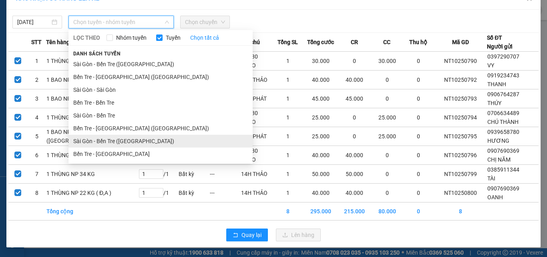
scroll to position [25, 0]
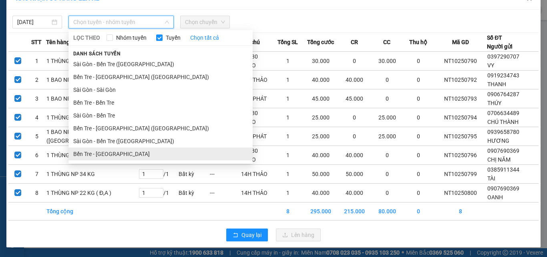
click at [120, 147] on li "Bến Tre - Sài Gòn" at bounding box center [161, 153] width 184 height 13
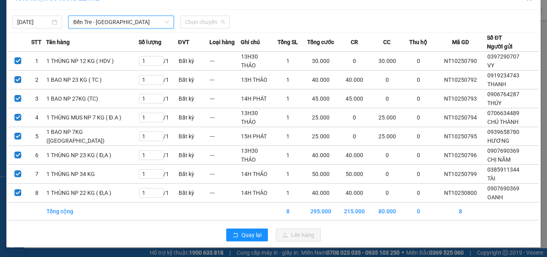
drag, startPoint x: 193, startPoint y: 13, endPoint x: 216, endPoint y: 36, distance: 32.9
click at [193, 16] on span "Chọn chuyến" at bounding box center [205, 22] width 40 height 12
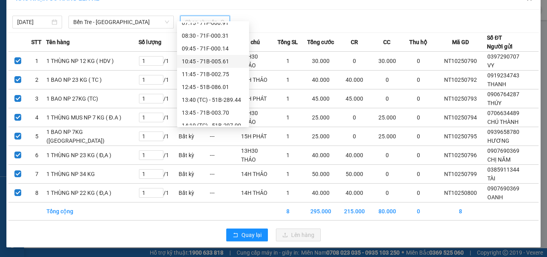
scroll to position [56, 0]
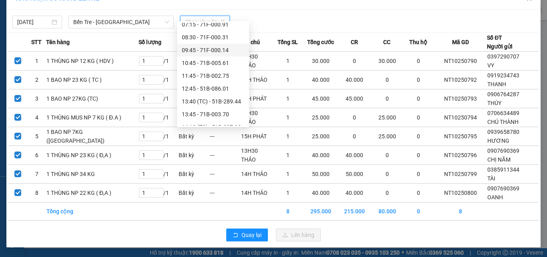
click at [198, 52] on div "09:45 - 71F-000.14" at bounding box center [213, 50] width 63 height 9
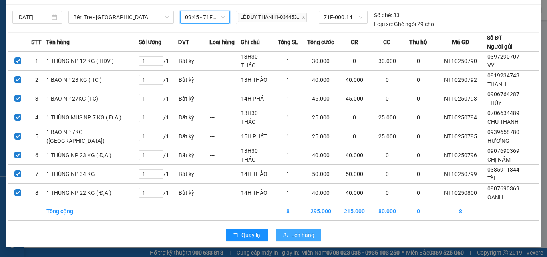
click at [294, 238] on span "Lên hàng" at bounding box center [302, 234] width 23 height 9
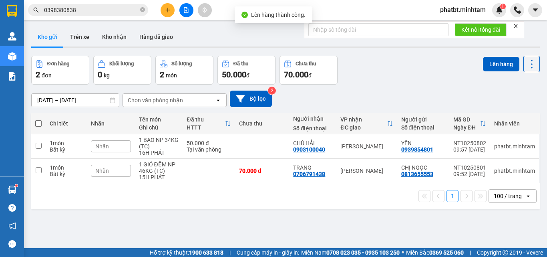
click at [190, 11] on button at bounding box center [187, 10] width 14 height 14
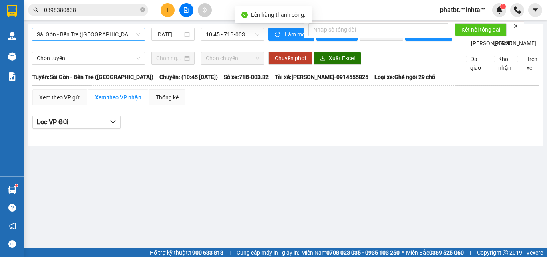
click at [80, 40] on span "Sài Gòn - Bến Tre (CN)" at bounding box center [88, 34] width 103 height 12
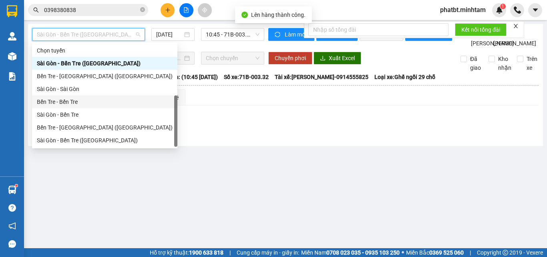
scroll to position [13, 0]
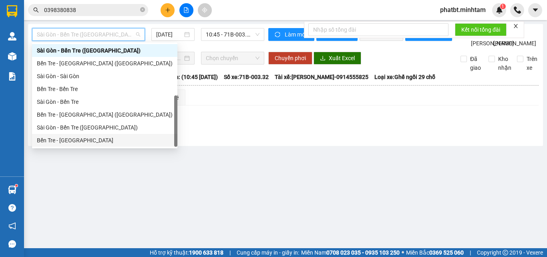
click at [73, 137] on div "Bến Tre - Sài Gòn" at bounding box center [105, 140] width 136 height 9
type input "12/10/2025"
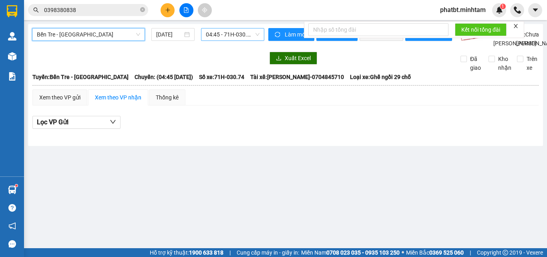
click at [215, 36] on span "04:45 - 71H-030.74" at bounding box center [233, 34] width 54 height 12
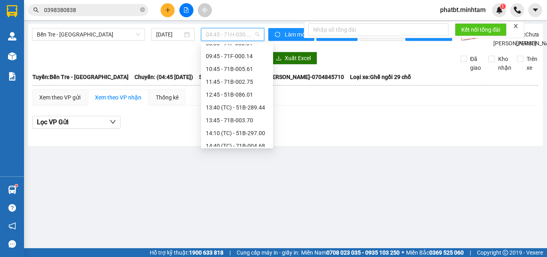
scroll to position [69, 0]
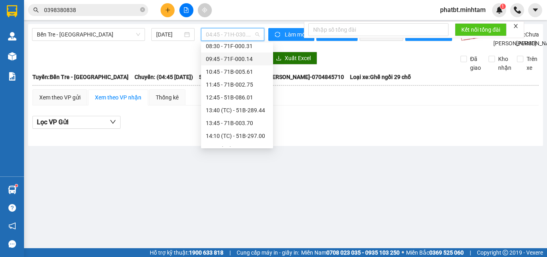
click at [252, 58] on div "09:45 - 71F-000.14" at bounding box center [237, 58] width 63 height 9
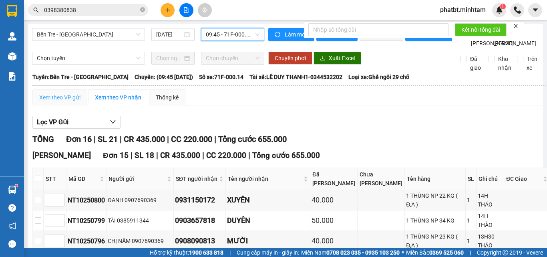
click at [46, 105] on div "Xem theo VP gửi" at bounding box center [59, 97] width 55 height 16
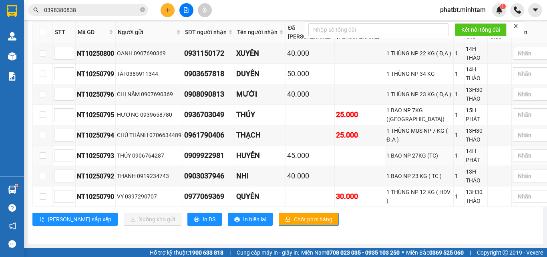
scroll to position [427, 0]
click at [194, 219] on icon "printer" at bounding box center [196, 219] width 5 height 5
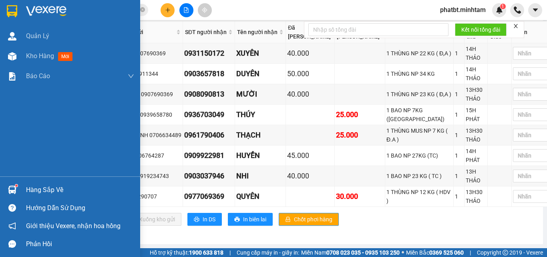
click at [17, 191] on div at bounding box center [12, 190] width 14 height 14
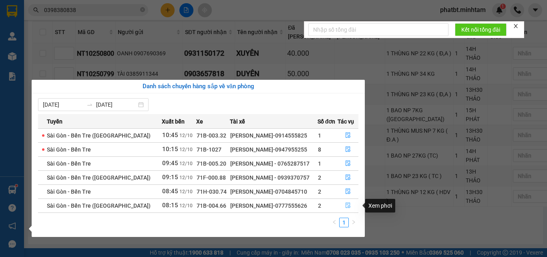
click at [346, 206] on icon "file-done" at bounding box center [348, 206] width 5 height 6
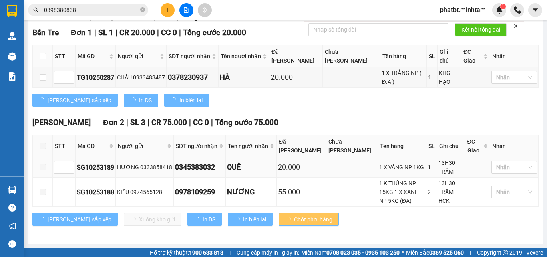
scroll to position [118, 0]
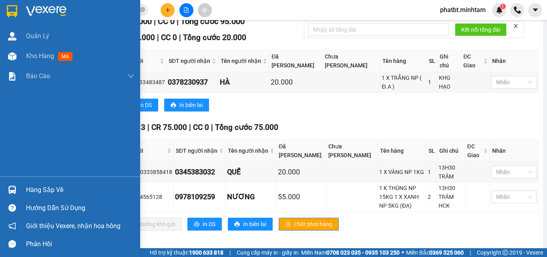
click at [34, 193] on div "Hàng sắp về" at bounding box center [80, 190] width 108 height 12
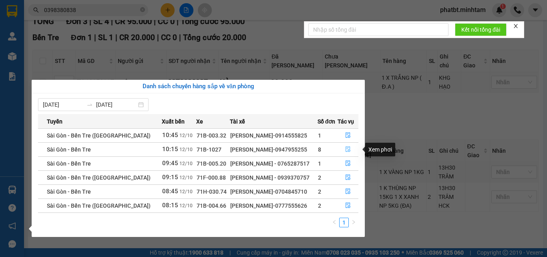
click at [351, 149] on button "button" at bounding box center [348, 149] width 20 height 13
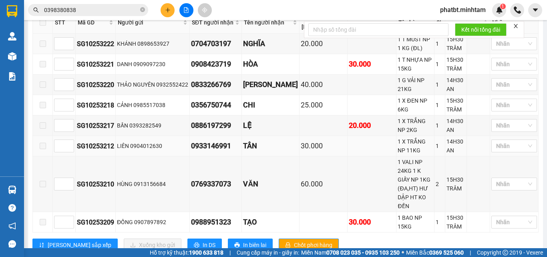
scroll to position [374, 0]
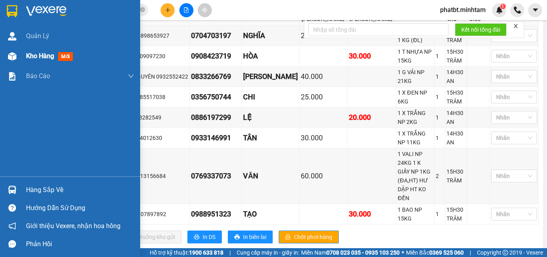
click at [18, 59] on div at bounding box center [12, 56] width 14 height 14
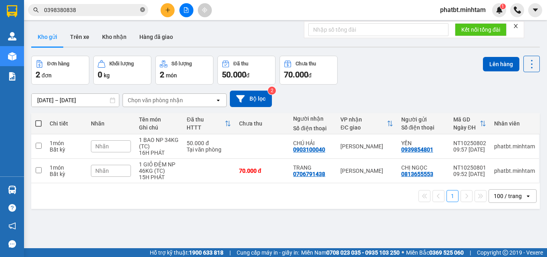
click at [141, 8] on icon "close-circle" at bounding box center [142, 9] width 5 height 5
click at [130, 13] on input "text" at bounding box center [91, 10] width 95 height 9
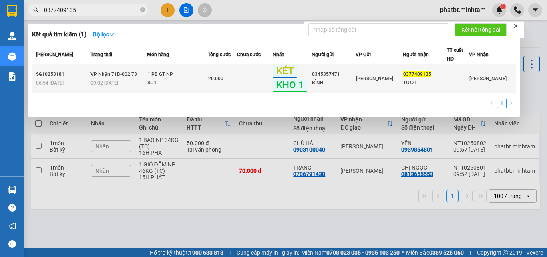
type input "0377409135"
click at [154, 84] on div "SL: 1" at bounding box center [177, 83] width 60 height 9
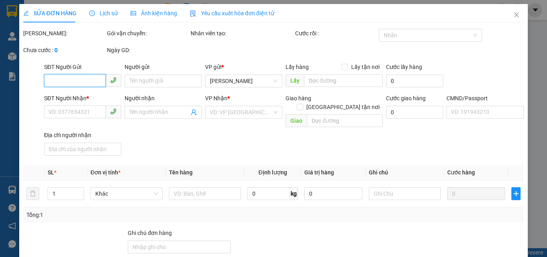
type input "0345357471"
type input "BÌNH"
type input "0377409135"
type input "TƯƠI"
type input "DG"
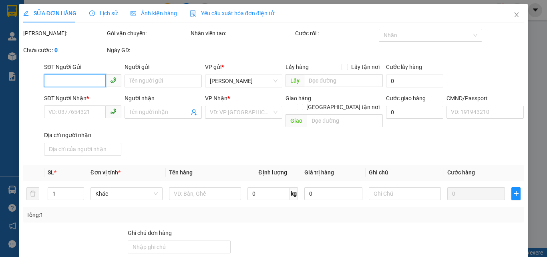
type input "20.000"
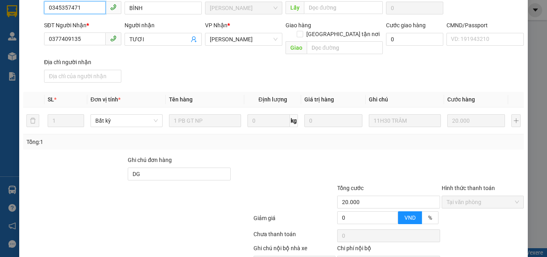
scroll to position [111, 0]
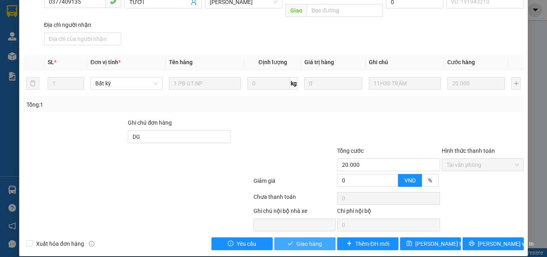
click at [310, 239] on span "Giao hàng" at bounding box center [310, 243] width 26 height 9
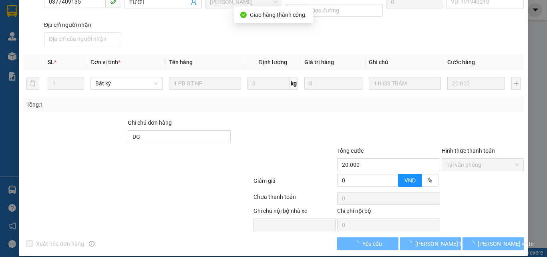
scroll to position [119, 0]
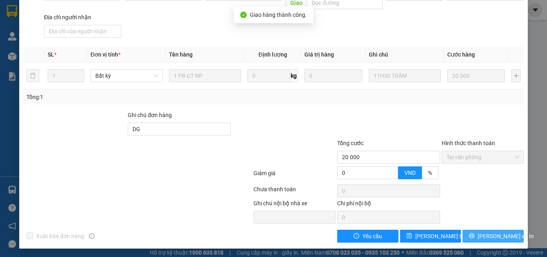
click at [475, 234] on icon "printer" at bounding box center [472, 235] width 5 height 5
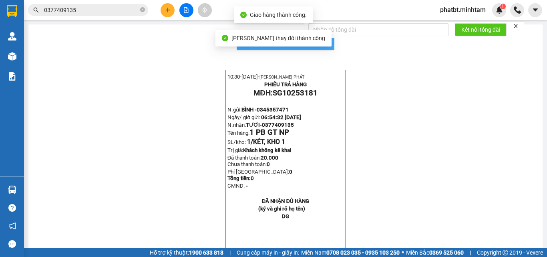
click at [325, 46] on span "In mẫu biên lai tự cấu hình" at bounding box center [290, 42] width 75 height 10
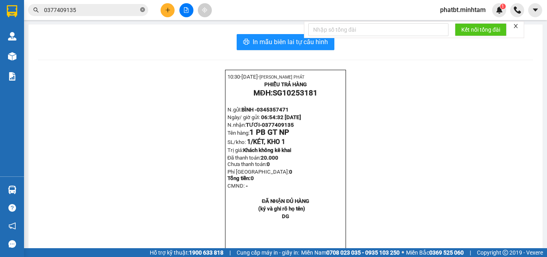
click at [143, 10] on icon "close-circle" at bounding box center [142, 9] width 5 height 5
click at [118, 10] on input "text" at bounding box center [91, 10] width 95 height 9
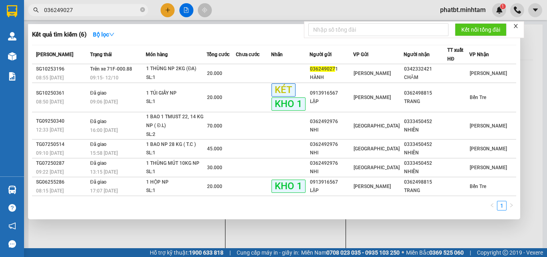
type input "0362490271"
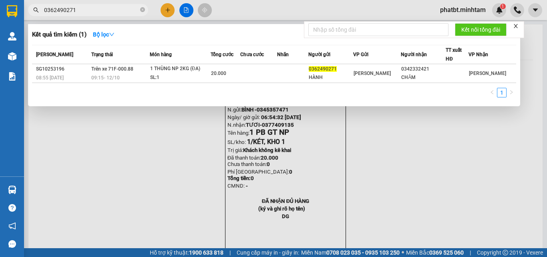
click at [87, 10] on input "0362490271" at bounding box center [91, 10] width 95 height 9
click at [143, 10] on icon "close-circle" at bounding box center [142, 9] width 5 height 5
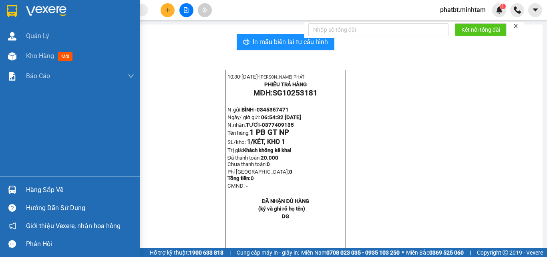
click at [50, 191] on div "Hàng sắp về" at bounding box center [80, 190] width 108 height 12
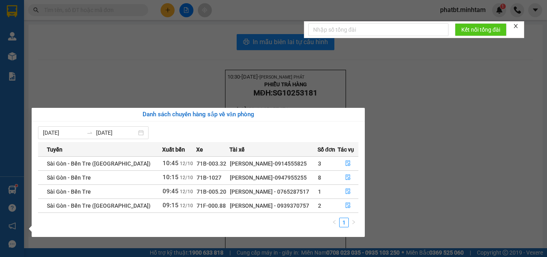
click at [170, 34] on section "Kết quả tìm kiếm ( 1 ) Bộ lọc Mã ĐH Trạng thái Món hàng Tổng cước Chưa cước Nhã…" at bounding box center [273, 128] width 547 height 257
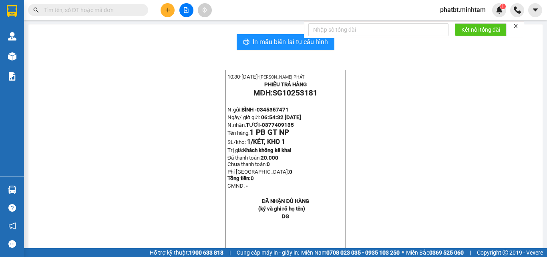
click at [168, 9] on icon "plus" at bounding box center [168, 10] width 6 height 6
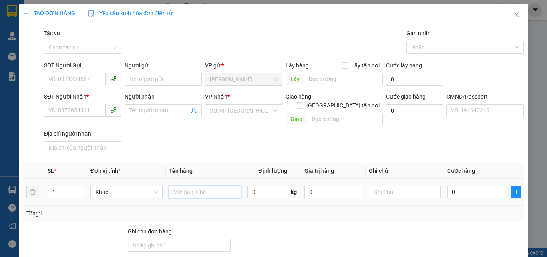
click at [183, 186] on input "text" at bounding box center [205, 192] width 72 height 13
type input "1 T NP 4KG (ĐA)"
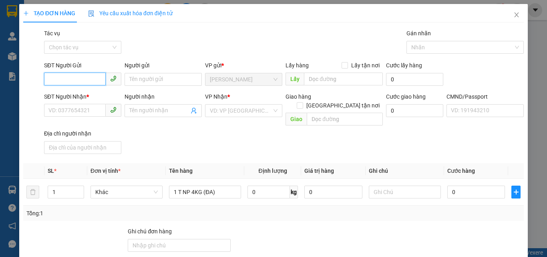
click at [77, 73] on input "SĐT Người Gửi" at bounding box center [75, 79] width 62 height 13
type input "0972925025"
click at [84, 94] on div "0972925025 - BÍCH" at bounding box center [81, 95] width 67 height 9
type input "BÍCH"
type input "0919105679"
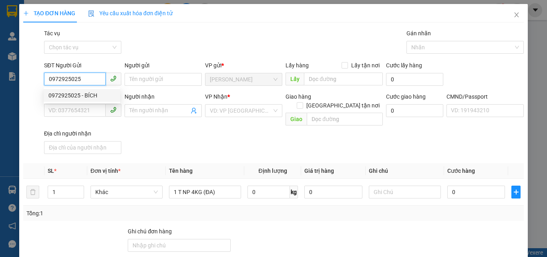
type input "THÚY VY"
checkbox input "true"
type input "295 TÂN KỲ TÂN QUÝ P TÂN SƠN NHÌ Q TÂN PHÚ (CĂN C10)"
type input "120.000"
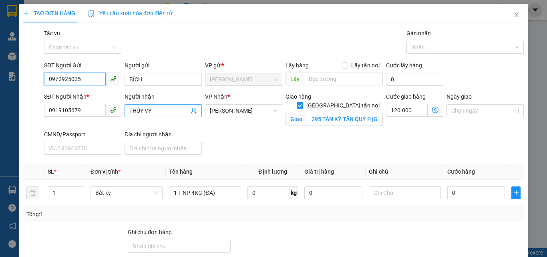
type input "0972925025"
click at [194, 110] on icon "user-add" at bounding box center [194, 110] width 6 height 6
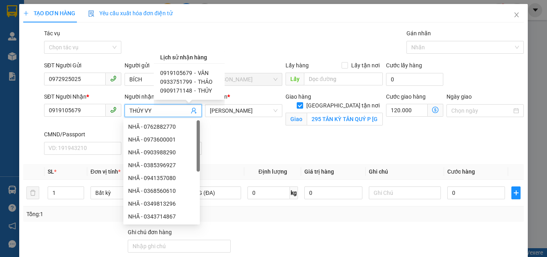
click at [184, 70] on span "0919105679" at bounding box center [176, 73] width 32 height 6
type input "VÂN"
checkbox input "false"
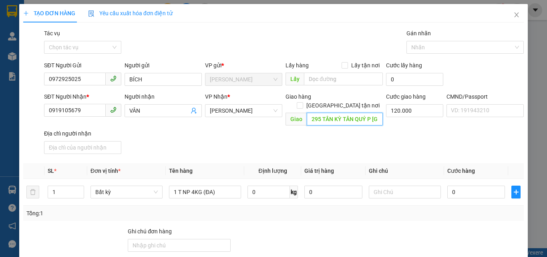
click at [330, 113] on input "295 TÂN KỲ TÂN QUÝ P TÂN SƠN NHÌ Q TÂN PHÚ (CĂN C10)" at bounding box center [345, 119] width 76 height 13
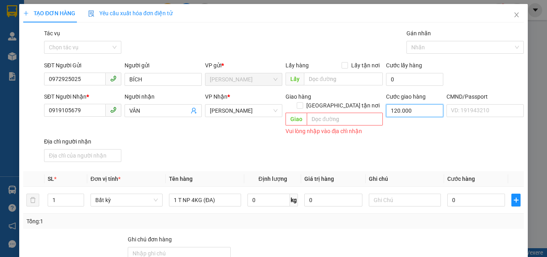
click at [401, 110] on input "120.000" at bounding box center [414, 110] width 57 height 13
type input "0"
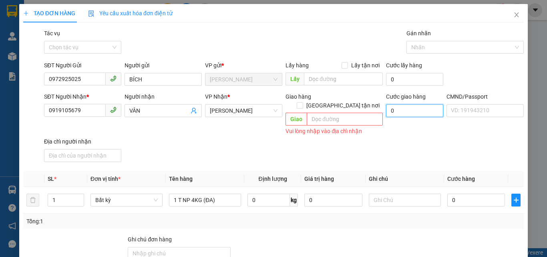
type input "0"
click at [307, 161] on div "Transit Pickup Surcharge Ids Transit Deliver Surcharge Ids Transit Deliver Surc…" at bounding box center [273, 198] width 501 height 338
click at [407, 195] on input "text" at bounding box center [405, 200] width 72 height 13
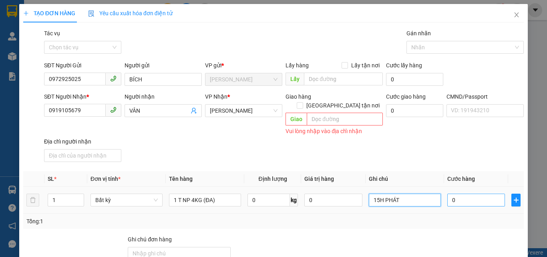
type input "15H PHÁT"
click at [465, 194] on input "0" at bounding box center [477, 200] width 58 height 13
type input "2"
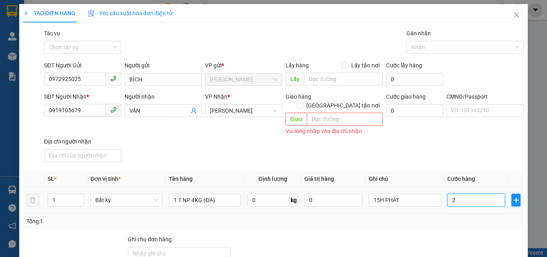
type input "20"
type input "20.000"
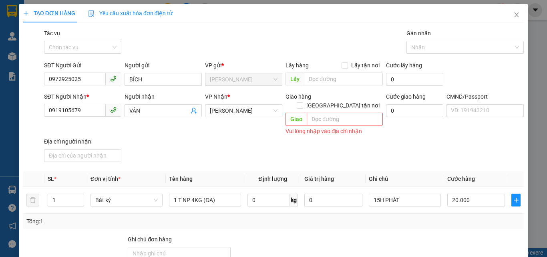
click at [425, 136] on div "SĐT Người Nhận * 0919105679 Người nhận VÂN VP Nhận * Hồ Chí Minh Giao hàng Giao…" at bounding box center [283, 128] width 483 height 73
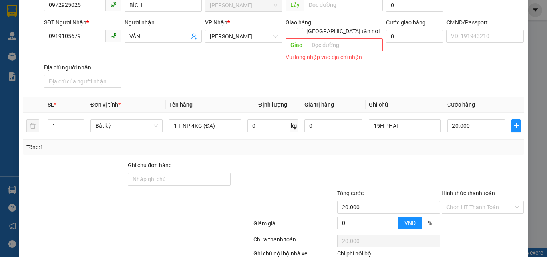
scroll to position [117, 0]
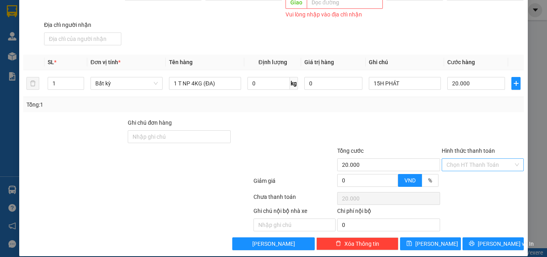
drag, startPoint x: 450, startPoint y: 153, endPoint x: 450, endPoint y: 162, distance: 8.8
click at [450, 159] on input "Hình thức thanh toán" at bounding box center [480, 165] width 67 height 12
click at [452, 173] on div "Tại văn phòng" at bounding box center [478, 172] width 72 height 9
type input "0"
click at [441, 118] on div at bounding box center [483, 132] width 84 height 28
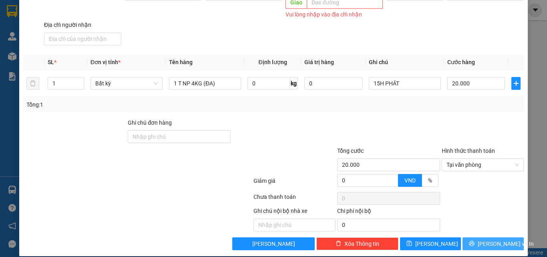
click at [471, 237] on button "Lưu và In" at bounding box center [493, 243] width 61 height 13
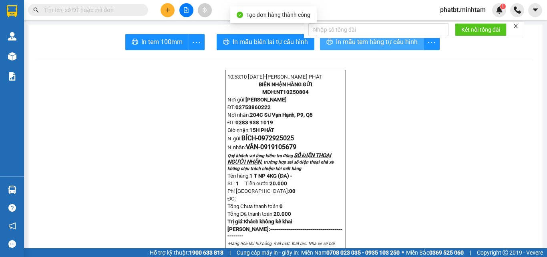
click at [361, 46] on span "In mẫu tem hàng tự cấu hình" at bounding box center [377, 42] width 82 height 10
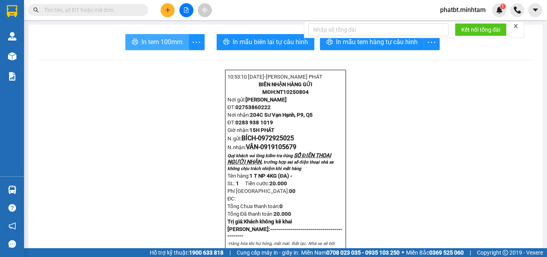
click at [141, 38] on span "In tem 100mm" at bounding box center [161, 42] width 41 height 10
click at [123, 8] on input "text" at bounding box center [91, 10] width 95 height 9
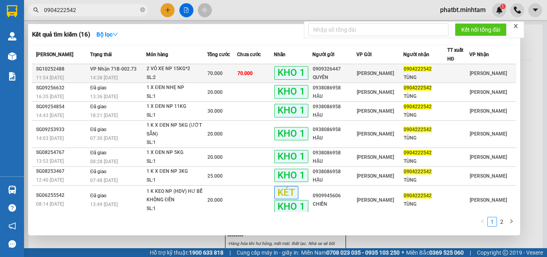
type input "0904222542"
click at [125, 69] on span "VP Nhận 71B-002.73" at bounding box center [113, 69] width 46 height 6
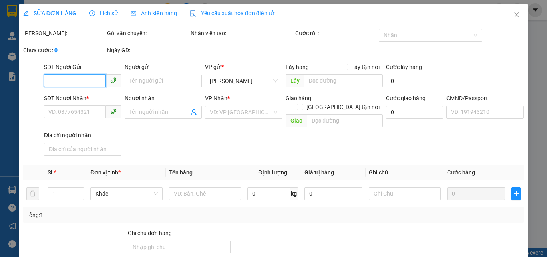
type input "0909326447"
type input "QUYÊN"
type input "0904222542"
type input "TÙNG"
type input "ĐG"
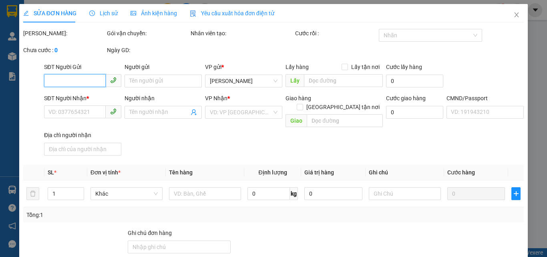
type input "70.000"
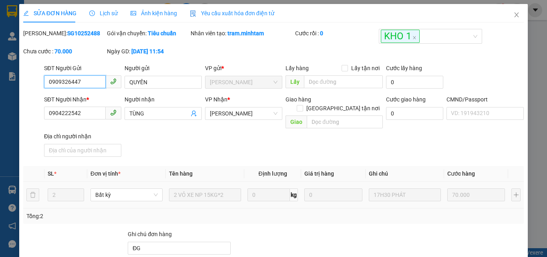
scroll to position [111, 0]
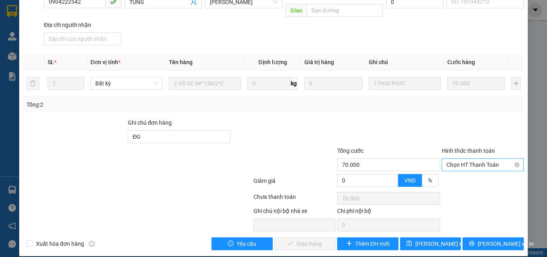
click at [457, 159] on span "Chọn HT Thanh Toán" at bounding box center [483, 165] width 73 height 12
drag, startPoint x: 452, startPoint y: 166, endPoint x: 429, endPoint y: 183, distance: 28.6
click at [452, 166] on div "Tại văn phòng" at bounding box center [478, 172] width 81 height 13
type input "0"
click at [295, 239] on span "Lưu và Giao hàng" at bounding box center [328, 243] width 77 height 9
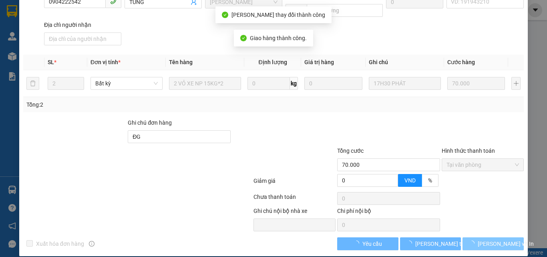
scroll to position [119, 0]
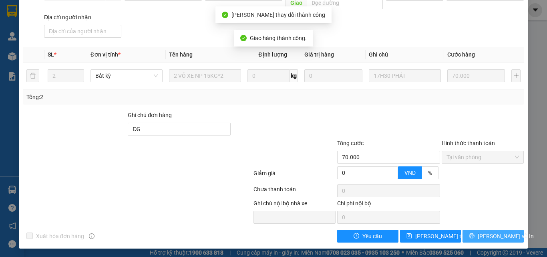
drag, startPoint x: 468, startPoint y: 234, endPoint x: 473, endPoint y: 236, distance: 6.1
click at [473, 236] on icon "printer" at bounding box center [472, 235] width 5 height 5
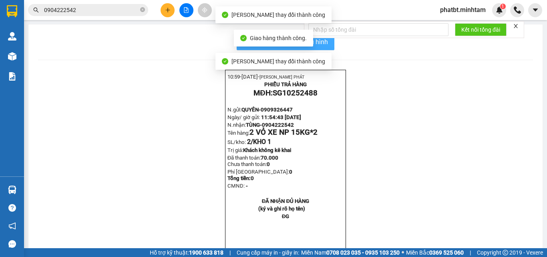
click at [331, 43] on button "In mẫu biên lai tự cấu hình" at bounding box center [286, 42] width 98 height 16
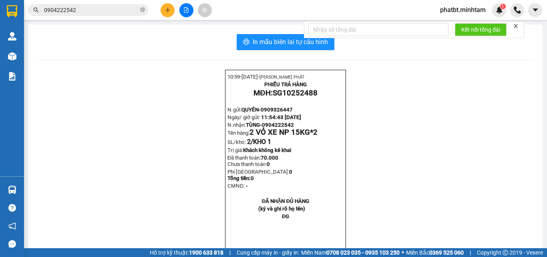
click at [168, 11] on icon "plus" at bounding box center [168, 10] width 6 height 6
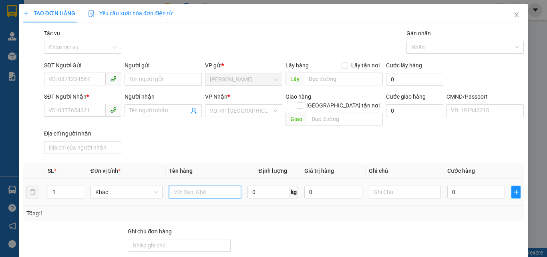
click at [189, 186] on input "text" at bounding box center [205, 192] width 72 height 13
type input "2 BAO NP 23/27KG (TC)"
type input "2"
click at [81, 188] on span "up" at bounding box center [79, 190] width 5 height 5
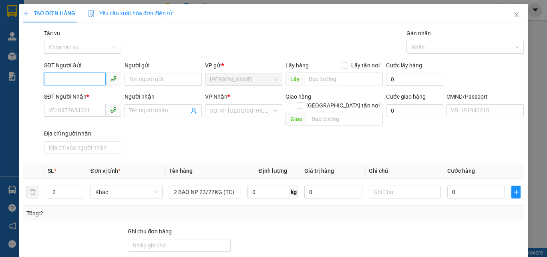
click at [74, 75] on input "SĐT Người Gửi" at bounding box center [75, 79] width 62 height 13
type input "0383770671"
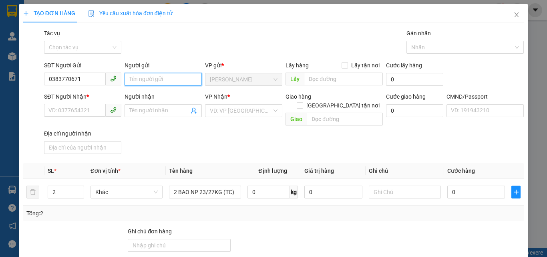
click at [141, 78] on input "Người gửi" at bounding box center [163, 79] width 77 height 13
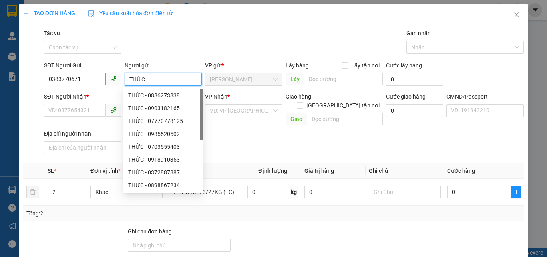
type input "THỨC"
click at [85, 78] on input "0383770671" at bounding box center [75, 79] width 62 height 13
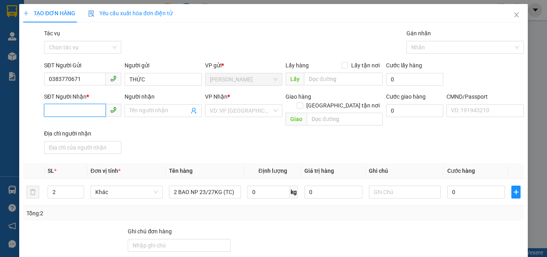
click at [96, 104] on input "SĐT Người Nhận *" at bounding box center [75, 110] width 62 height 13
paste input "0383770671"
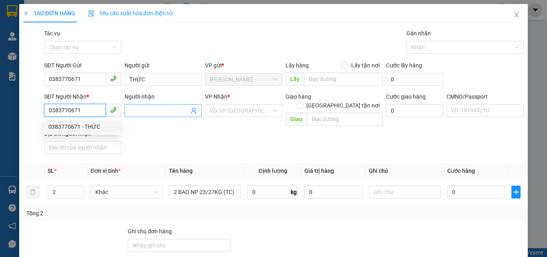
type input "0383770671"
click at [153, 114] on input "Người nhận" at bounding box center [159, 110] width 60 height 9
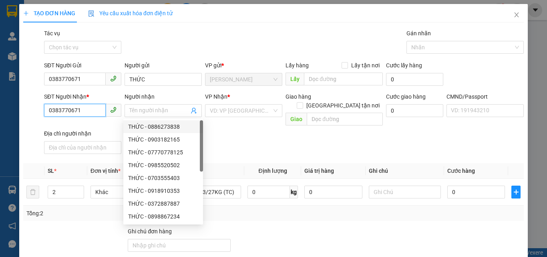
click at [85, 111] on input "0383770671" at bounding box center [75, 110] width 62 height 13
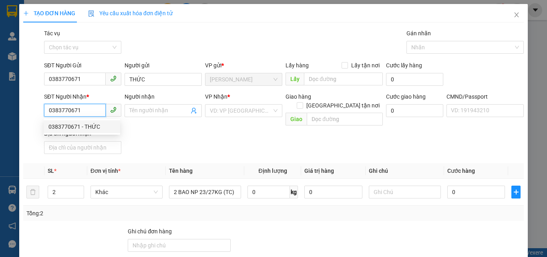
click at [82, 124] on div "0383770671 - THỨC" at bounding box center [81, 126] width 67 height 9
type input "THỨC"
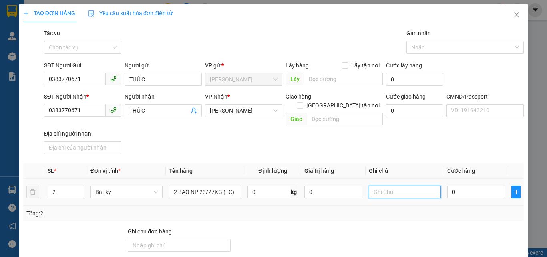
click at [399, 186] on input "text" at bounding box center [405, 192] width 72 height 13
type input "16H PHÁT"
click at [461, 186] on input "0" at bounding box center [477, 192] width 58 height 13
type input "8"
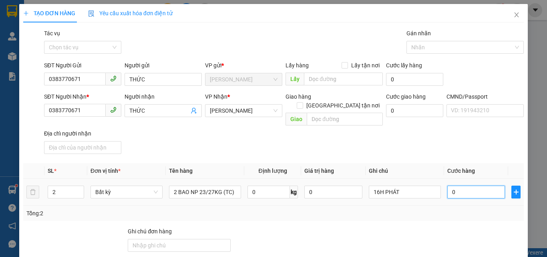
type input "8"
type input "85"
type input "85.000"
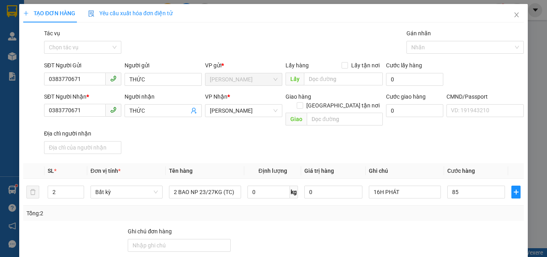
type input "85.000"
click at [427, 119] on div "Cước giao hàng 0" at bounding box center [414, 106] width 57 height 28
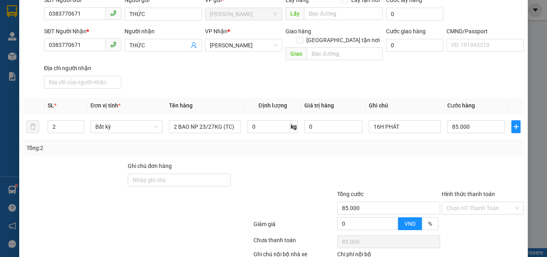
scroll to position [109, 0]
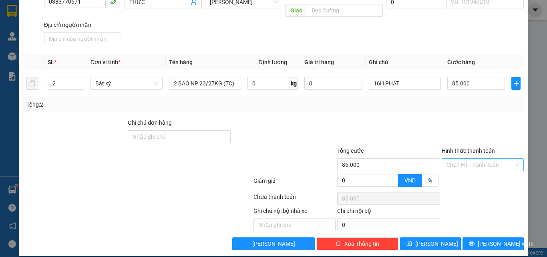
click at [456, 159] on input "Hình thức thanh toán" at bounding box center [480, 165] width 67 height 12
click at [453, 172] on div "Tại văn phòng" at bounding box center [478, 172] width 72 height 9
type input "0"
drag, startPoint x: 438, startPoint y: 112, endPoint x: 461, endPoint y: 178, distance: 70.0
click at [441, 118] on div at bounding box center [483, 132] width 84 height 28
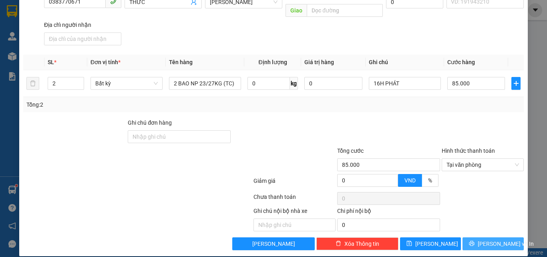
click at [478, 237] on button "Lưu và In" at bounding box center [493, 243] width 61 height 13
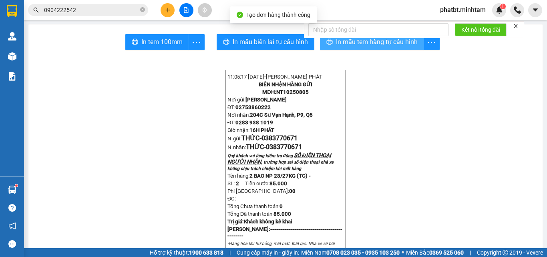
click at [341, 43] on span "In mẫu tem hàng tự cấu hình" at bounding box center [377, 42] width 82 height 10
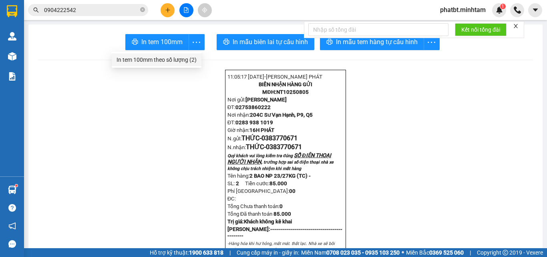
click at [186, 59] on div "In tem 100mm theo số lượng (2)" at bounding box center [157, 59] width 80 height 9
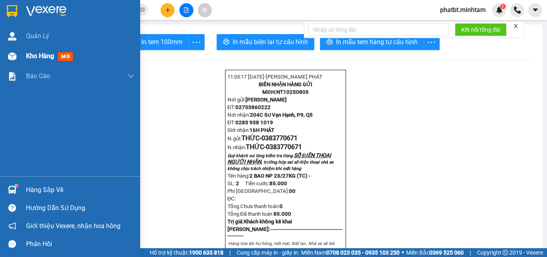
click at [10, 54] on img at bounding box center [12, 56] width 8 height 8
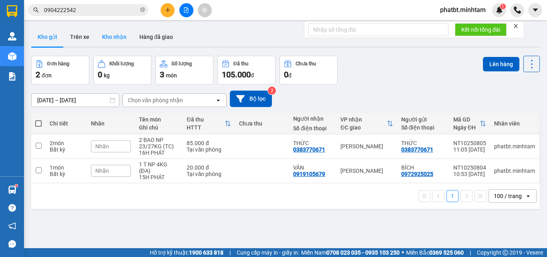
click at [117, 41] on button "Kho nhận" at bounding box center [114, 36] width 37 height 19
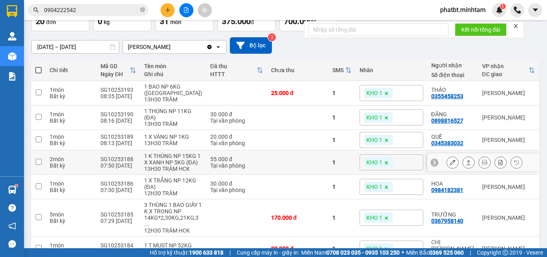
scroll to position [107, 0]
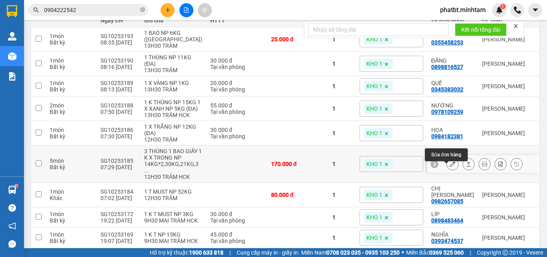
click at [450, 167] on icon at bounding box center [453, 164] width 6 height 6
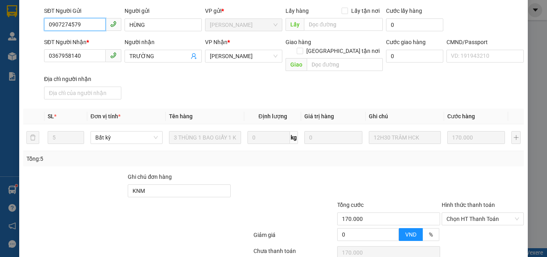
scroll to position [124, 0]
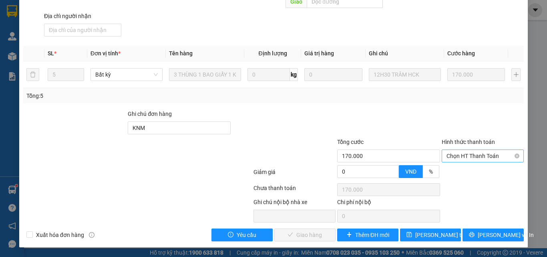
click at [458, 150] on span "Chọn HT Thanh Toán" at bounding box center [483, 156] width 73 height 12
click at [457, 157] on div "Tại văn phòng" at bounding box center [478, 163] width 81 height 13
type input "0"
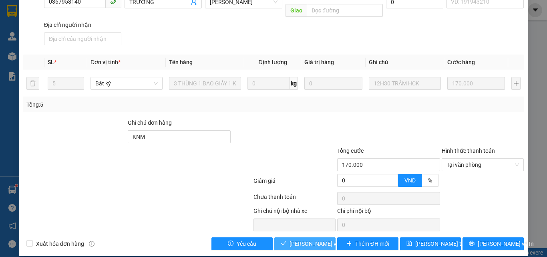
click at [307, 239] on span "Lưu và Giao hàng" at bounding box center [328, 243] width 77 height 9
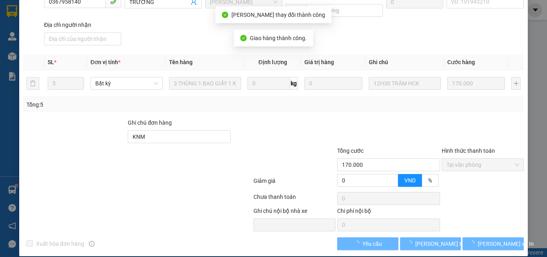
scroll to position [119, 0]
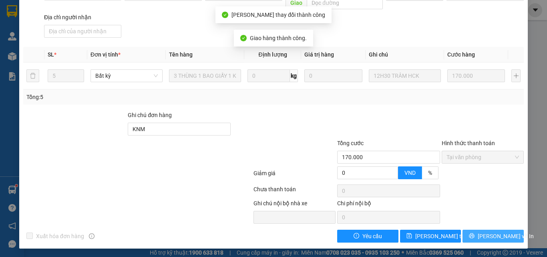
click at [490, 236] on span "Lưu và In" at bounding box center [506, 236] width 56 height 9
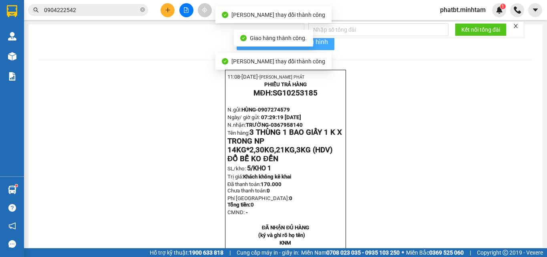
click at [327, 45] on button "In mẫu biên lai tự cấu hình" at bounding box center [286, 42] width 98 height 16
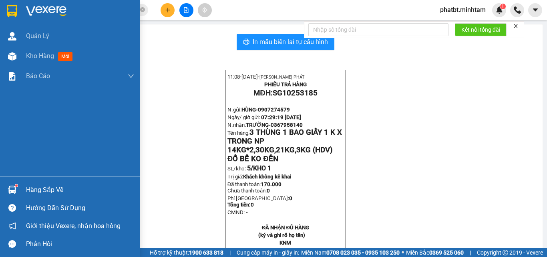
click at [33, 190] on div "Hàng sắp về" at bounding box center [80, 190] width 108 height 12
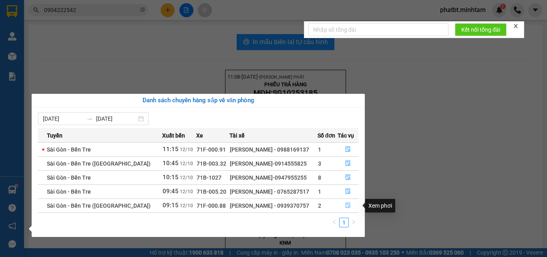
click at [346, 206] on icon "file-done" at bounding box center [348, 205] width 6 height 6
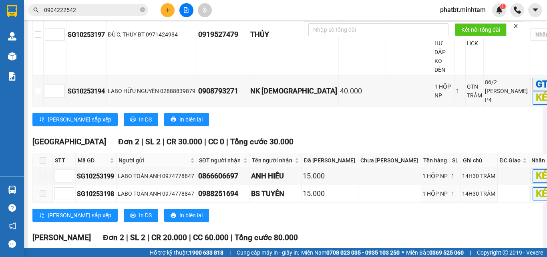
scroll to position [351, 0]
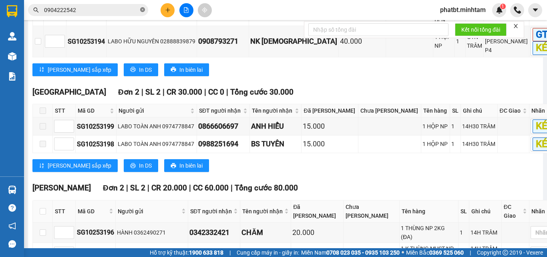
click at [142, 9] on icon "close-circle" at bounding box center [142, 9] width 5 height 5
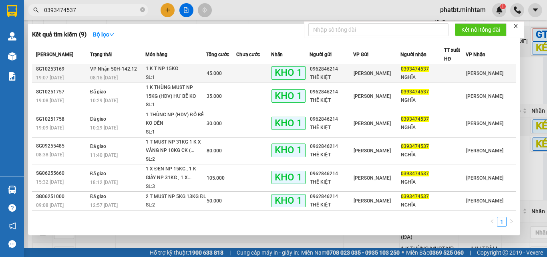
type input "0393474537"
click at [149, 69] on div "1 K T NP 15KG" at bounding box center [176, 69] width 60 height 9
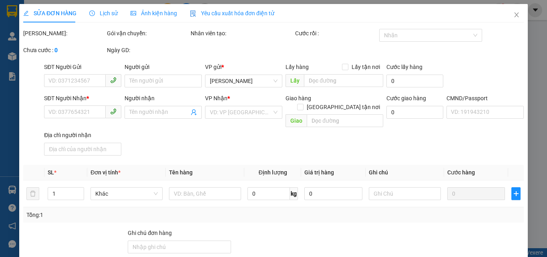
type input "0962846214"
type input "THẾ KIỆT"
type input "0393474537"
type input "NGHĨA"
type input "083063019125"
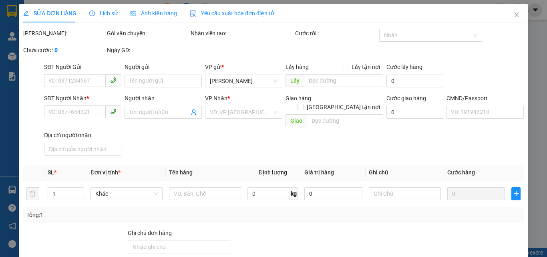
type input "ĐG"
type input "45.000"
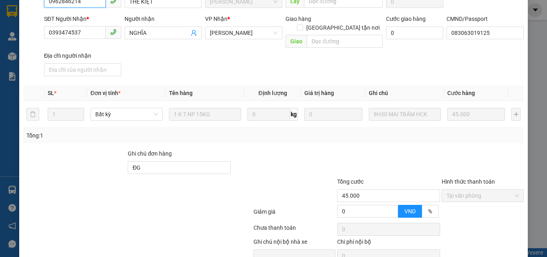
scroll to position [111, 0]
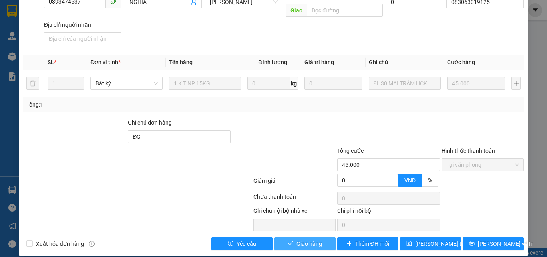
drag, startPoint x: 294, startPoint y: 232, endPoint x: 291, endPoint y: 230, distance: 4.3
click at [295, 237] on button "Giao hàng" at bounding box center [305, 243] width 61 height 13
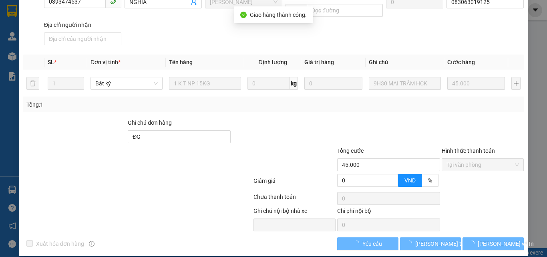
scroll to position [119, 0]
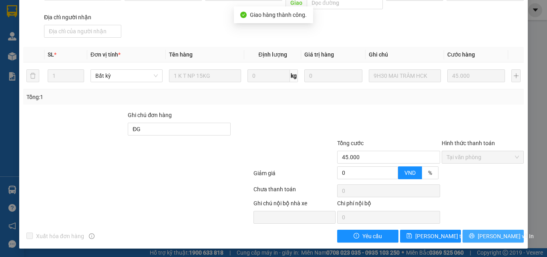
click at [483, 233] on span "Lưu và In" at bounding box center [506, 236] width 56 height 9
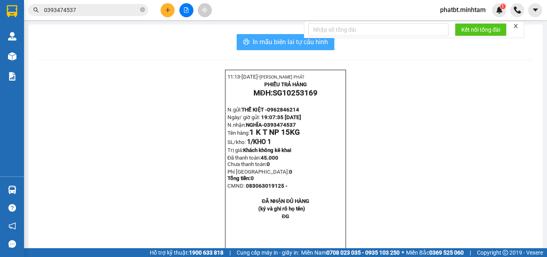
click at [243, 38] on button "In mẫu biên lai tự cấu hình" at bounding box center [286, 42] width 98 height 16
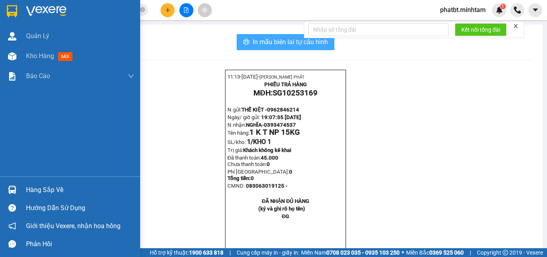
click at [50, 188] on div "Hàng sắp về" at bounding box center [80, 190] width 108 height 12
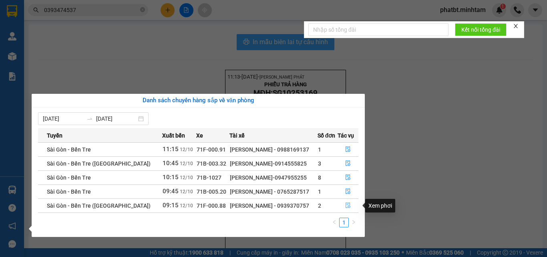
click at [349, 204] on icon "file-done" at bounding box center [348, 205] width 6 height 6
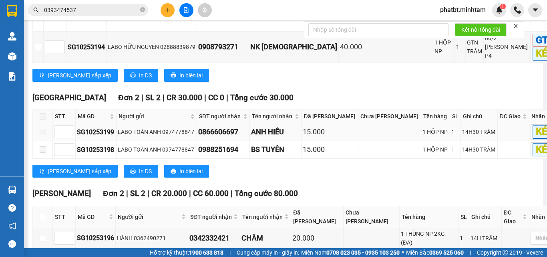
scroll to position [351, 0]
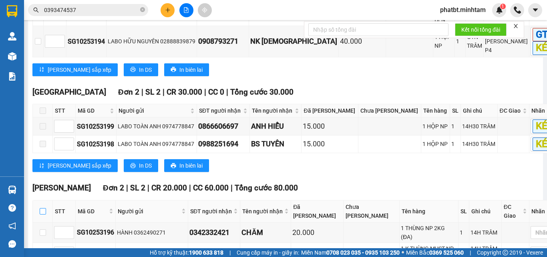
click at [41, 208] on input "checkbox" at bounding box center [43, 211] width 6 height 6
checkbox input "true"
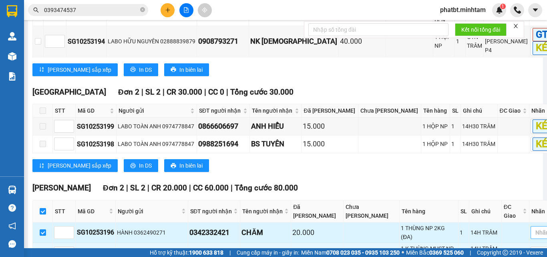
click at [533, 228] on div at bounding box center [550, 233] width 34 height 10
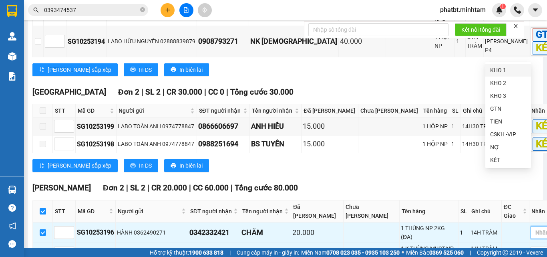
drag, startPoint x: 500, startPoint y: 70, endPoint x: 464, endPoint y: 118, distance: 60.4
click at [499, 70] on div "KHO 1" at bounding box center [508, 70] width 36 height 9
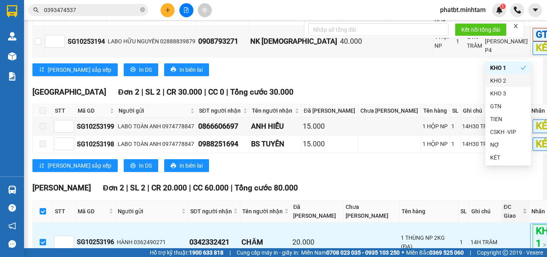
drag, startPoint x: 460, startPoint y: 123, endPoint x: 464, endPoint y: 164, distance: 42.0
click at [460, 125] on div "TỔNG Đơn 9 | SL 9 | CR 110.000 | CC 165.000 | Tổng cước 275.000 Bến Tre Đơn 5 …" at bounding box center [305, 47] width 546 height 530
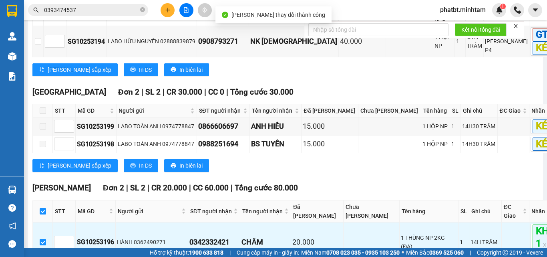
drag, startPoint x: 498, startPoint y: 110, endPoint x: 414, endPoint y: 127, distance: 86.0
click at [497, 110] on div "KHO 1" at bounding box center [508, 110] width 36 height 9
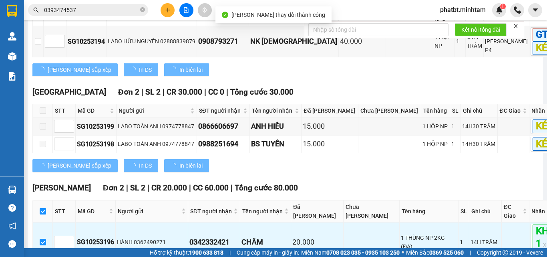
click at [199, 121] on div "Tiền Giang Đơn 2 | SL 2 | CR 30.000 | CC 0 | Tổng cước 30.000 STT Mã GD Người g…" at bounding box center [305, 132] width 546 height 92
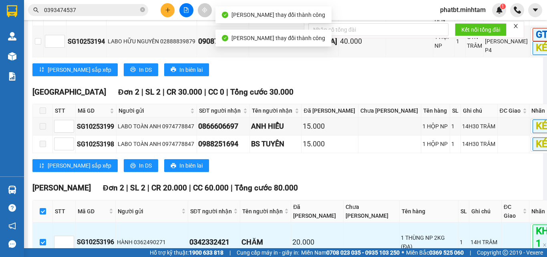
scroll to position [390, 0]
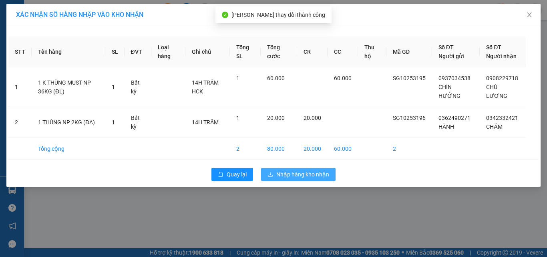
click at [287, 175] on span "Nhập hàng kho nhận" at bounding box center [303, 174] width 53 height 9
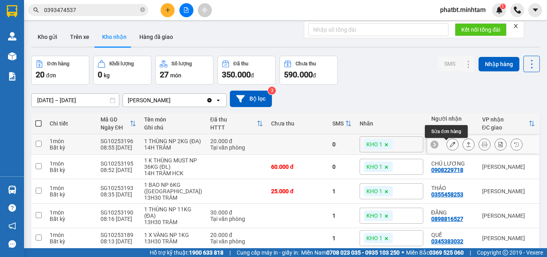
click at [450, 145] on icon at bounding box center [453, 144] width 6 height 6
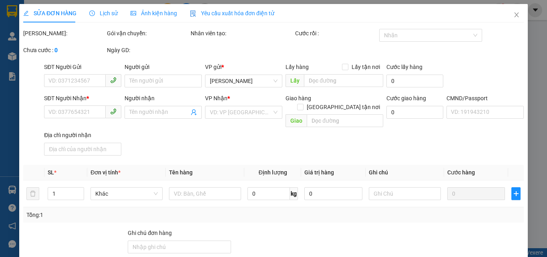
type input "0362490271"
type input "HÀNH"
type input "0342332421"
type input "CHĂM"
type input "20.000"
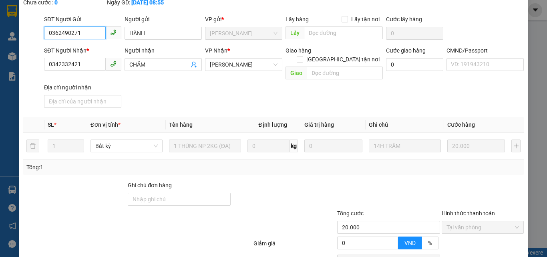
scroll to position [111, 0]
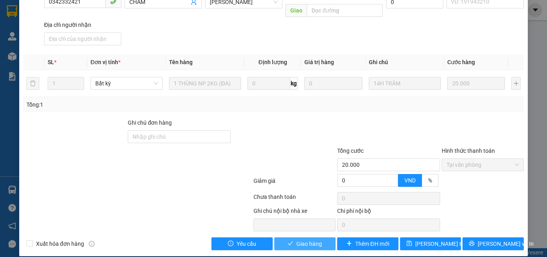
click at [309, 239] on span "Giao hàng" at bounding box center [310, 243] width 26 height 9
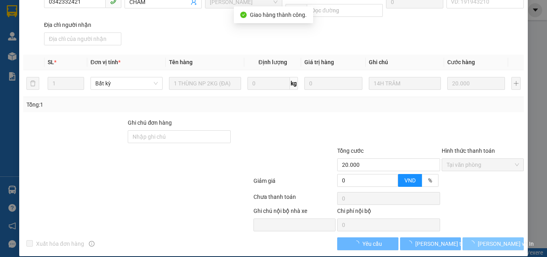
scroll to position [119, 0]
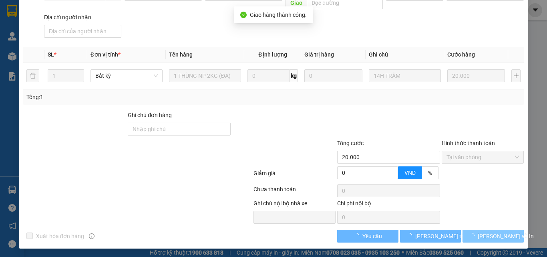
click at [489, 235] on span "Lưu và In" at bounding box center [506, 236] width 56 height 9
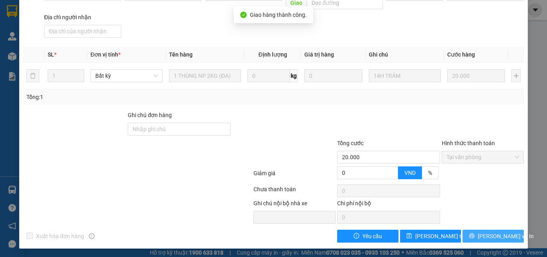
click at [476, 231] on button "Lưu và In" at bounding box center [493, 236] width 61 height 13
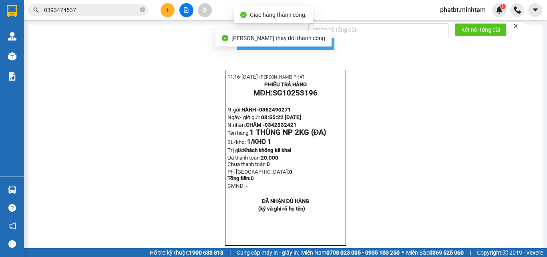
click at [325, 44] on button "In mẫu biên lai tự cấu hình" at bounding box center [286, 42] width 98 height 16
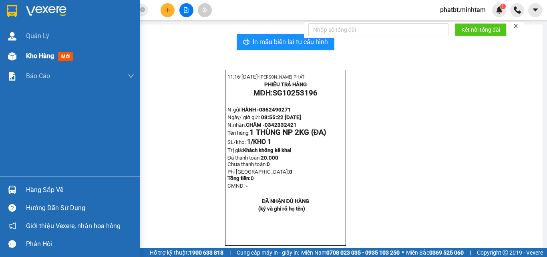
click at [16, 53] on img at bounding box center [12, 56] width 8 height 8
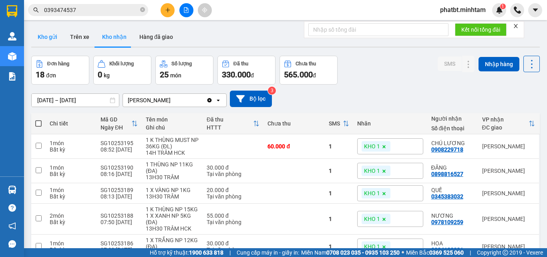
click at [42, 39] on button "Kho gửi" at bounding box center [47, 36] width 32 height 19
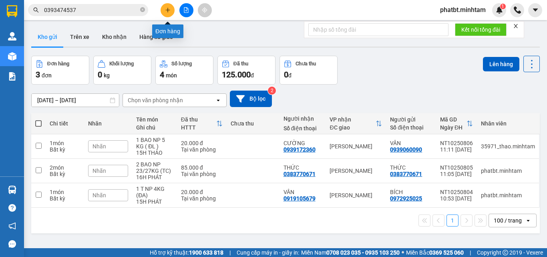
click at [165, 13] on button at bounding box center [168, 10] width 14 height 14
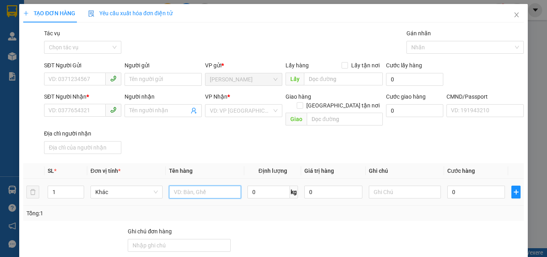
click at [198, 186] on input "text" at bounding box center [205, 192] width 72 height 13
type input "1 GB NP 14KG (ĐA)"
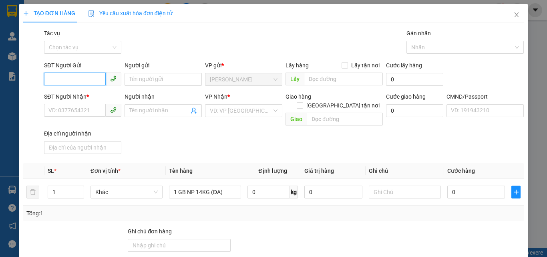
click at [60, 81] on input "SĐT Người Gửi" at bounding box center [75, 79] width 62 height 13
type input "0"
click at [72, 96] on div "0938951059 - MINH" at bounding box center [81, 95] width 67 height 9
type input "0938951059"
type input "MINH"
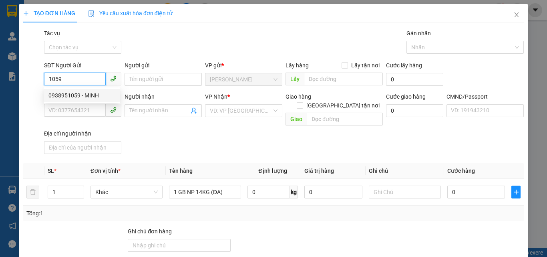
type input "0908312691"
type input "LÂU"
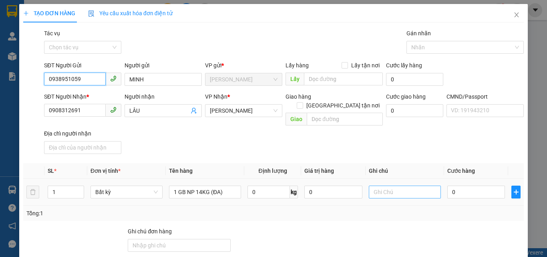
type input "0938951059"
click at [397, 186] on input "text" at bounding box center [405, 192] width 72 height 13
type input "16H PHÁT"
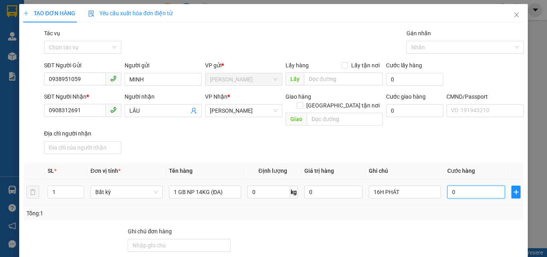
click at [462, 186] on input "0" at bounding box center [477, 192] width 58 height 13
type input "3"
type input "30"
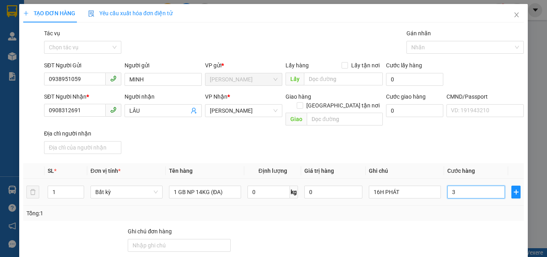
type input "30"
type input "30.000"
click at [429, 140] on div "SĐT Người Nhận * 0908312691 Người nhận LÂU VP Nhận * Hồ Chí Minh Giao hàng Giao…" at bounding box center [283, 124] width 483 height 65
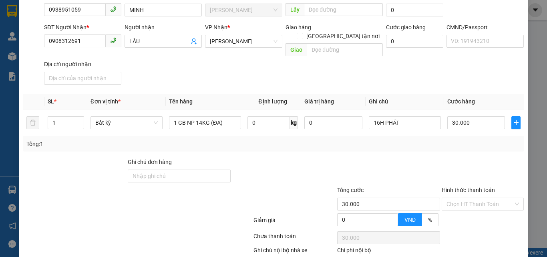
scroll to position [109, 0]
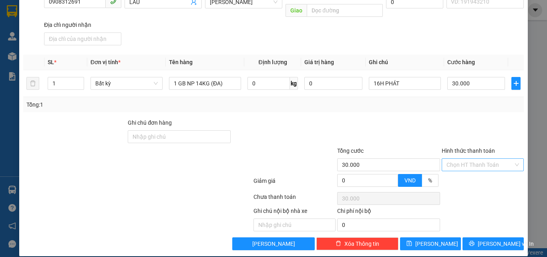
click at [461, 159] on input "Hình thức thanh toán" at bounding box center [480, 165] width 67 height 12
click at [454, 171] on div "Tại văn phòng" at bounding box center [478, 172] width 72 height 9
type input "0"
click at [445, 135] on div at bounding box center [483, 132] width 84 height 28
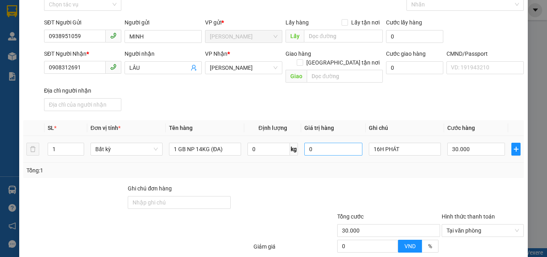
scroll to position [0, 0]
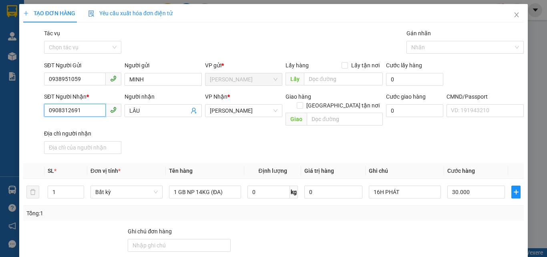
click at [89, 108] on input "0908312691" at bounding box center [75, 110] width 62 height 13
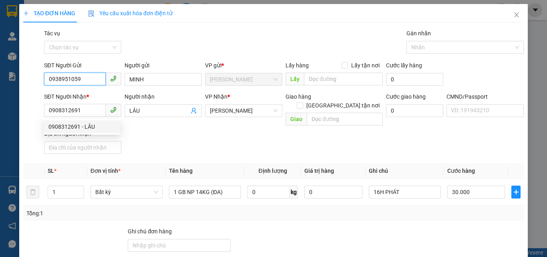
click at [88, 81] on input "0938951059" at bounding box center [75, 79] width 62 height 13
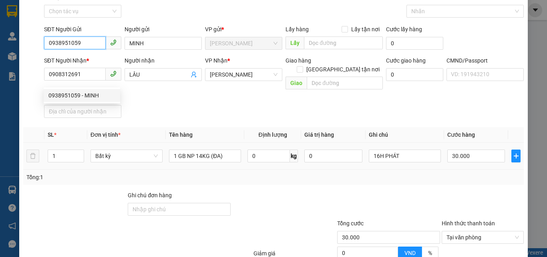
scroll to position [109, 0]
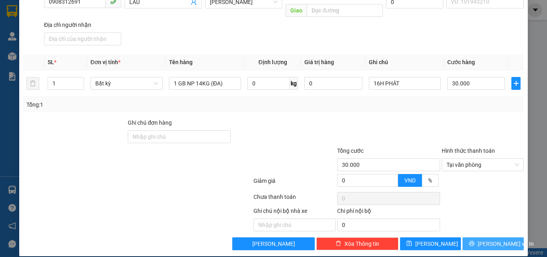
click at [480, 237] on button "Lưu và In" at bounding box center [493, 243] width 61 height 13
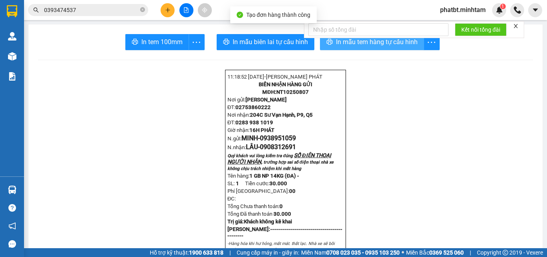
click at [355, 46] on span "In mẫu tem hàng tự cấu hình" at bounding box center [377, 42] width 82 height 10
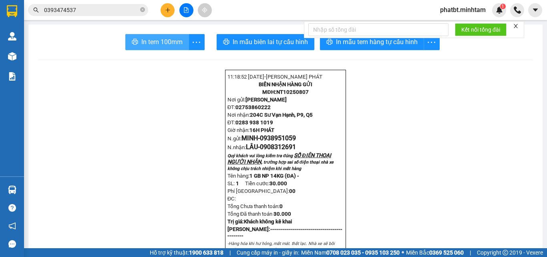
click at [175, 44] on span "In tem 100mm" at bounding box center [161, 42] width 41 height 10
click at [164, 10] on button at bounding box center [168, 10] width 14 height 14
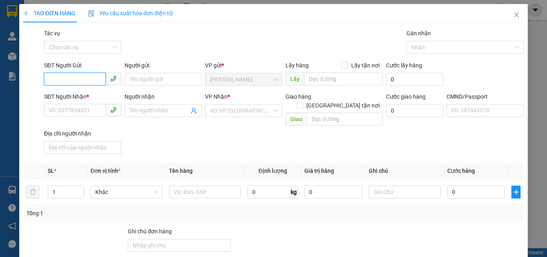
paste input "0938951059"
type input "0938951059"
click at [93, 95] on div "0938951059 - MINH" at bounding box center [81, 95] width 67 height 9
type input "MINH"
type input "0908312691"
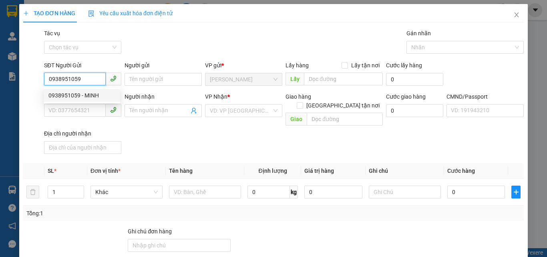
type input "LÂU"
type input "0938951059"
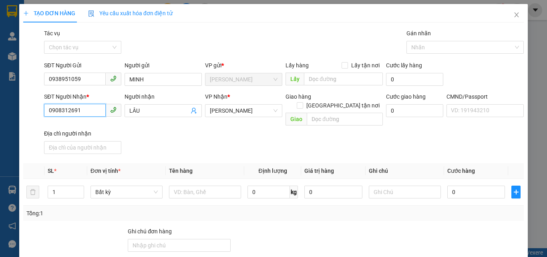
click at [97, 107] on input "0908312691" at bounding box center [75, 110] width 62 height 13
type input "0000000000"
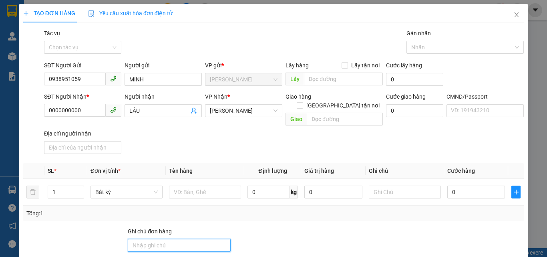
click at [182, 239] on input "Ghi chú đơn hàng" at bounding box center [179, 245] width 103 height 13
paste input "0908312691"
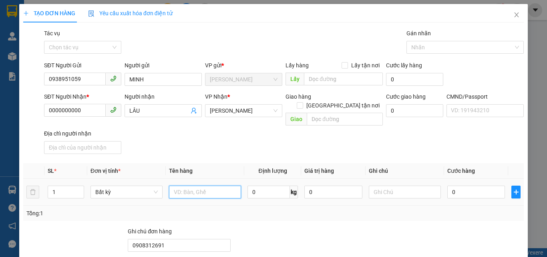
click at [186, 186] on input "text" at bounding box center [205, 192] width 72 height 13
click at [313, 186] on input "0" at bounding box center [334, 192] width 58 height 13
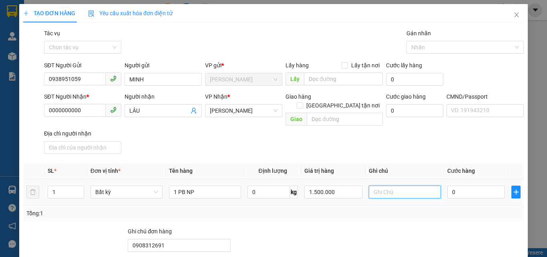
click at [381, 186] on input "text" at bounding box center [405, 192] width 72 height 13
click at [468, 186] on input "0" at bounding box center [477, 192] width 58 height 13
click at [414, 136] on div "SĐT Người Nhận * 0000000000 Người nhận LÂU VP Nhận * Hồ Chí Minh Giao hàng Giao…" at bounding box center [283, 124] width 483 height 65
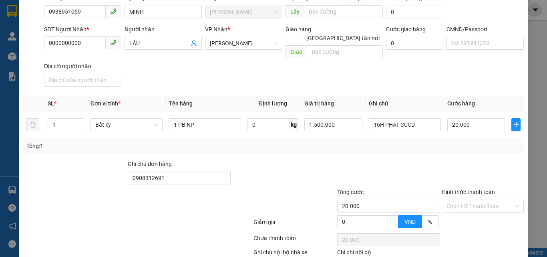
scroll to position [109, 0]
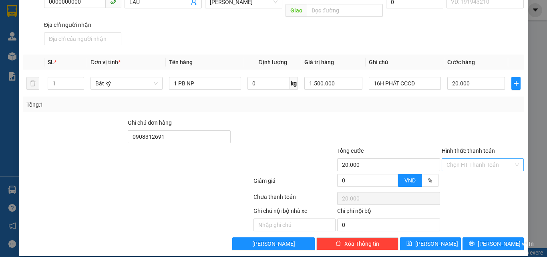
click at [450, 159] on input "Hình thức thanh toán" at bounding box center [480, 165] width 67 height 12
click at [450, 172] on div "Tại văn phòng" at bounding box center [478, 172] width 72 height 9
click at [427, 107] on div "Transit Pickup Surcharge Ids Transit Deliver Surcharge Ids Transit Deliver Surc…" at bounding box center [273, 85] width 501 height 330
click at [473, 240] on icon "printer" at bounding box center [472, 243] width 6 height 6
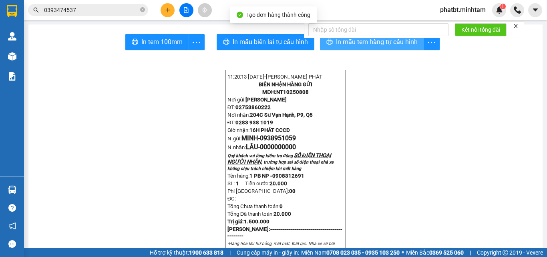
click at [347, 45] on span "In mẫu tem hàng tự cấu hình" at bounding box center [377, 42] width 82 height 10
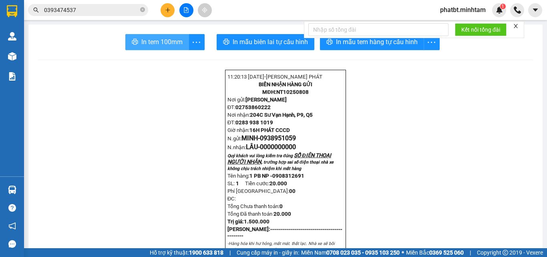
click at [141, 43] on span "In tem 100mm" at bounding box center [161, 42] width 41 height 10
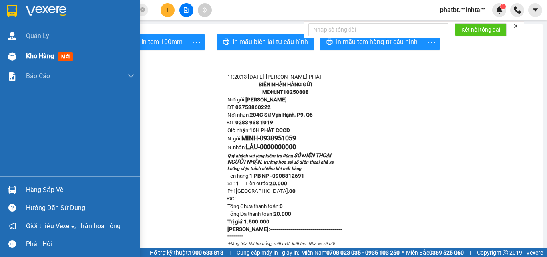
click at [22, 53] on div "Kho hàng mới" at bounding box center [70, 56] width 140 height 20
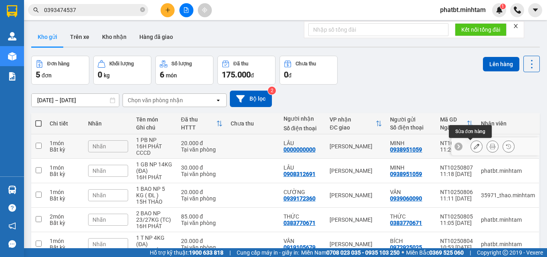
click at [474, 146] on icon at bounding box center [477, 146] width 6 height 6
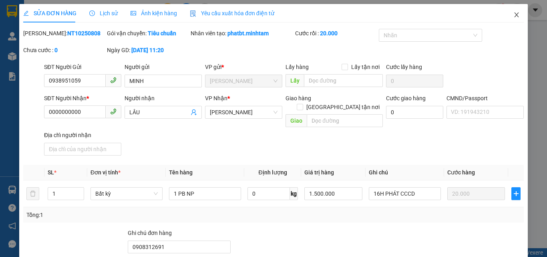
click at [515, 15] on icon "close" at bounding box center [517, 14] width 4 height 5
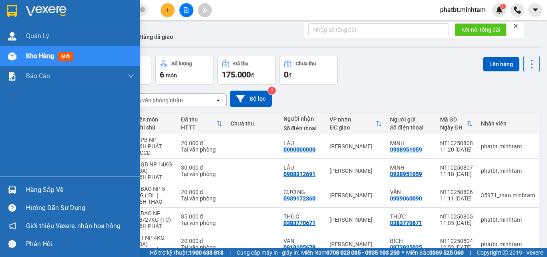
click at [35, 190] on div "Hàng sắp về" at bounding box center [80, 190] width 108 height 12
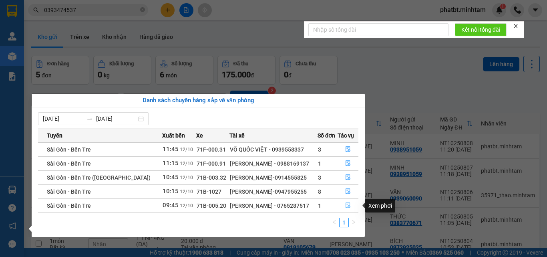
click at [345, 206] on icon "file-done" at bounding box center [348, 205] width 6 height 6
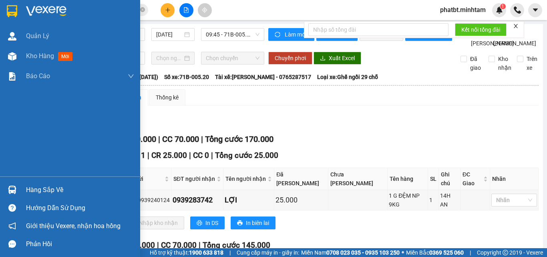
click at [36, 188] on div "Hàng sắp về" at bounding box center [80, 190] width 108 height 12
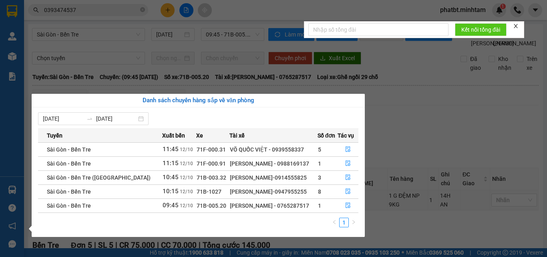
click at [196, 50] on section "Kết quả tìm kiếm ( 9 ) Bộ lọc Mã ĐH Trạng thái Món hàng Tổng cước Chưa cước Nhã…" at bounding box center [273, 128] width 547 height 257
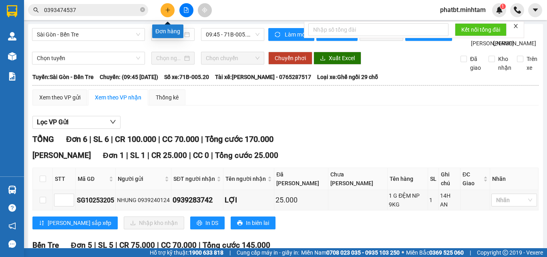
click at [168, 8] on icon "plus" at bounding box center [168, 10] width 0 height 4
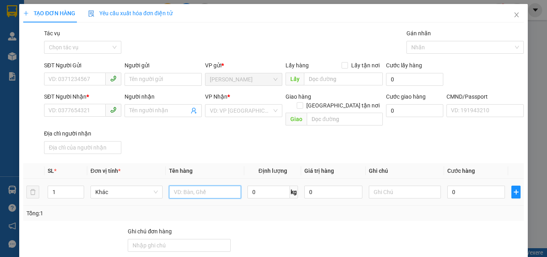
click at [203, 186] on input "text" at bounding box center [205, 192] width 72 height 13
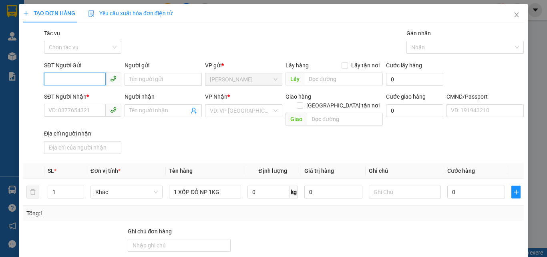
click at [67, 74] on input "SĐT Người Gửi" at bounding box center [75, 79] width 62 height 13
click at [95, 96] on div "0908423262 - LÃM" at bounding box center [81, 95] width 67 height 9
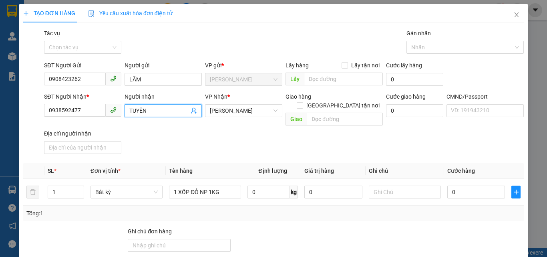
click at [193, 111] on icon "user-add" at bounding box center [193, 111] width 5 height 6
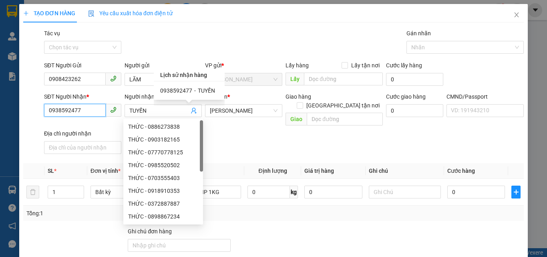
click at [74, 110] on input "0938592477" at bounding box center [75, 110] width 62 height 13
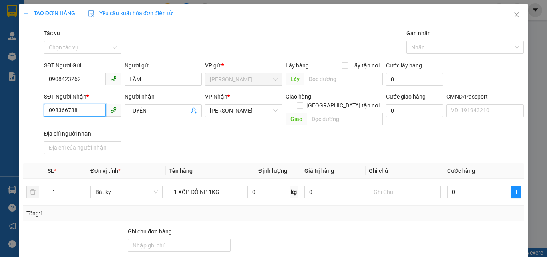
click at [71, 111] on input "098366738" at bounding box center [75, 110] width 62 height 13
click at [158, 111] on input "TUYẾN" at bounding box center [159, 110] width 60 height 9
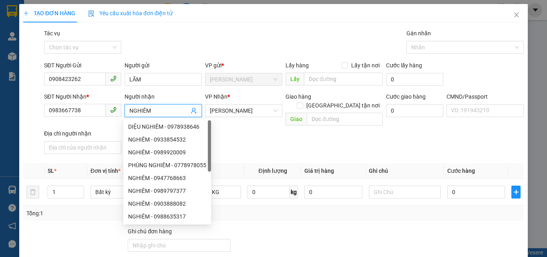
click at [170, 38] on div "Gói vận chuyển * Tiêu chuẩn Tác vụ Chọn tác vụ Gán nhãn Nhãn" at bounding box center [283, 43] width 483 height 28
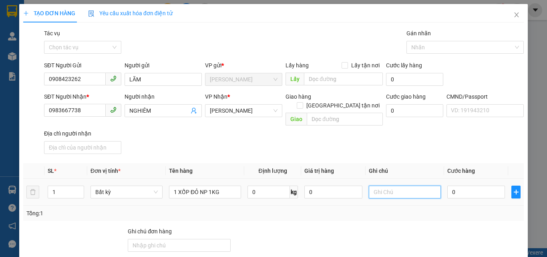
click at [397, 186] on input "text" at bounding box center [405, 192] width 72 height 13
click at [453, 186] on input "0" at bounding box center [477, 192] width 58 height 13
click at [416, 146] on div "SĐT Người Nhận * 0983667738 Người nhận NGHIÊM VP Nhận * Hồ Chí Minh Giao hàng G…" at bounding box center [283, 124] width 483 height 65
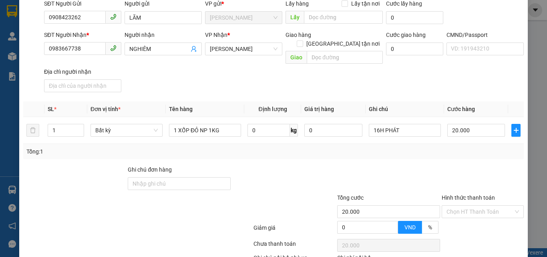
scroll to position [109, 0]
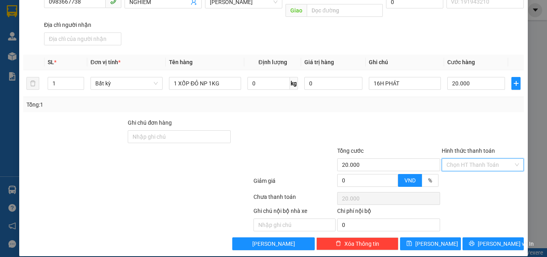
drag, startPoint x: 454, startPoint y: 153, endPoint x: 456, endPoint y: 166, distance: 13.0
click at [454, 159] on input "Hình thức thanh toán" at bounding box center [480, 165] width 67 height 12
click at [456, 169] on div "Tại văn phòng" at bounding box center [478, 172] width 72 height 9
drag, startPoint x: 439, startPoint y: 111, endPoint x: 443, endPoint y: 144, distance: 33.9
click at [441, 118] on div at bounding box center [483, 132] width 84 height 28
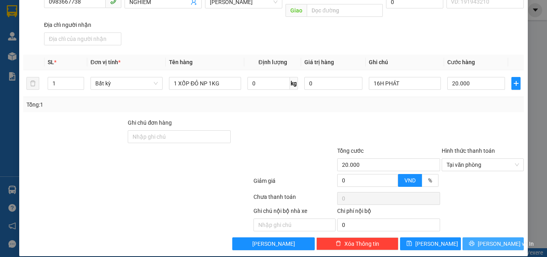
click at [472, 237] on button "Lưu và In" at bounding box center [493, 243] width 61 height 13
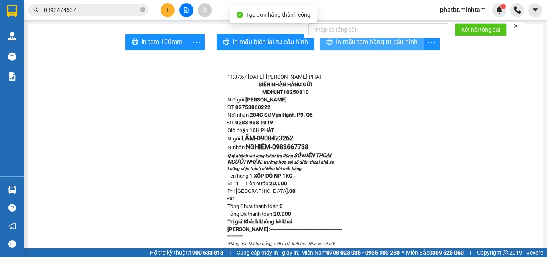
click at [336, 46] on span "In mẫu tem hàng tự cấu hình" at bounding box center [377, 42] width 82 height 10
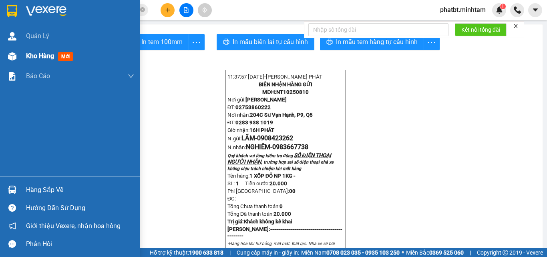
click at [24, 54] on div "Kho hàng mới" at bounding box center [70, 56] width 140 height 20
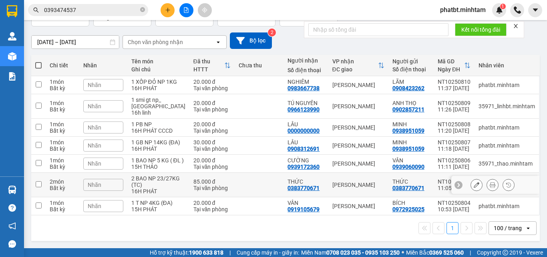
scroll to position [90, 0]
click at [257, 206] on td at bounding box center [259, 206] width 49 height 18
checkbox input "true"
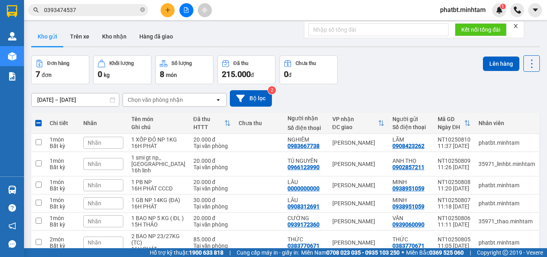
scroll to position [0, 0]
click at [484, 65] on button "Lên hàng" at bounding box center [501, 64] width 36 height 14
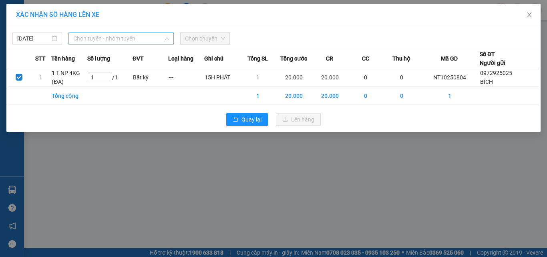
click at [119, 40] on span "Chọn tuyến - nhóm tuyến" at bounding box center [121, 38] width 96 height 12
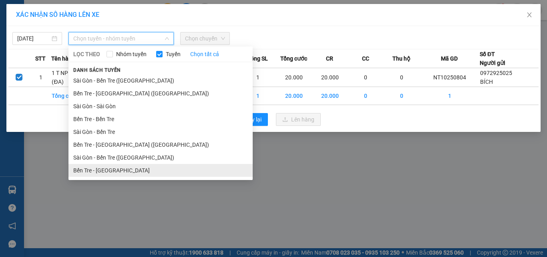
click at [109, 170] on li "Bến Tre - [GEOGRAPHIC_DATA]" at bounding box center [161, 170] width 184 height 13
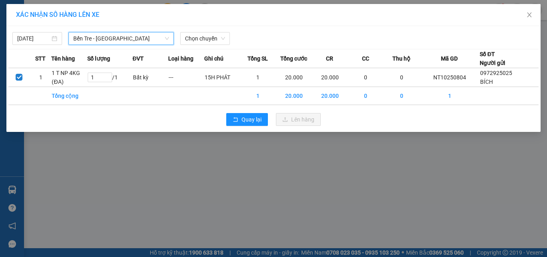
drag, startPoint x: 196, startPoint y: 39, endPoint x: 190, endPoint y: 46, distance: 8.5
click at [195, 39] on span "Chọn chuyến" at bounding box center [205, 38] width 40 height 12
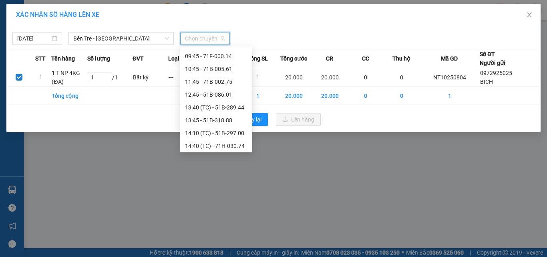
scroll to position [72, 0]
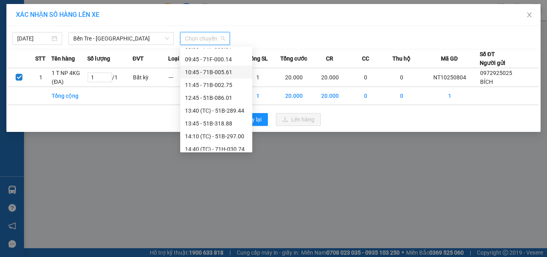
click at [224, 74] on div "10:45 - 71B-005.61" at bounding box center [216, 72] width 63 height 9
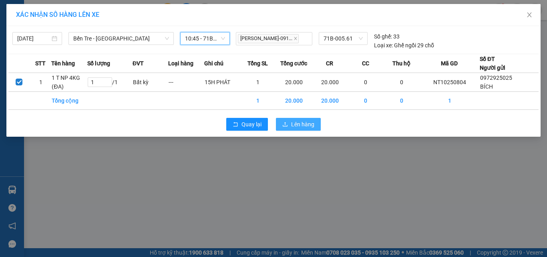
click at [303, 129] on span "Lên hàng" at bounding box center [302, 124] width 23 height 9
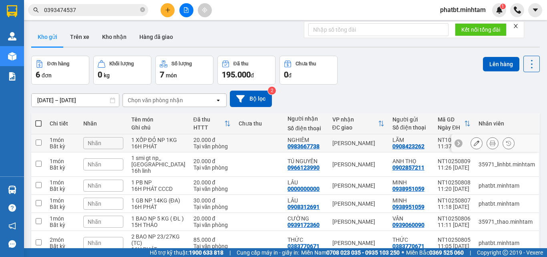
click at [474, 146] on icon at bounding box center [477, 143] width 6 height 6
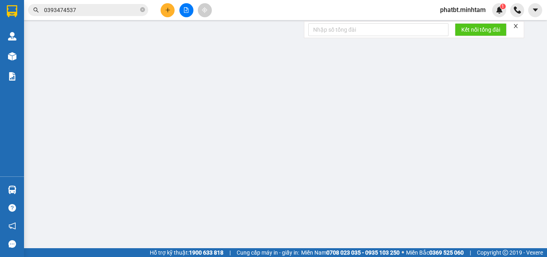
type input "0908423262"
type input "LÃM"
type input "0983667738"
type input "NGHIÊM"
type input "20.000"
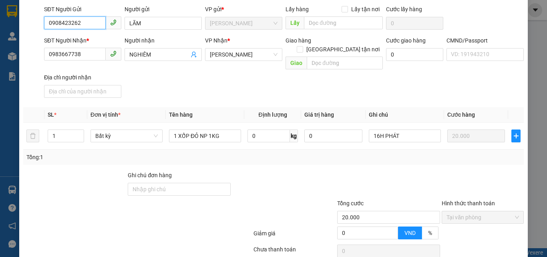
scroll to position [110, 0]
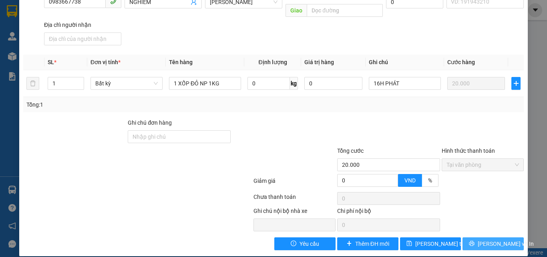
click at [486, 239] on span "[PERSON_NAME] và In" at bounding box center [506, 243] width 56 height 9
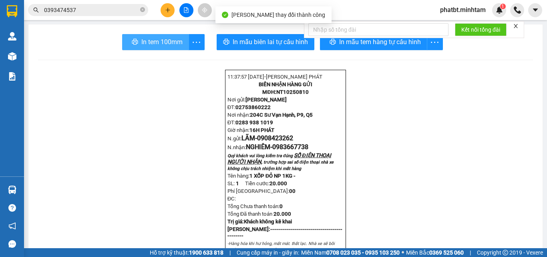
click at [165, 43] on span "In tem 100mm" at bounding box center [161, 42] width 41 height 10
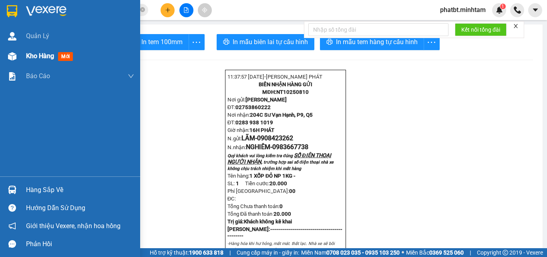
click at [35, 56] on span "Kho hàng" at bounding box center [40, 56] width 28 height 8
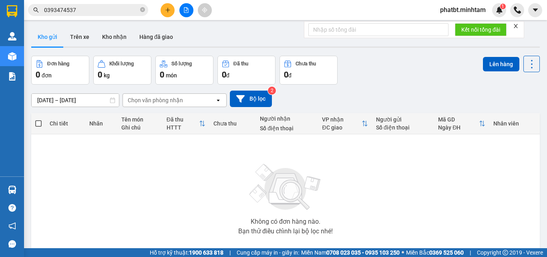
click at [188, 10] on icon "file-add" at bounding box center [187, 10] width 6 height 6
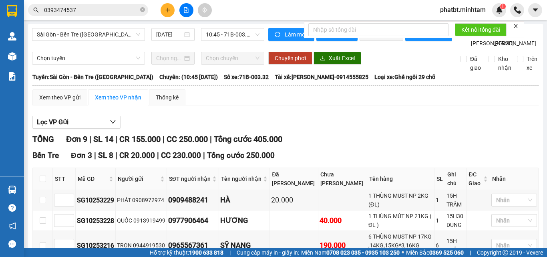
click at [114, 34] on span "Sài Gòn - Bến Tre ([GEOGRAPHIC_DATA])" at bounding box center [88, 34] width 103 height 12
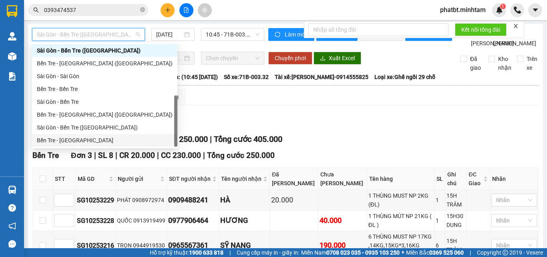
click at [76, 137] on div "Bến Tre - [GEOGRAPHIC_DATA]" at bounding box center [105, 140] width 136 height 9
type input "[DATE]"
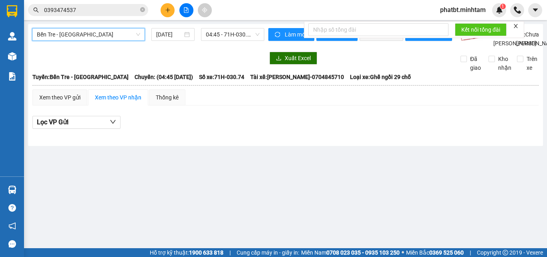
click at [95, 39] on span "Bến Tre - [GEOGRAPHIC_DATA]" at bounding box center [88, 34] width 103 height 12
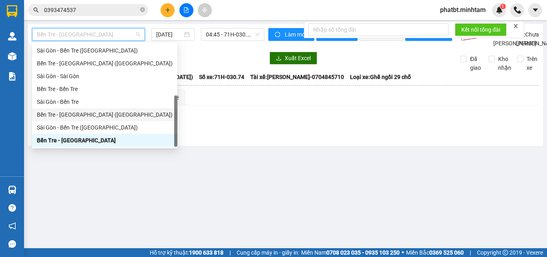
click at [78, 112] on div "Bến Tre - [GEOGRAPHIC_DATA] ([GEOGRAPHIC_DATA])" at bounding box center [105, 114] width 136 height 9
type input "[DATE]"
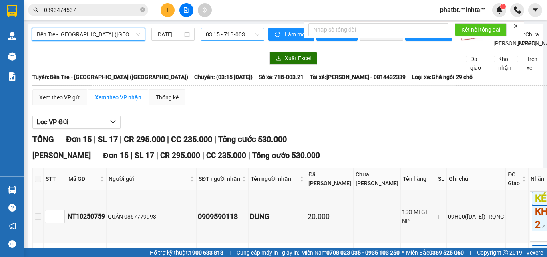
click at [212, 33] on span "03:15 - 71B-003.21" at bounding box center [233, 34] width 54 height 12
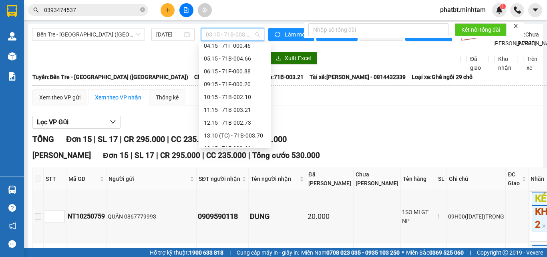
scroll to position [42, 0]
click at [242, 111] on div "11:15 - 71B-003.21" at bounding box center [235, 111] width 63 height 9
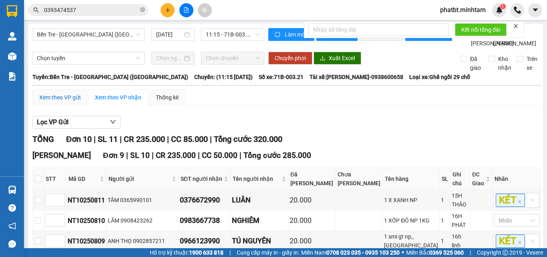
click at [73, 102] on div "Xem theo VP gửi" at bounding box center [59, 97] width 41 height 9
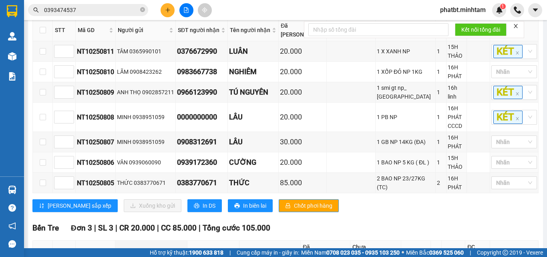
scroll to position [147, 0]
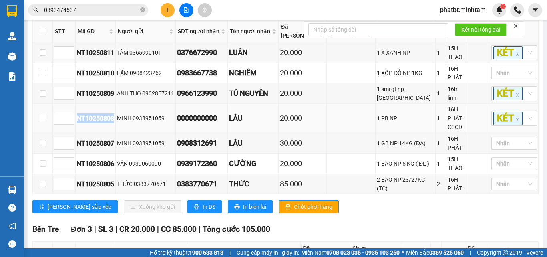
drag, startPoint x: 114, startPoint y: 121, endPoint x: 77, endPoint y: 123, distance: 36.9
click at [77, 123] on div "NT10250808" at bounding box center [95, 118] width 37 height 10
copy div "NT10250808"
drag, startPoint x: 77, startPoint y: 139, endPoint x: 115, endPoint y: 140, distance: 38.5
click at [115, 140] on td "NT10250807" at bounding box center [96, 143] width 40 height 20
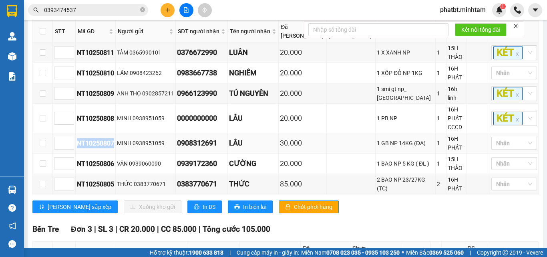
copy div "NT10250807"
drag, startPoint x: 77, startPoint y: 123, endPoint x: 114, endPoint y: 122, distance: 36.9
click at [114, 122] on div "NT10250808" at bounding box center [95, 118] width 37 height 10
copy div "NT10250808"
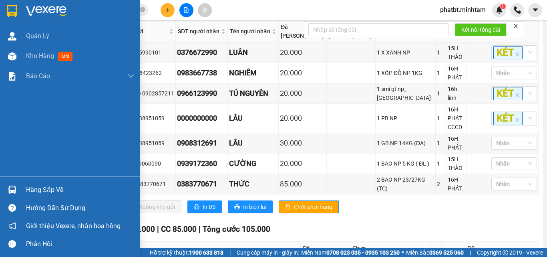
click at [48, 193] on div "Hàng sắp về" at bounding box center [80, 190] width 108 height 12
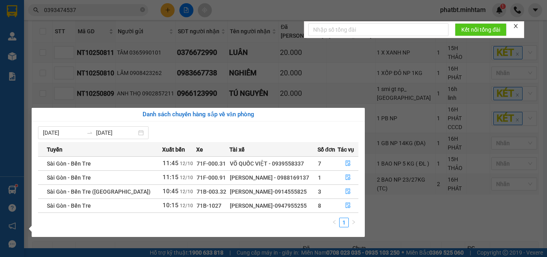
click at [114, 53] on section "Kết quả tìm kiếm ( 9 ) Bộ lọc Mã ĐH Trạng thái Món hàng Tổng cước Chưa cước Nhã…" at bounding box center [273, 128] width 547 height 257
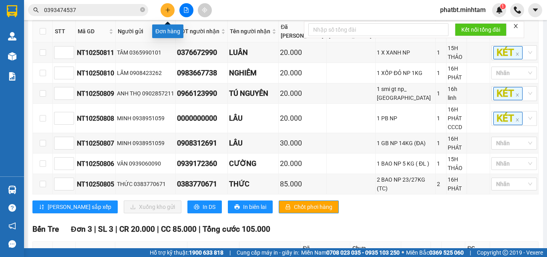
click at [166, 10] on icon "plus" at bounding box center [168, 10] width 6 height 6
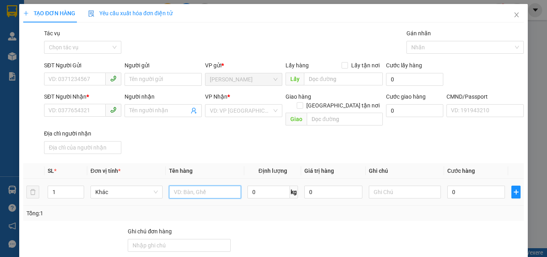
click at [188, 186] on input "text" at bounding box center [205, 192] width 72 height 13
type input "1 T MÚT NP 40KG (ĐA)"
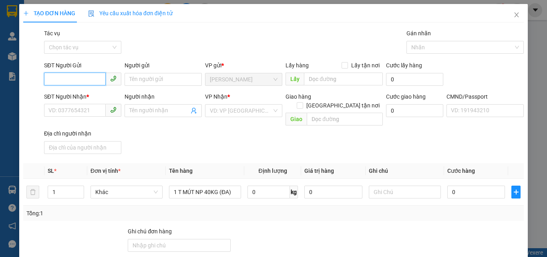
click at [80, 73] on input "SĐT Người Gửi" at bounding box center [75, 79] width 62 height 13
type input "0376748236"
click at [90, 93] on div "0376748236 - NHƯƠNG" at bounding box center [81, 95] width 67 height 9
type input "NHƯƠNG"
type input "0967269407"
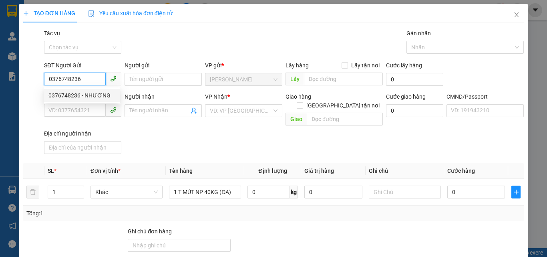
type input "THẢO"
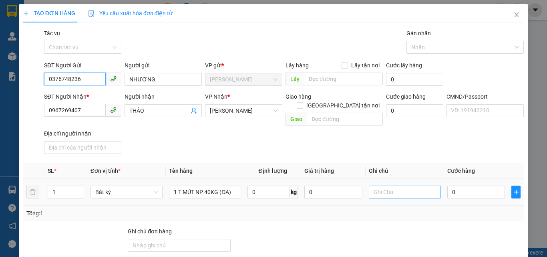
type input "0376748236"
click at [408, 186] on input "text" at bounding box center [405, 192] width 72 height 13
type input "17H PHÁT"
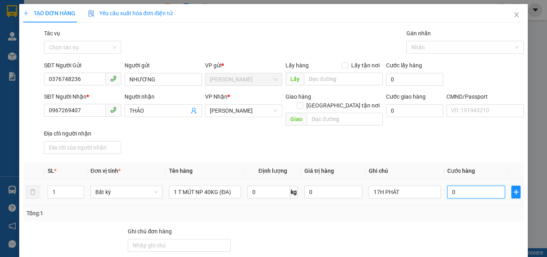
click at [454, 186] on input "0" at bounding box center [477, 192] width 58 height 13
type input "6"
type input "60"
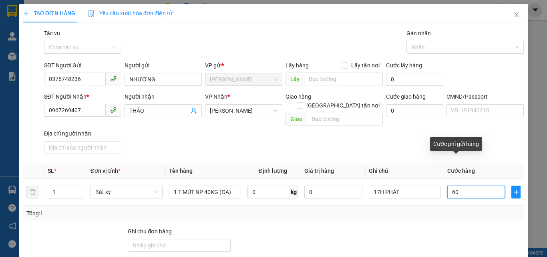
type input "60"
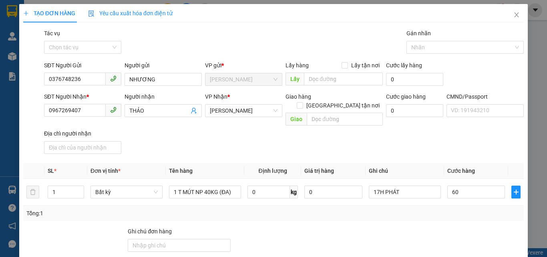
type input "60.000"
drag, startPoint x: 381, startPoint y: 115, endPoint x: 387, endPoint y: 140, distance: 25.5
click at [385, 117] on div "Cước giao hàng 0" at bounding box center [415, 110] width 61 height 37
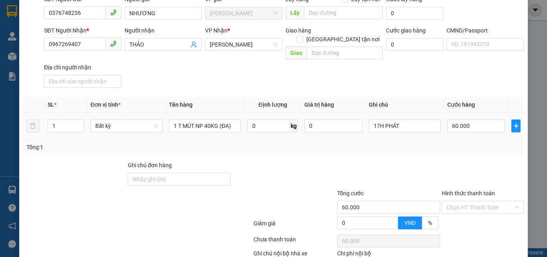
scroll to position [109, 0]
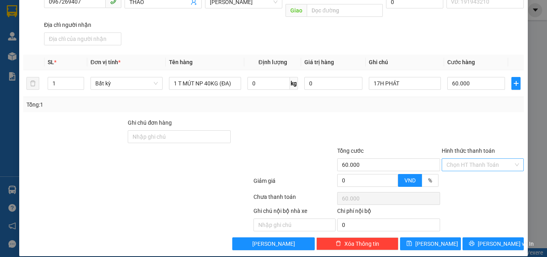
click at [450, 161] on input "Hình thức thanh toán" at bounding box center [480, 165] width 67 height 12
click at [452, 173] on div "Tại văn phòng" at bounding box center [478, 172] width 72 height 9
type input "0"
click at [428, 118] on div at bounding box center [389, 132] width 105 height 28
click at [498, 239] on span "Lưu và In" at bounding box center [506, 243] width 56 height 9
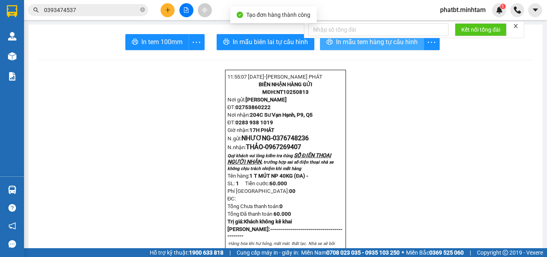
click at [361, 44] on span "In mẫu tem hàng tự cấu hình" at bounding box center [377, 42] width 82 height 10
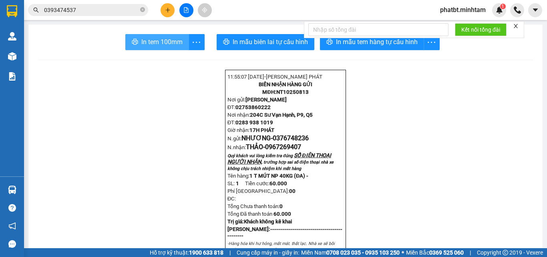
click at [151, 44] on span "In tem 100mm" at bounding box center [161, 42] width 41 height 10
click at [166, 4] on button at bounding box center [168, 10] width 14 height 14
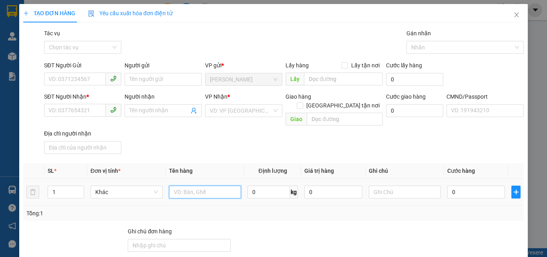
click at [193, 186] on input "text" at bounding box center [205, 192] width 72 height 13
type input "1 GB NP 15KG (ĐA)"
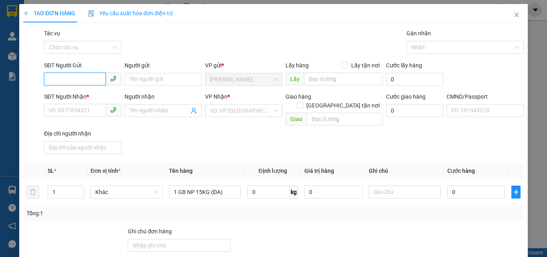
click at [74, 84] on input "SĐT Người Gửi" at bounding box center [75, 79] width 62 height 13
type input "0384282678"
click at [84, 96] on div "0384282678 - QUYÊN" at bounding box center [81, 95] width 67 height 9
type input "QUYÊN"
type input "0965798741"
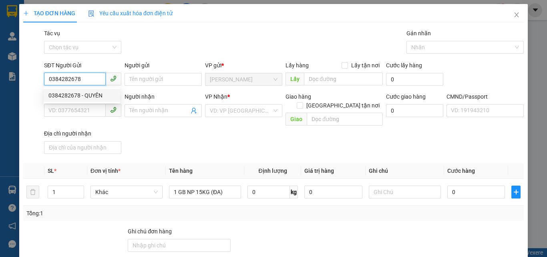
type input "NGỌC"
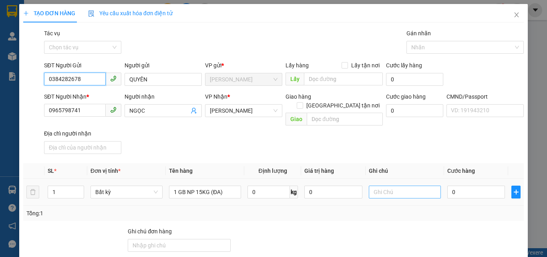
type input "0384282678"
click at [377, 186] on input "text" at bounding box center [405, 192] width 72 height 13
type input "17H PHÁT"
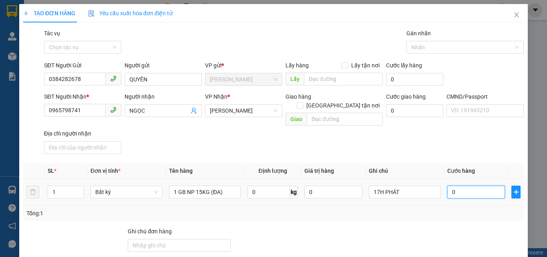
click at [448, 186] on input "0" at bounding box center [477, 192] width 58 height 13
type input "3"
type input "30"
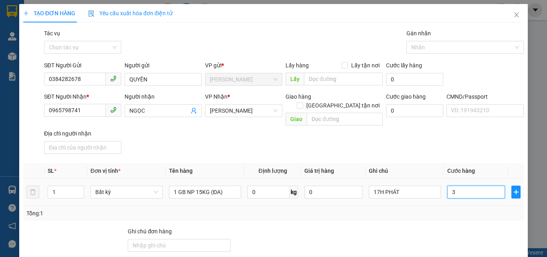
type input "30"
type input "30.000"
drag, startPoint x: 429, startPoint y: 149, endPoint x: 423, endPoint y: 148, distance: 6.5
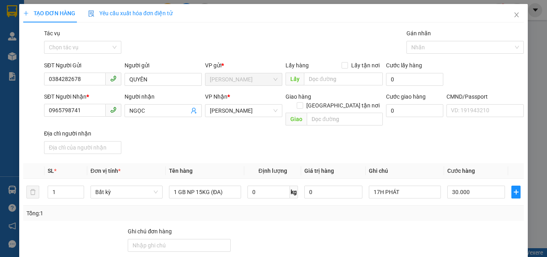
click at [428, 149] on div "Transit Pickup Surcharge Ids Transit Deliver Surcharge Ids Transit Deliver Surc…" at bounding box center [273, 194] width 501 height 330
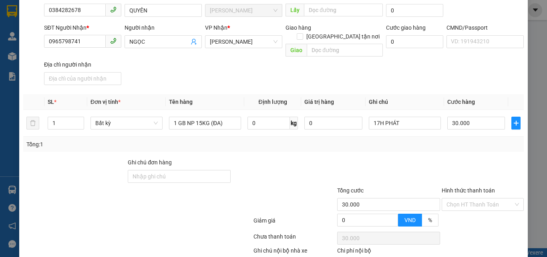
scroll to position [109, 0]
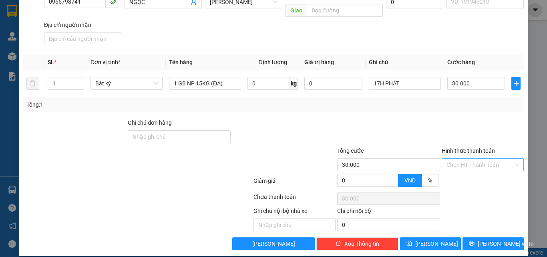
click at [452, 159] on input "Hình thức thanh toán" at bounding box center [480, 165] width 67 height 12
click at [450, 170] on div "Tại văn phòng" at bounding box center [478, 172] width 72 height 9
type input "0"
click at [441, 121] on div at bounding box center [483, 132] width 84 height 28
click at [468, 237] on button "Lưu và In" at bounding box center [493, 243] width 61 height 13
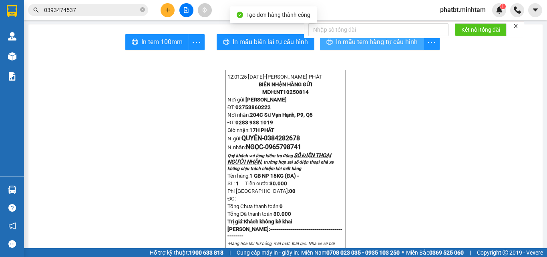
click at [369, 46] on span "In mẫu tem hàng tự cấu hình" at bounding box center [377, 42] width 82 height 10
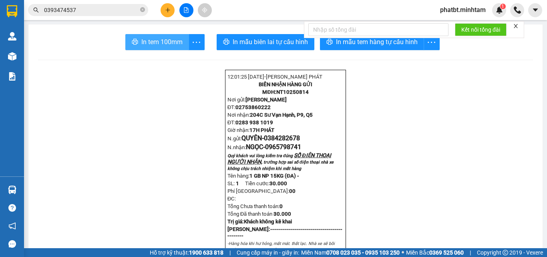
click at [165, 43] on span "In tem 100mm" at bounding box center [161, 42] width 41 height 10
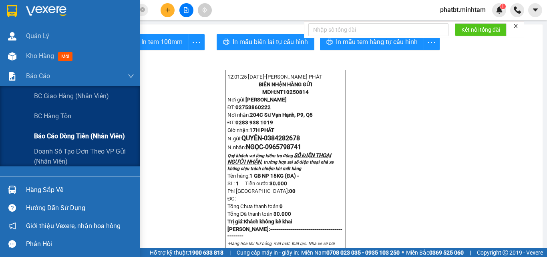
drag, startPoint x: 54, startPoint y: 133, endPoint x: 57, endPoint y: 136, distance: 4.3
click at [54, 133] on span "Báo cáo dòng tiền (nhân viên)" at bounding box center [79, 136] width 91 height 10
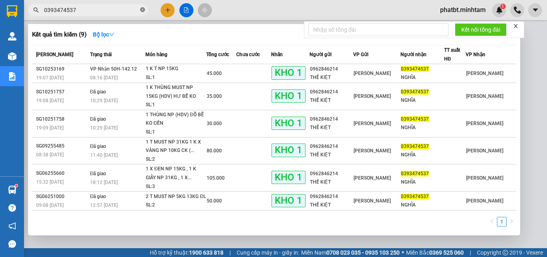
click at [141, 9] on span "0393474537" at bounding box center [88, 10] width 120 height 12
drag, startPoint x: 143, startPoint y: 9, endPoint x: 125, endPoint y: 9, distance: 18.0
click at [142, 9] on icon "close-circle" at bounding box center [142, 9] width 5 height 5
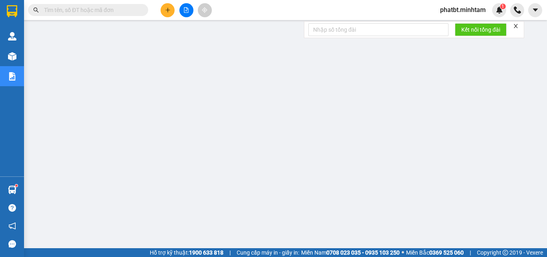
click at [125, 10] on input "text" at bounding box center [91, 10] width 95 height 9
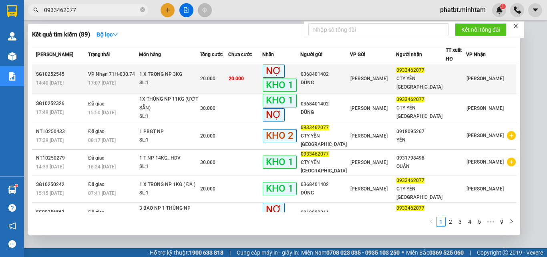
type input "0933462077"
click at [138, 69] on td "VP Nhận 71H-030.74 17:07 - 09/10" at bounding box center [112, 78] width 52 height 29
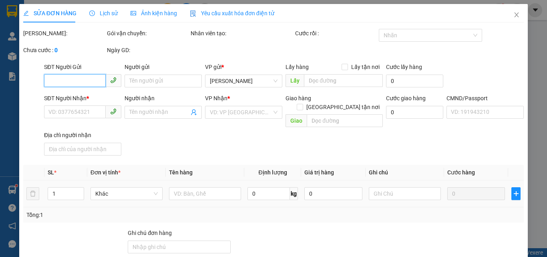
type input "0368401402"
type input "DŨNG"
type input "0933462077"
type input "CTY YẾN NGA"
type input "ĐG/ đã xuất hd"
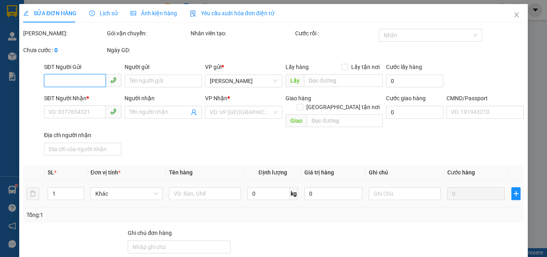
type input "20.000"
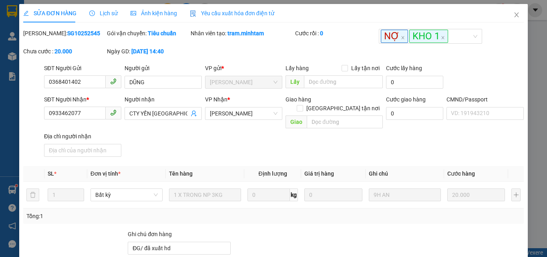
drag, startPoint x: 476, startPoint y: 231, endPoint x: 475, endPoint y: 235, distance: 4.6
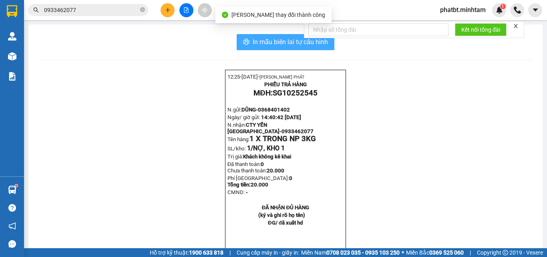
click at [303, 45] on span "In mẫu biên lai tự cấu hình" at bounding box center [290, 42] width 75 height 10
click at [267, 43] on span "In mẫu biên lai tự cấu hình" at bounding box center [290, 42] width 75 height 10
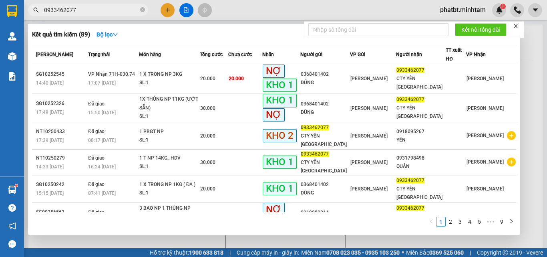
click at [129, 9] on input "0933462077" at bounding box center [91, 10] width 95 height 9
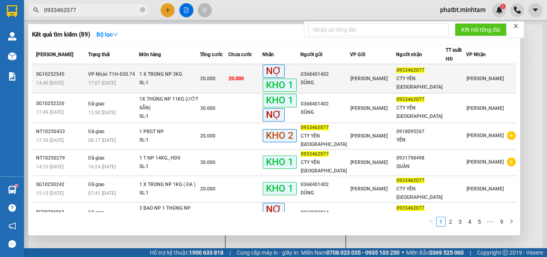
click at [157, 77] on div "1 X TRONG NP 3KG" at bounding box center [169, 74] width 60 height 9
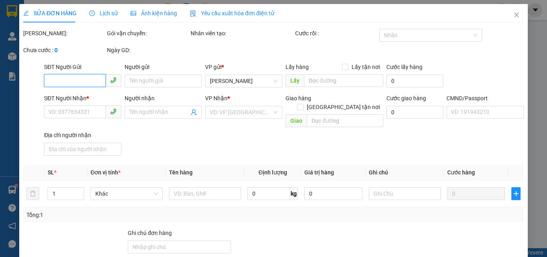
type input "0368401402"
type input "DŨNG"
type input "0933462077"
type input "CTY YẾN NGA"
type input "ĐG/ đã xuất hd"
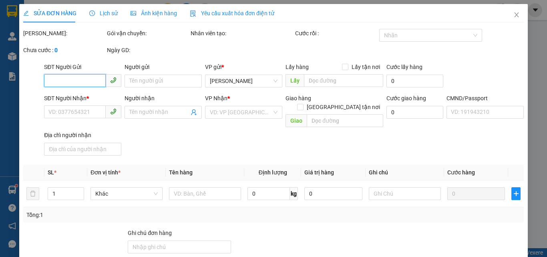
type input "20.000"
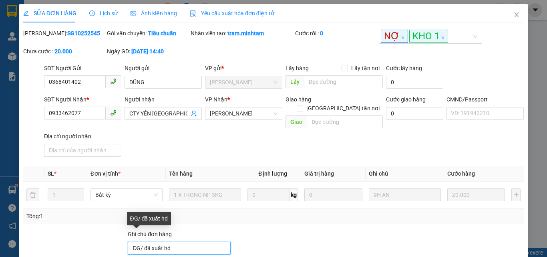
click at [181, 242] on input "ĐG/ đã xuất hd" at bounding box center [179, 248] width 103 height 13
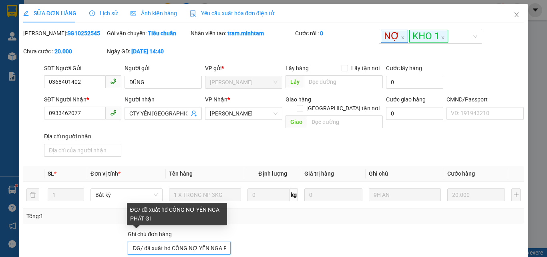
type input "ĐG/ đã xuất hd CÔNG NỢ YẾN NGA PHÁT GIAO"
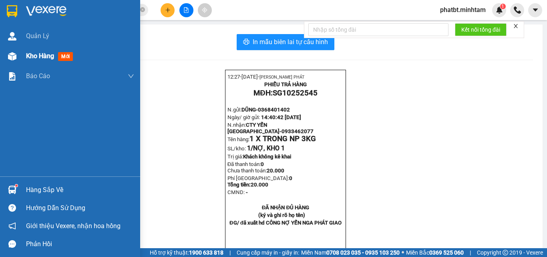
click at [33, 53] on span "Kho hàng" at bounding box center [40, 56] width 28 height 8
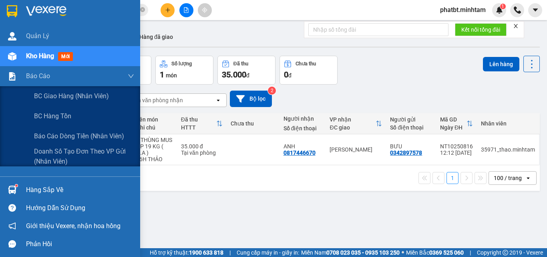
click at [69, 134] on td "1 món Bất kỳ" at bounding box center [65, 149] width 38 height 31
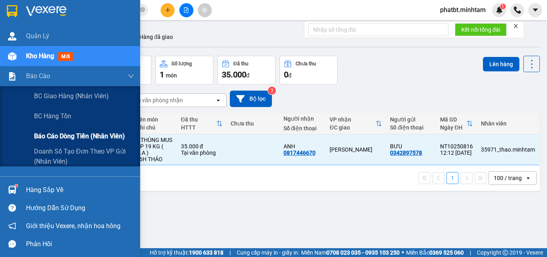
drag, startPoint x: 54, startPoint y: 138, endPoint x: 48, endPoint y: 139, distance: 5.7
click at [54, 139] on span "Báo cáo dòng tiền (nhân viên)" at bounding box center [79, 136] width 91 height 10
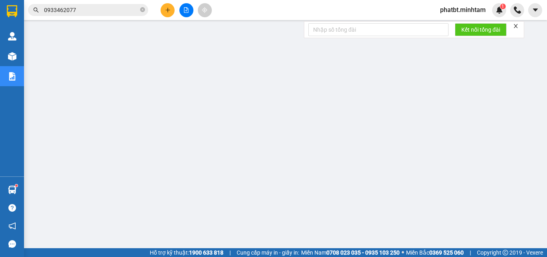
click at [169, 11] on button at bounding box center [168, 10] width 14 height 14
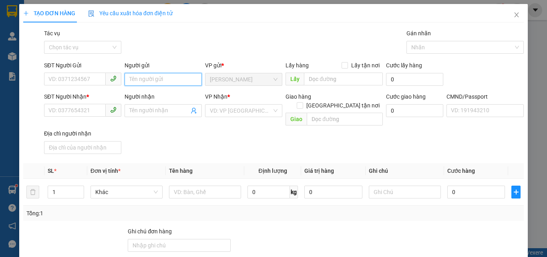
click at [165, 76] on input "Người gửi" at bounding box center [163, 79] width 77 height 13
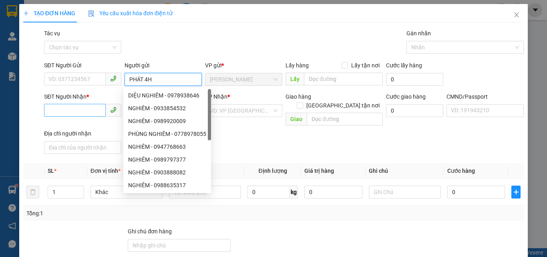
type input "PHÁT 4H"
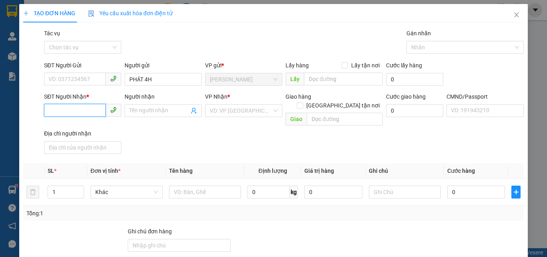
click at [82, 111] on input "SĐT Người Nhận *" at bounding box center [75, 110] width 62 height 13
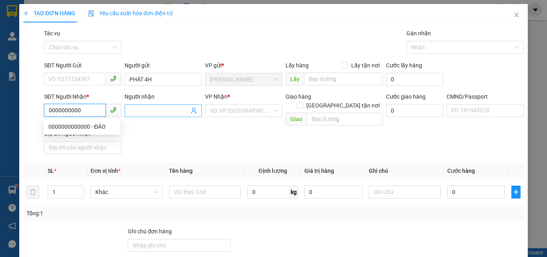
type input "0000000000"
click at [144, 112] on input "Người nhận" at bounding box center [159, 110] width 60 height 9
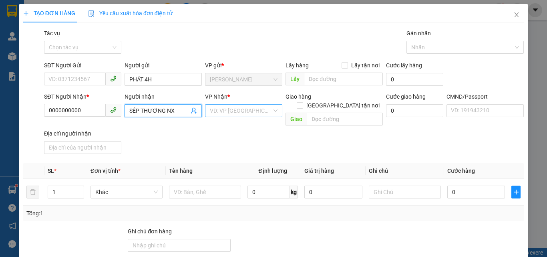
type input "SẾP THƯƠNG NX"
click at [243, 111] on input "search" at bounding box center [241, 111] width 62 height 12
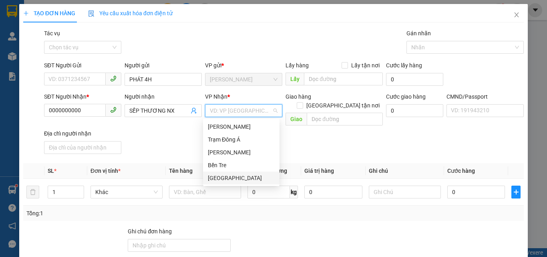
click at [223, 173] on div "Tiền Giang" at bounding box center [241, 178] width 77 height 13
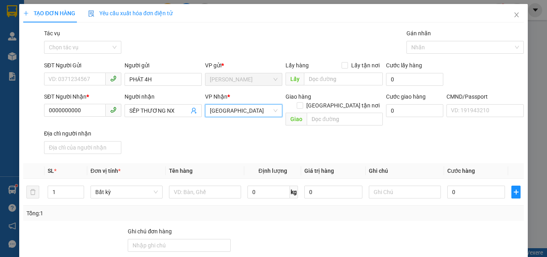
click at [225, 112] on span "Tiền Giang" at bounding box center [244, 111] width 68 height 12
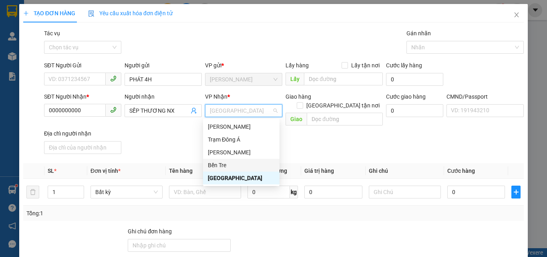
click at [221, 163] on div "Bến Tre" at bounding box center [241, 165] width 67 height 9
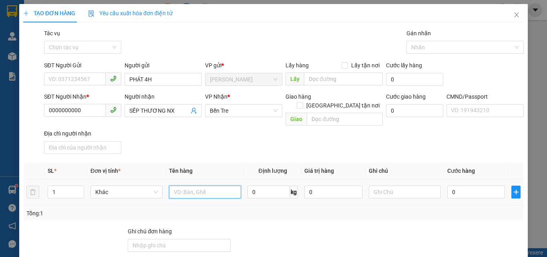
click at [192, 186] on input "text" at bounding box center [205, 192] width 72 height 13
type input "1 PB THG 12/10/25"
click at [219, 143] on div "SĐT Người Nhận * 0000000000 Người nhận SẾP THƯƠNG NX VP Nhận * Bến Tre Giao hà…" at bounding box center [283, 124] width 483 height 65
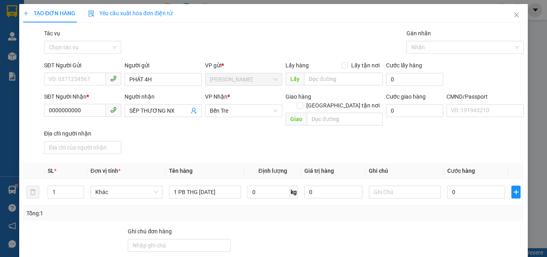
click at [444, 227] on div at bounding box center [483, 241] width 84 height 28
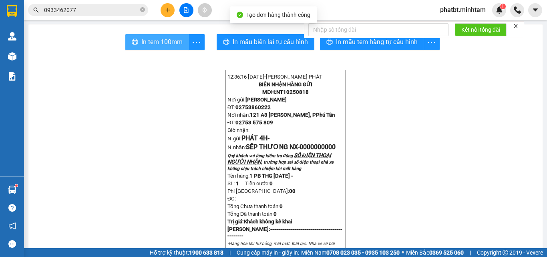
click at [167, 45] on span "In tem 100mm" at bounding box center [161, 42] width 41 height 10
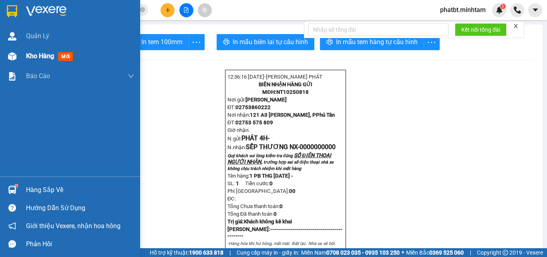
click at [22, 59] on div "Kho hàng mới" at bounding box center [70, 56] width 140 height 20
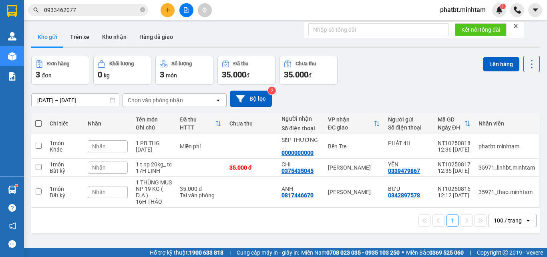
click at [108, 143] on div "Nhãn" at bounding box center [108, 146] width 40 height 12
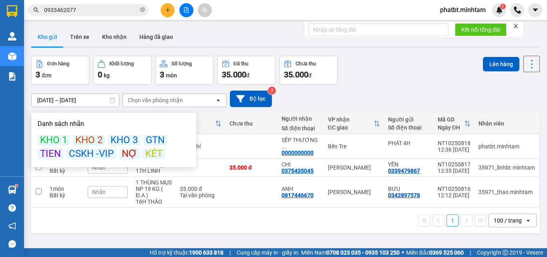
click at [147, 151] on div "KÉT" at bounding box center [154, 154] width 22 height 10
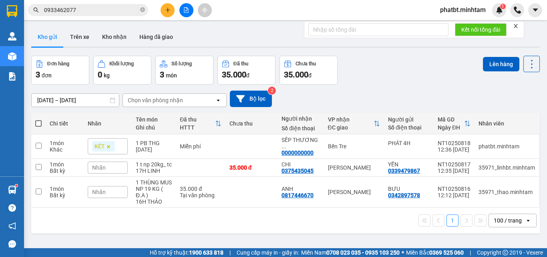
drag, startPoint x: 396, startPoint y: 69, endPoint x: 320, endPoint y: 106, distance: 84.1
click at [396, 69] on div "Đơn hàng 3 đơn Khối lượng 0 kg Số lượng 3 món Đã thu 35.000 đ Chưa thu 35.000 đ…" at bounding box center [285, 70] width 509 height 29
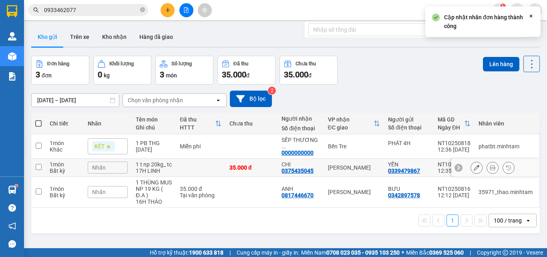
click at [67, 165] on div "1 món" at bounding box center [65, 164] width 30 height 6
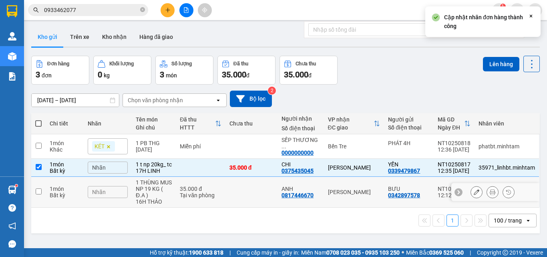
click at [71, 196] on div "Bất kỳ" at bounding box center [65, 195] width 30 height 6
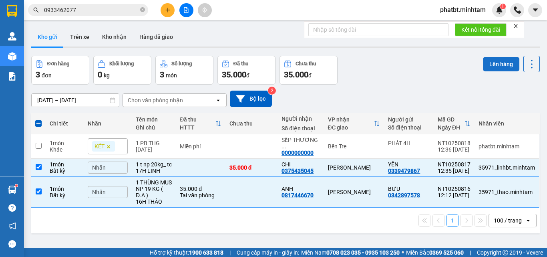
click at [491, 66] on button "Lên hàng" at bounding box center [501, 64] width 36 height 14
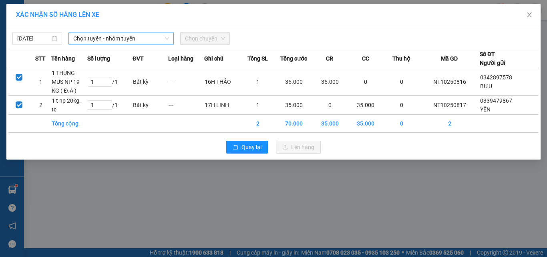
click at [113, 39] on span "Chọn tuyến - nhóm tuyến" at bounding box center [121, 38] width 96 height 12
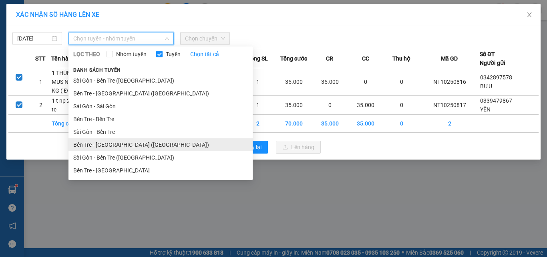
click at [115, 143] on li "Bến Tre - Sài Gòn (CT)" at bounding box center [161, 144] width 184 height 13
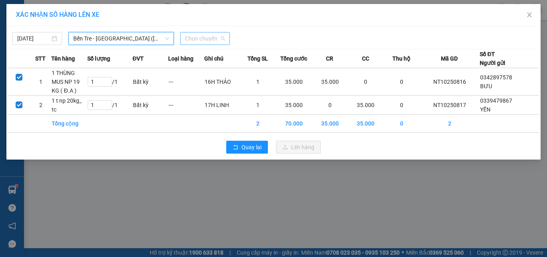
click at [203, 41] on span "Chọn chuyến" at bounding box center [205, 38] width 40 height 12
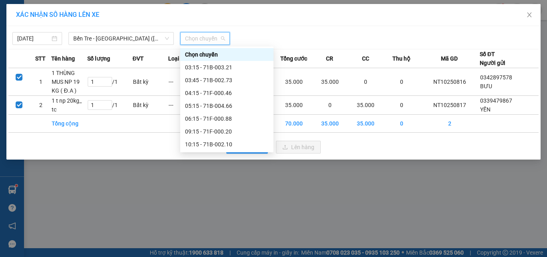
click at [231, 166] on div "12:15 - 71B-002.73" at bounding box center [227, 170] width 84 height 9
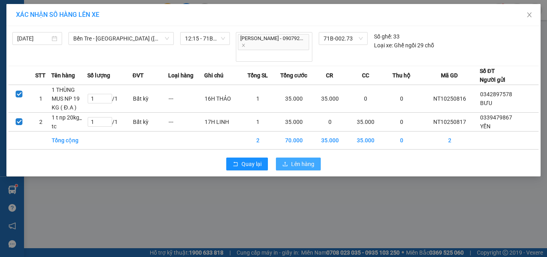
click at [303, 157] on button "Lên hàng" at bounding box center [298, 163] width 45 height 13
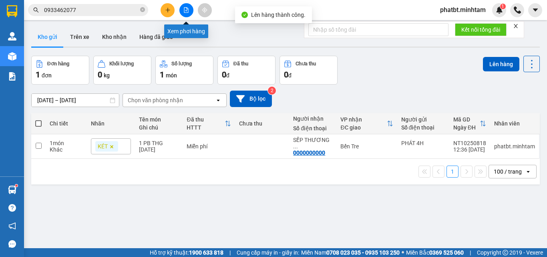
click at [186, 12] on icon "file-add" at bounding box center [187, 10] width 6 height 6
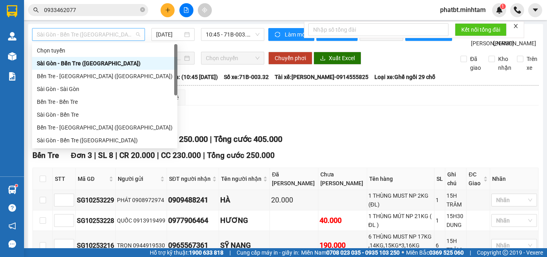
drag, startPoint x: 73, startPoint y: 37, endPoint x: 72, endPoint y: 43, distance: 6.1
click at [73, 38] on span "Sài Gòn - Bến Tre (CN)" at bounding box center [88, 34] width 103 height 12
click at [82, 123] on div "Bến Tre - Sài Gòn (CT)" at bounding box center [105, 127] width 136 height 9
type input "12/10/2025"
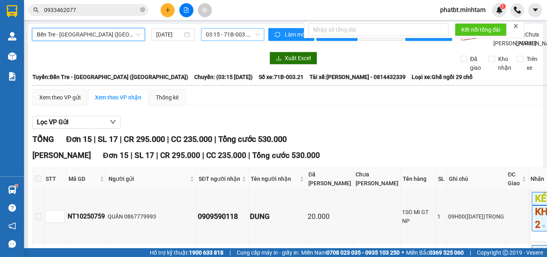
click at [226, 35] on span "03:15 - 71B-003.21" at bounding box center [233, 34] width 54 height 12
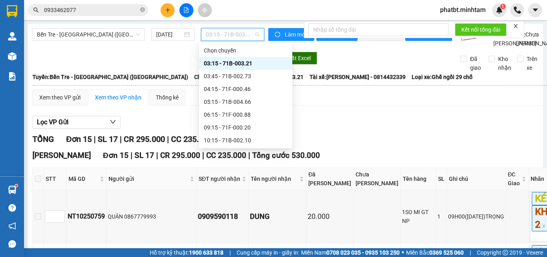
click at [242, 161] on div "12:15 - 71B-002.73" at bounding box center [246, 165] width 84 height 9
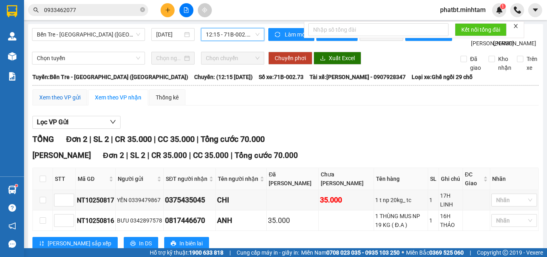
click at [58, 102] on div "Xem theo VP gửi" at bounding box center [59, 97] width 41 height 9
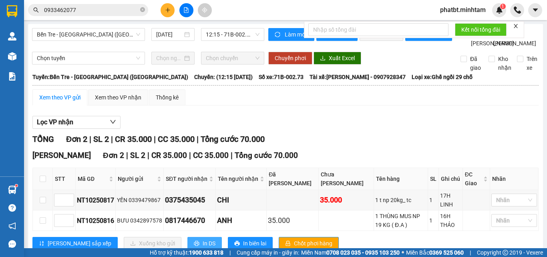
click at [188, 237] on button "In DS" at bounding box center [205, 243] width 34 height 13
click at [166, 12] on icon "plus" at bounding box center [168, 10] width 6 height 6
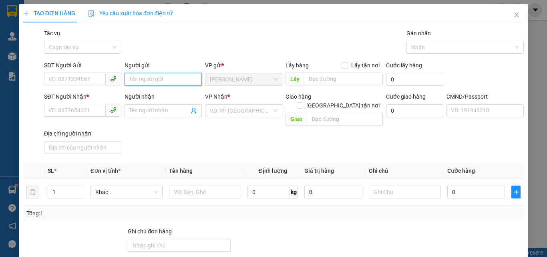
click at [152, 80] on input "Người gửi" at bounding box center [163, 79] width 77 height 13
type input "PHÁT 4H"
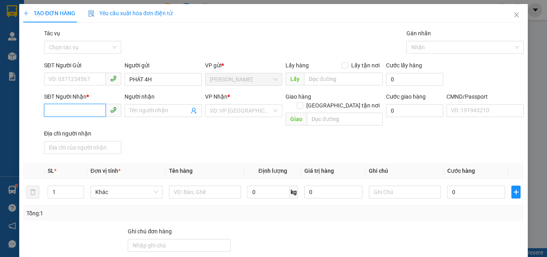
click at [98, 109] on input "SĐT Người Nhận *" at bounding box center [75, 110] width 62 height 13
type input "0000000000"
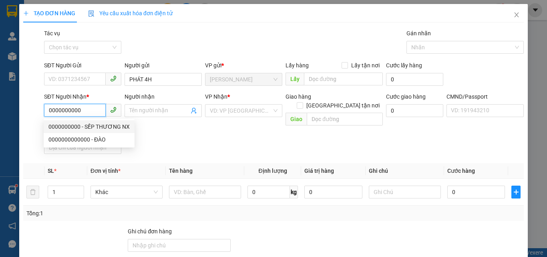
click at [119, 124] on div "0000000000 - SẾP THƯƠNG NX" at bounding box center [88, 126] width 81 height 9
type input "SẾP THƯƠNG NX"
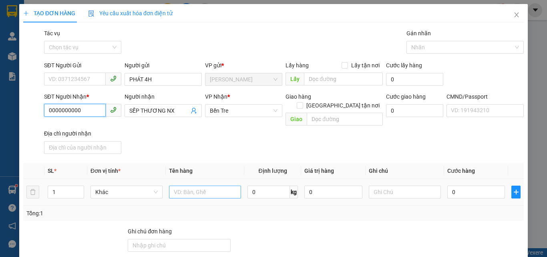
type input "0000000000"
click at [194, 188] on input "text" at bounding box center [205, 192] width 72 height 13
type input "1 PB TIỀN VÉ 12/10/25"
click at [244, 139] on div "SĐT Người Nhận * 0000000000 Người nhận SẾP THƯƠNG NX VP Nhận * Bến Tre Giao hà…" at bounding box center [283, 124] width 483 height 65
drag, startPoint x: 446, startPoint y: 158, endPoint x: 448, endPoint y: 167, distance: 9.4
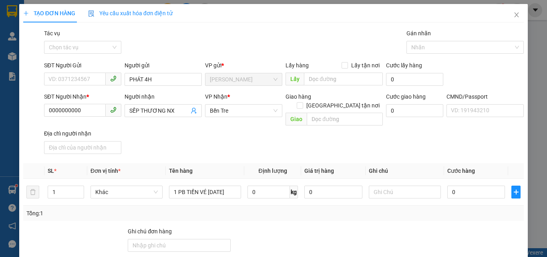
drag, startPoint x: 449, startPoint y: 126, endPoint x: 475, endPoint y: 214, distance: 91.7
click at [450, 227] on div at bounding box center [483, 241] width 84 height 28
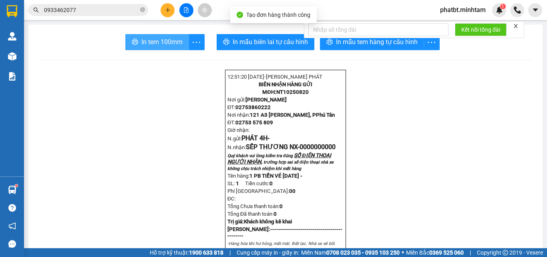
click at [174, 39] on span "In tem 100mm" at bounding box center [161, 42] width 41 height 10
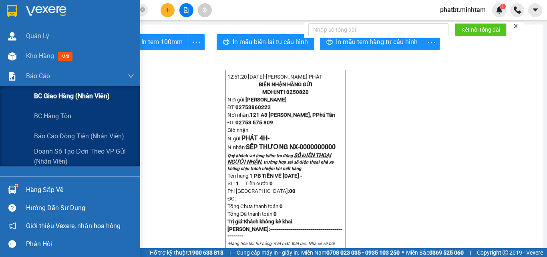
click at [45, 99] on span "BC giao hàng (nhân viên)" at bounding box center [72, 96] width 76 height 10
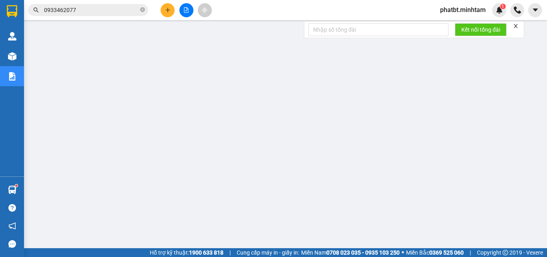
click at [472, 11] on span "phatbt.minhtam" at bounding box center [463, 10] width 59 height 10
click at [456, 21] on span "Đăng xuất" at bounding box center [466, 24] width 42 height 9
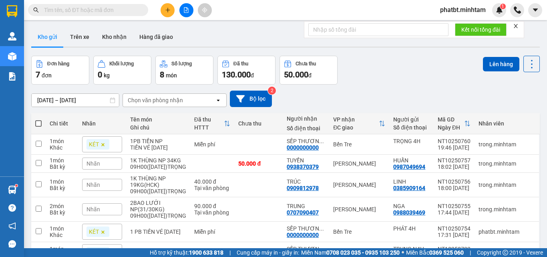
click at [134, 9] on input "text" at bounding box center [91, 10] width 95 height 9
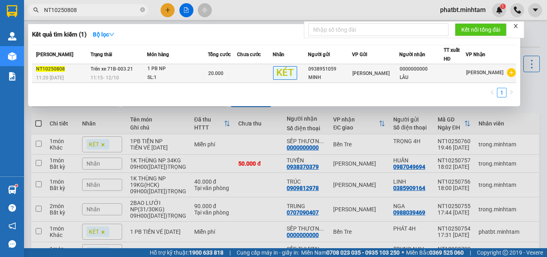
type input "NT10250808"
click at [155, 74] on div "SL: 1" at bounding box center [177, 77] width 60 height 9
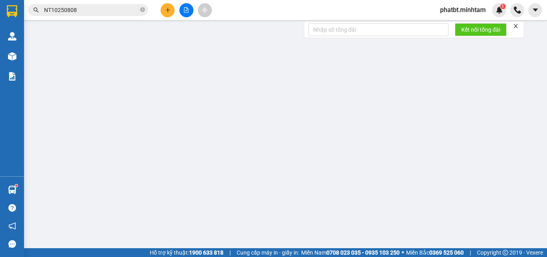
type input "0938951059"
type input "MINH"
type input "0000000000"
type input "LÂU"
type input "0908312691"
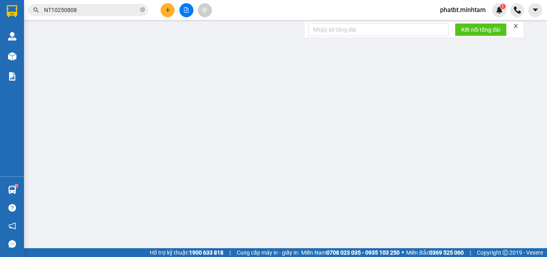
type input "20.000"
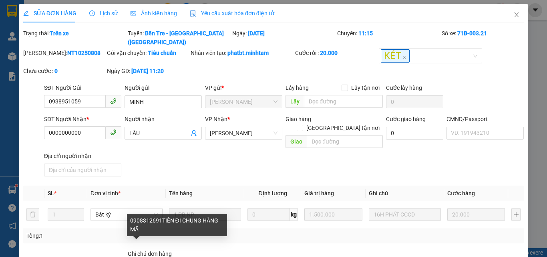
paste input "NT10250807"
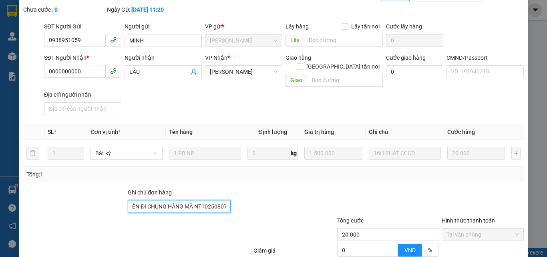
scroll to position [122, 0]
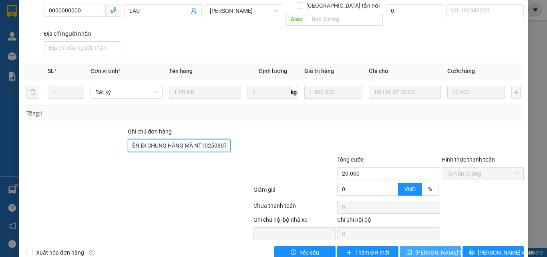
type input "0908312691TIỀN ĐI CHUNG HÀNG MÃ NT10250807"
drag, startPoint x: 422, startPoint y: 234, endPoint x: 417, endPoint y: 233, distance: 4.4
click at [422, 248] on span "[PERSON_NAME] thay đổi" at bounding box center [448, 252] width 64 height 9
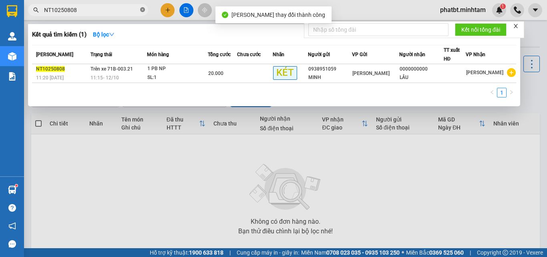
click at [143, 12] on icon "close-circle" at bounding box center [142, 9] width 5 height 5
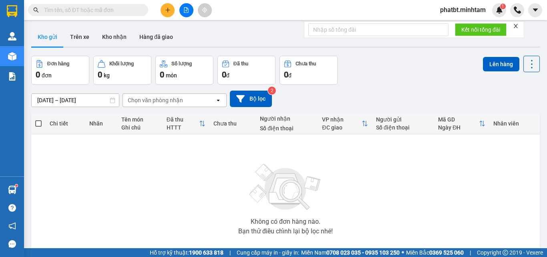
paste input "NT10250807"
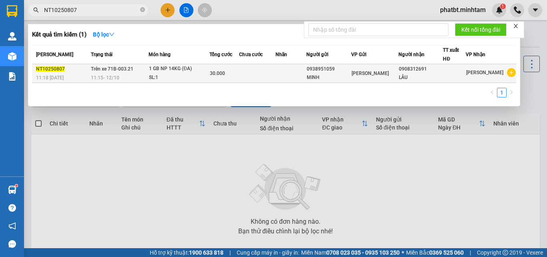
type input "NT10250807"
click at [157, 72] on div "1 GB NP 14KG (ĐA)" at bounding box center [179, 69] width 60 height 9
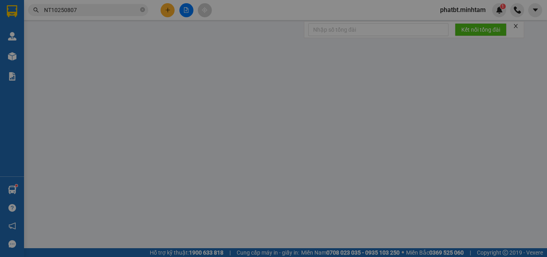
type input "0938951059"
type input "MINH"
type input "0908312691"
type input "LÂU"
type input "30.000"
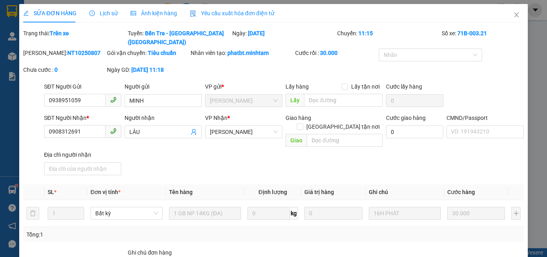
paste input "NT10250808"
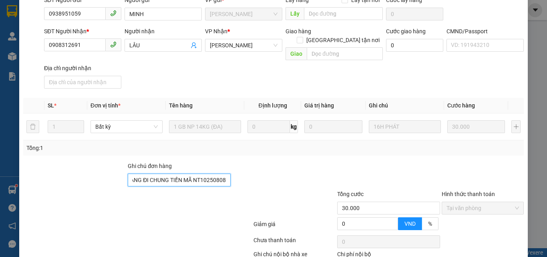
scroll to position [121, 0]
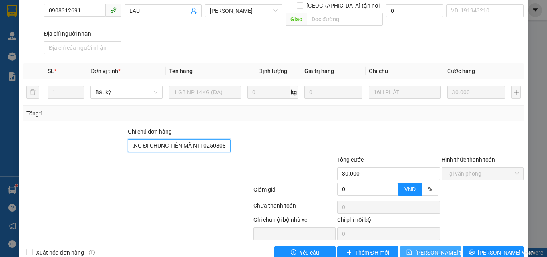
type input "HÀNG ĐI CHUNG TIỀN MÃ NT10250808"
click at [444, 248] on span "[PERSON_NAME] thay đổi" at bounding box center [448, 252] width 64 height 9
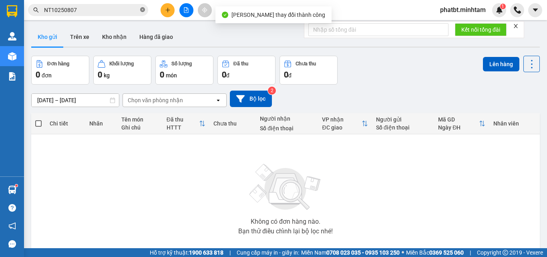
click at [142, 11] on icon "close-circle" at bounding box center [142, 9] width 5 height 5
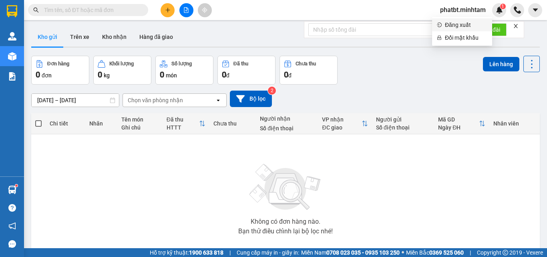
click at [448, 21] on span "Đăng xuất" at bounding box center [466, 24] width 42 height 9
